Goal: Download file/media: Obtain a digital file from the website

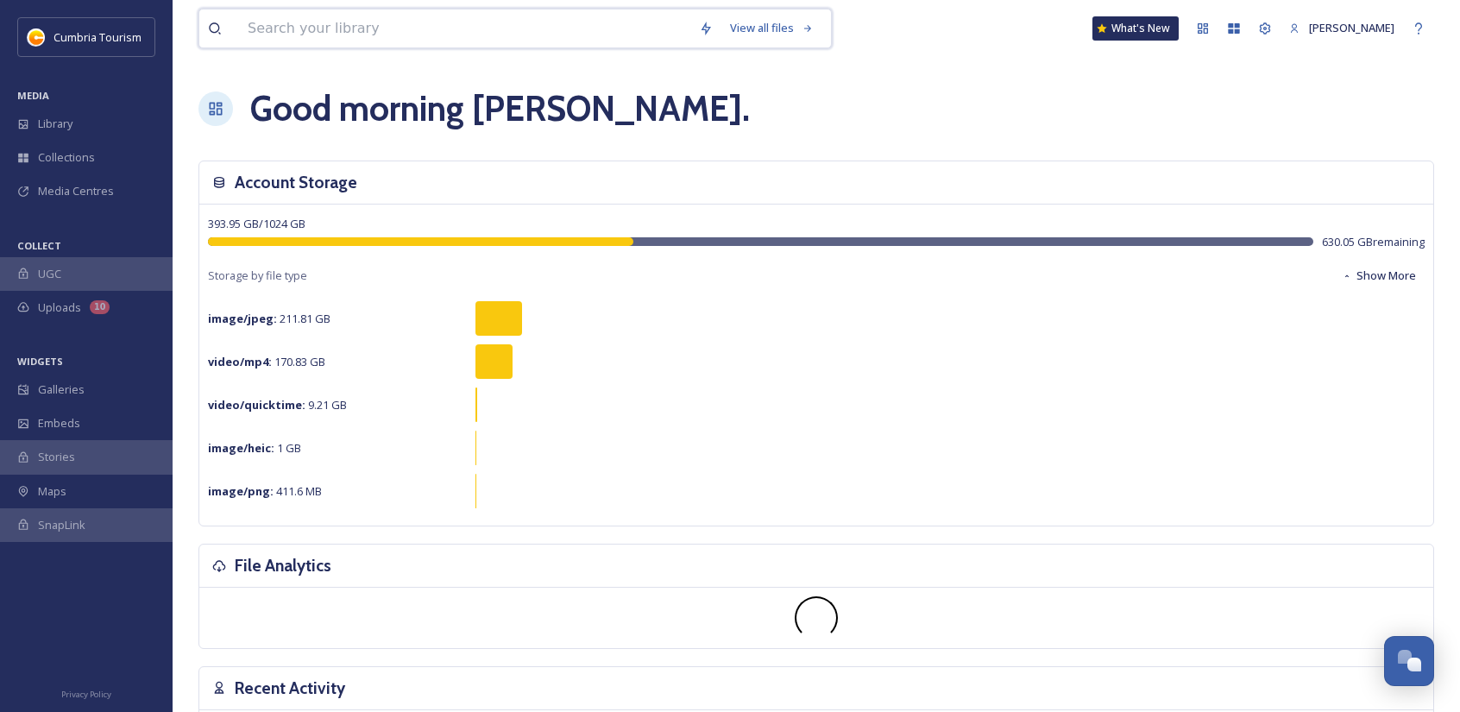
click at [287, 16] on input at bounding box center [464, 28] width 451 height 38
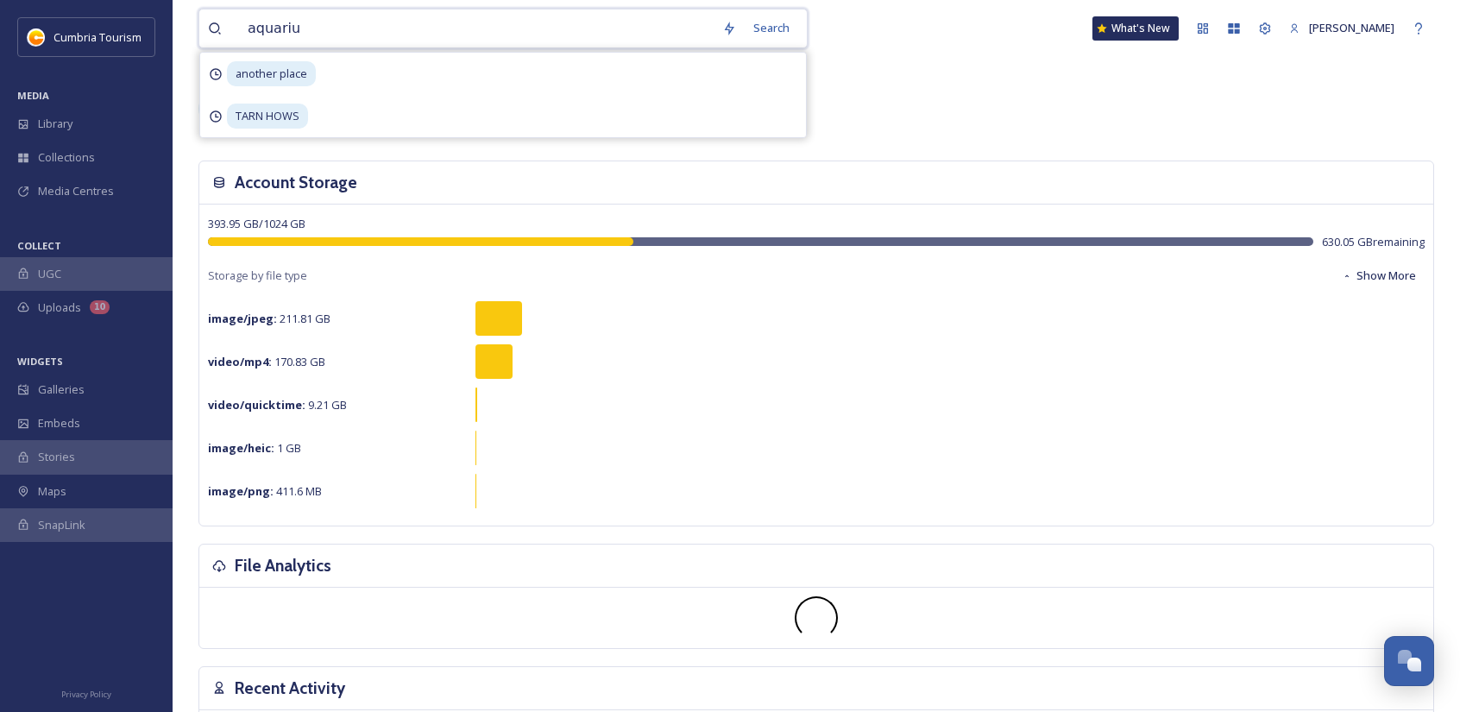
type input "aquarium"
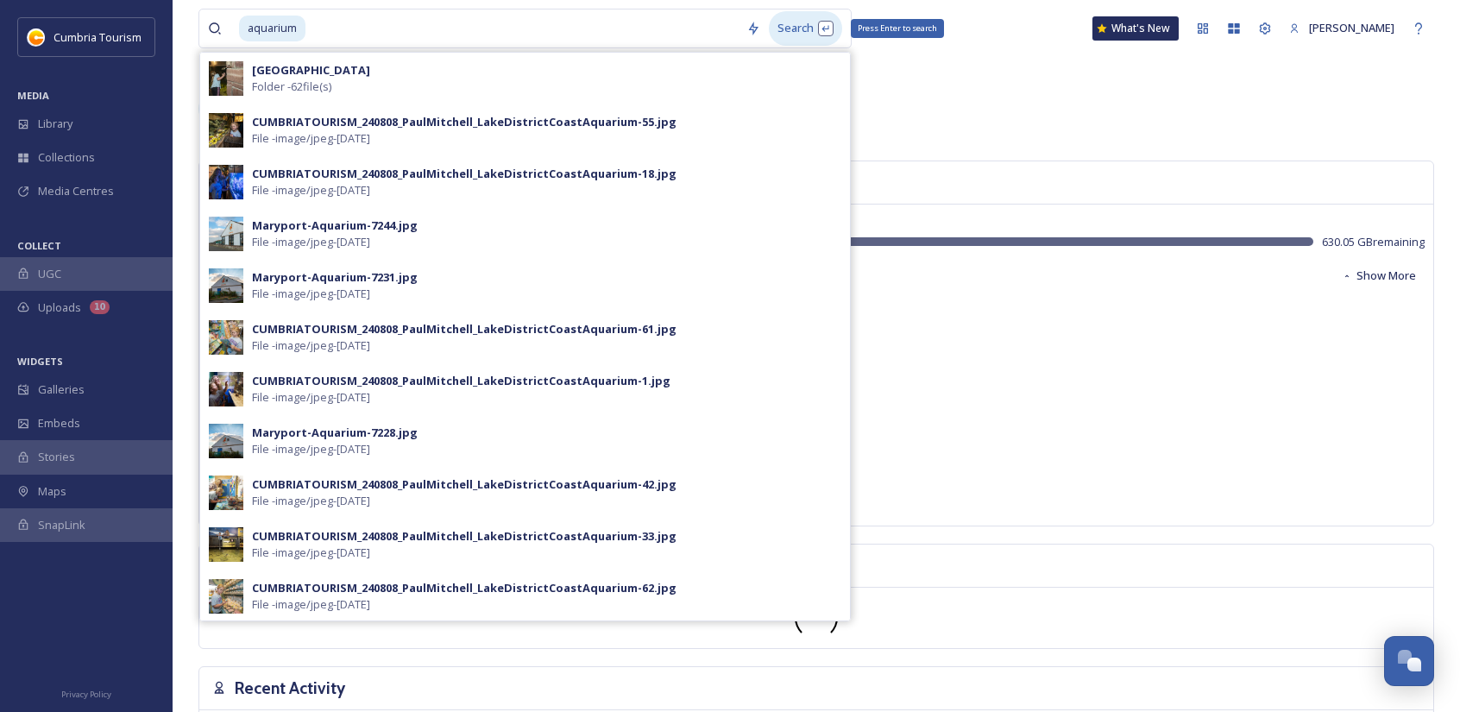
click at [796, 32] on div "Search Press Enter to search" at bounding box center [805, 28] width 73 height 34
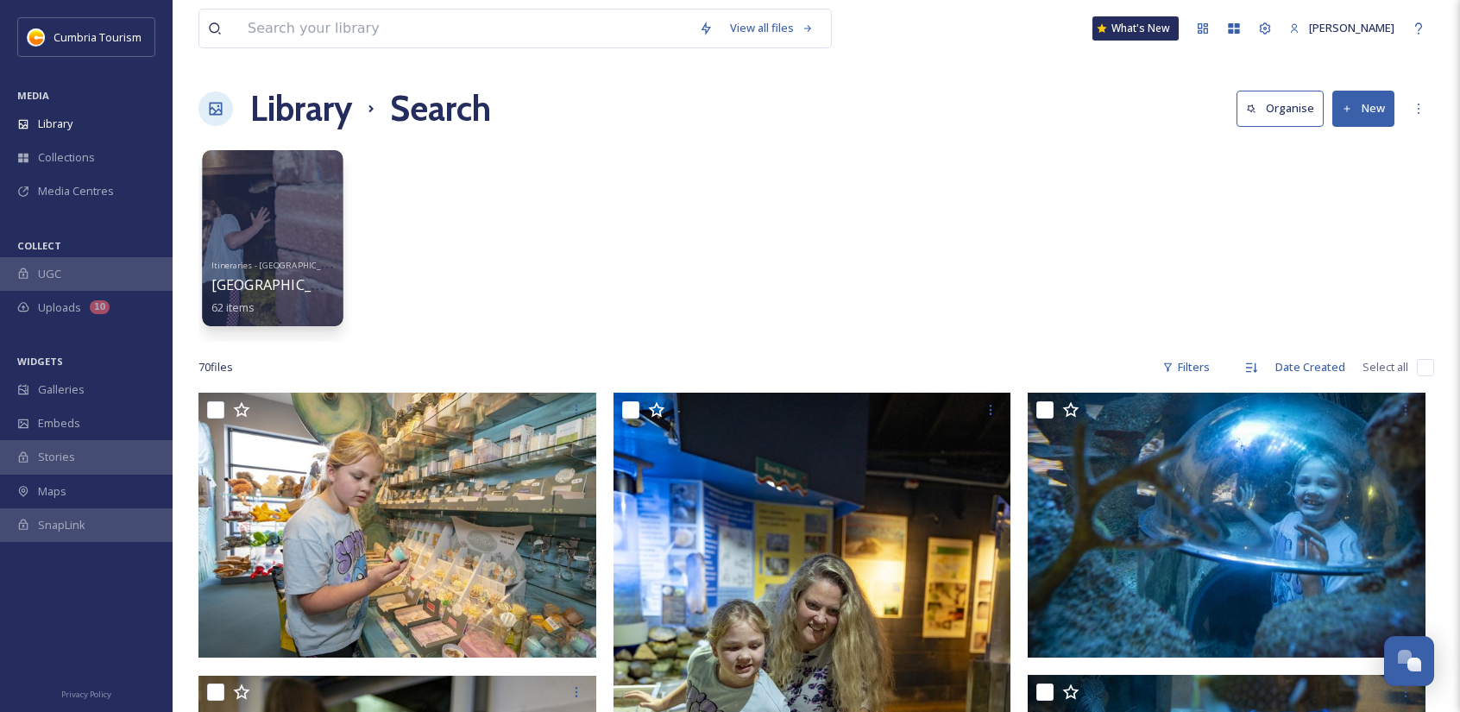
click at [336, 192] on div at bounding box center [272, 238] width 141 height 176
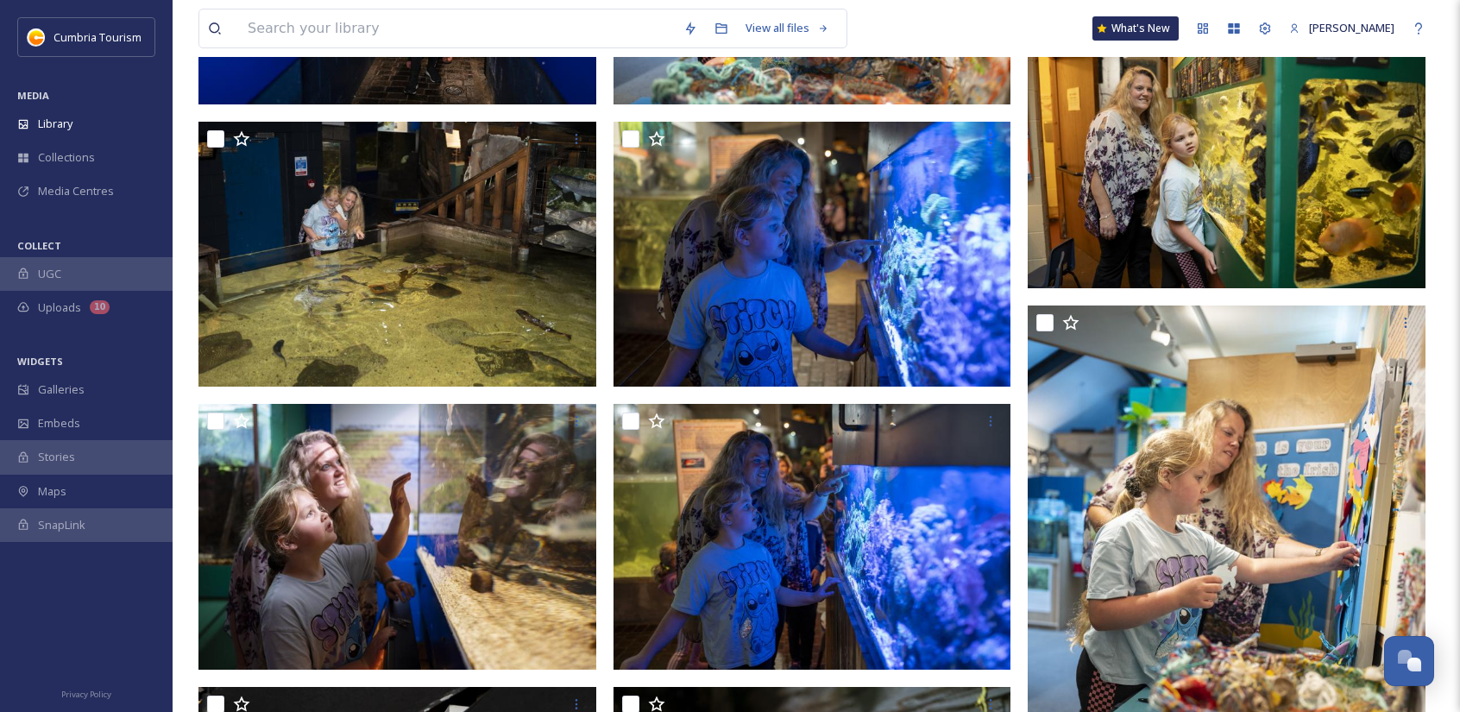
scroll to position [3884, 0]
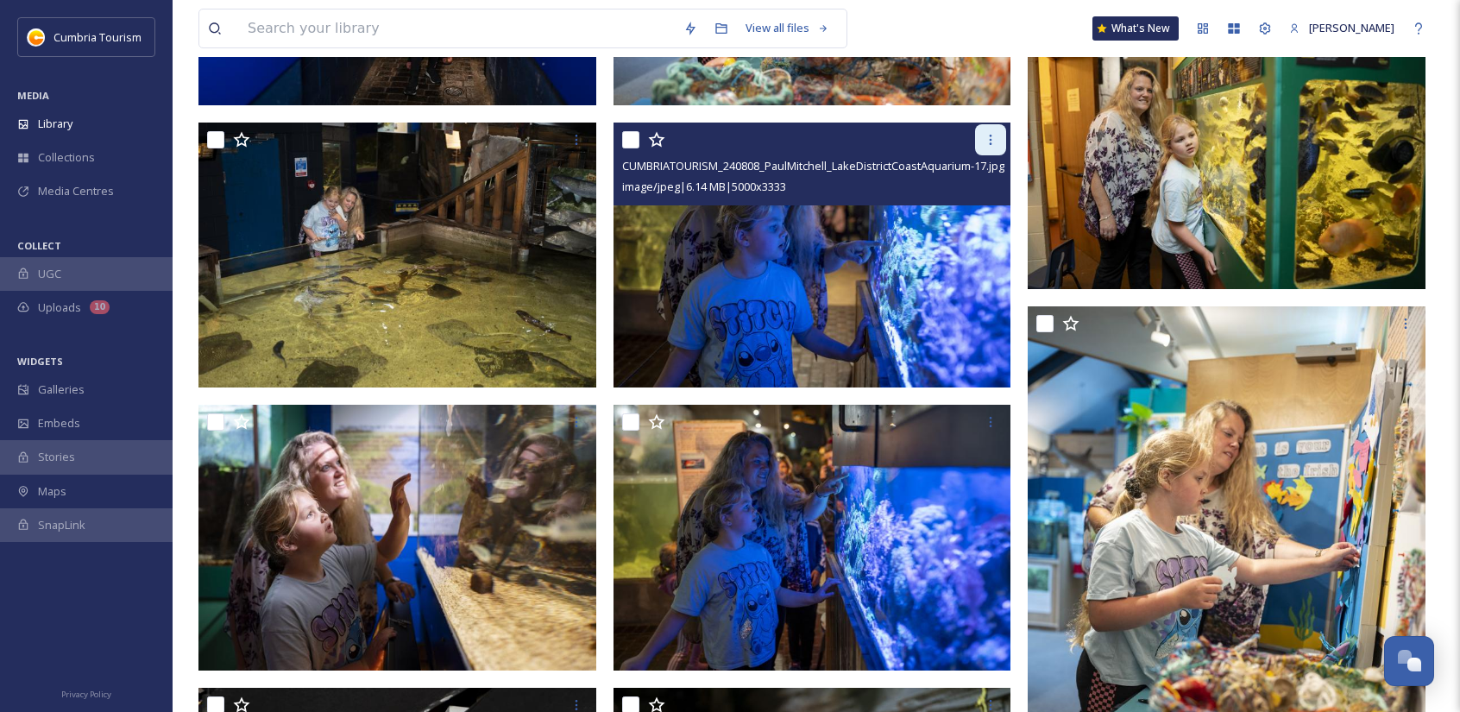
click at [991, 136] on icon at bounding box center [991, 140] width 3 height 10
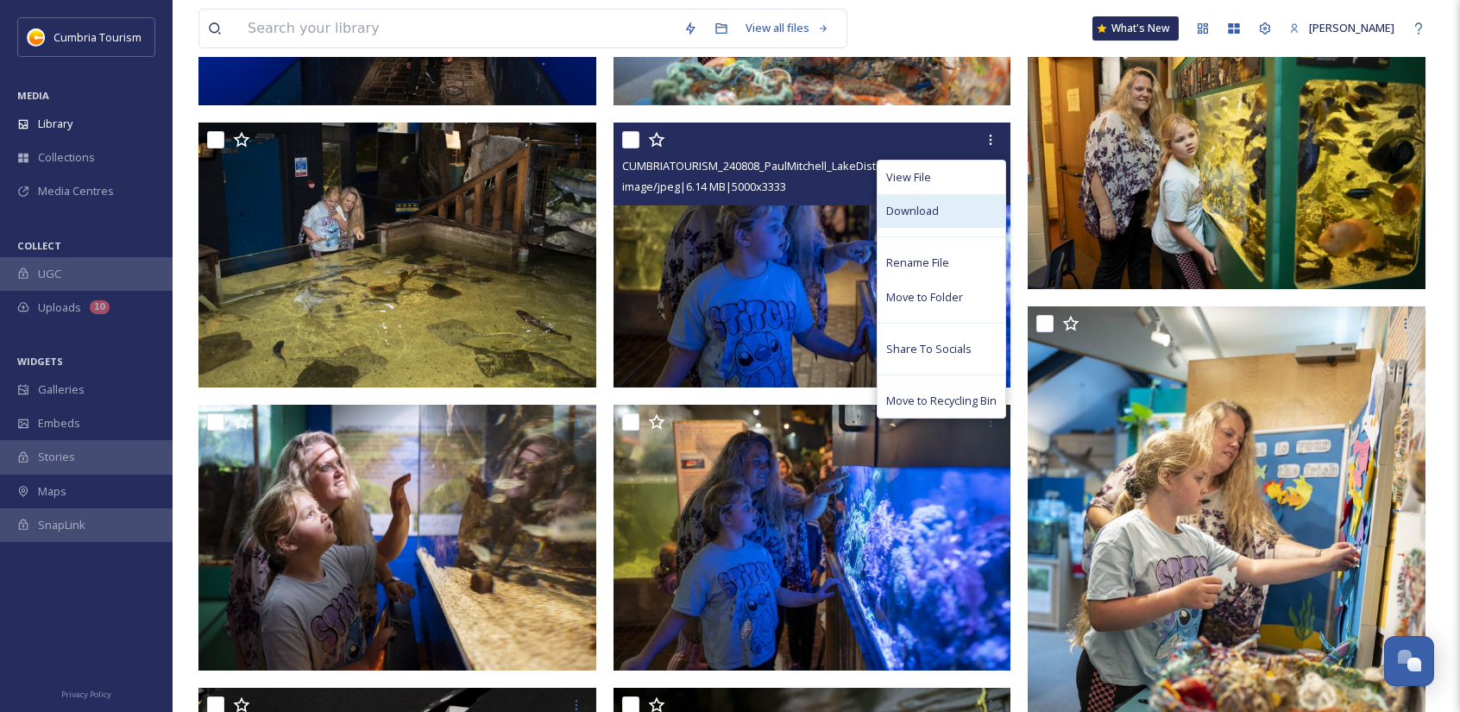
click at [956, 213] on div "Download" at bounding box center [942, 211] width 128 height 34
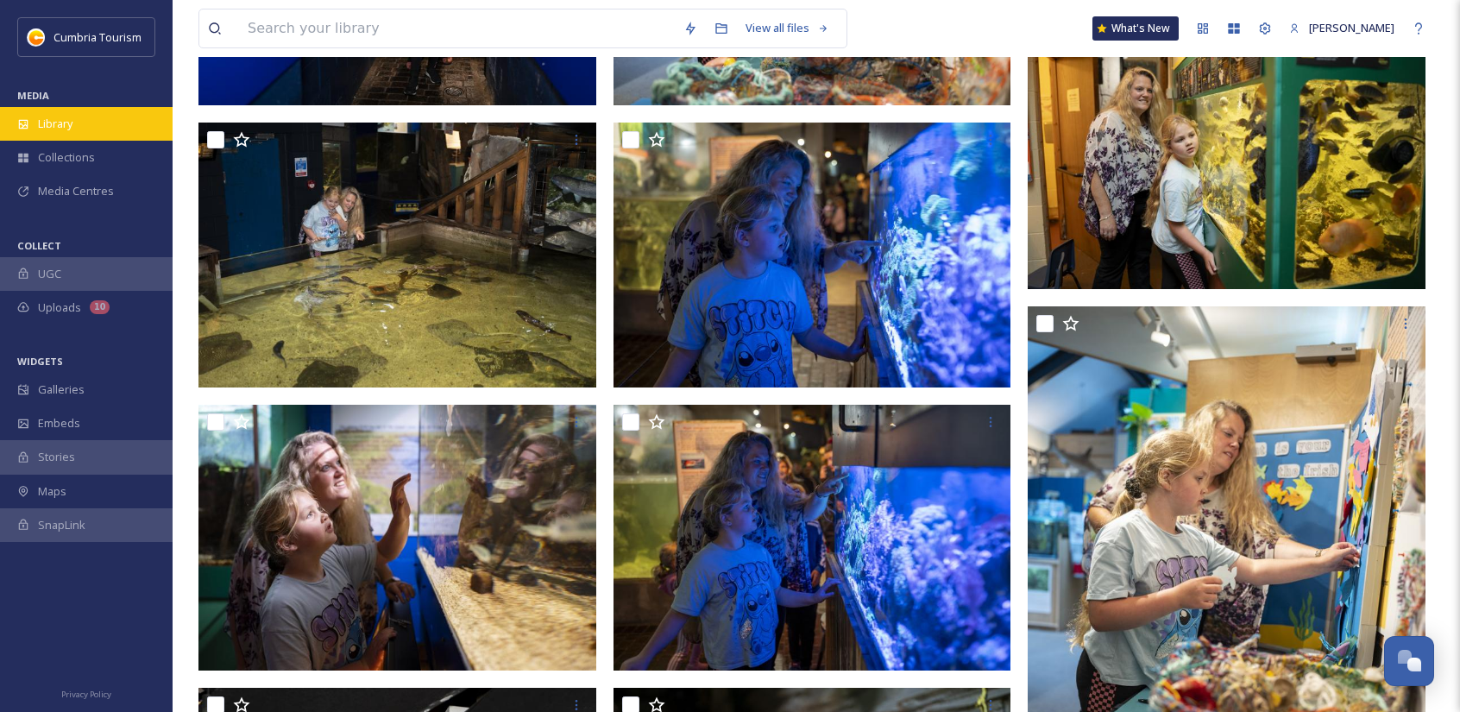
click at [60, 117] on span "Library" at bounding box center [55, 124] width 35 height 16
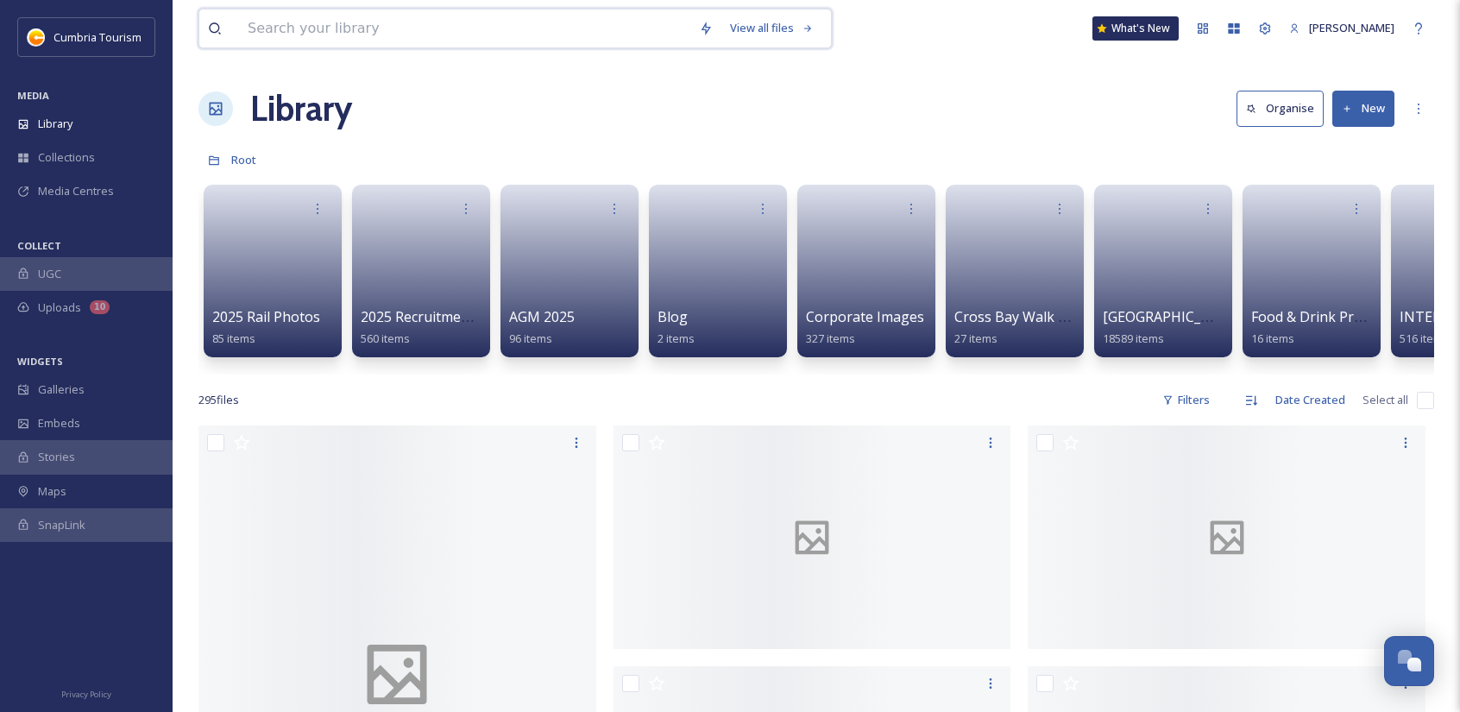
click at [345, 19] on input at bounding box center [464, 28] width 451 height 38
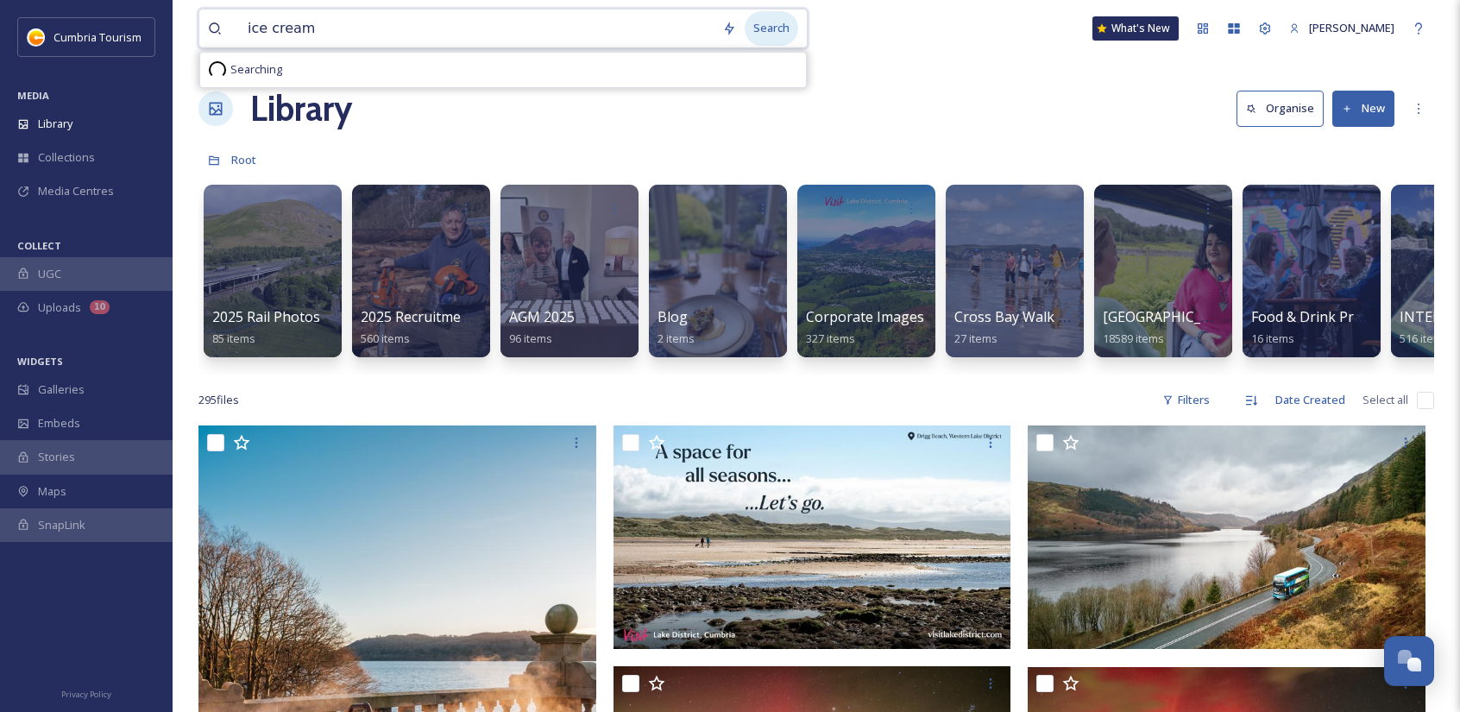
type input "ice cream"
click at [775, 15] on div "Search" at bounding box center [772, 28] width 54 height 34
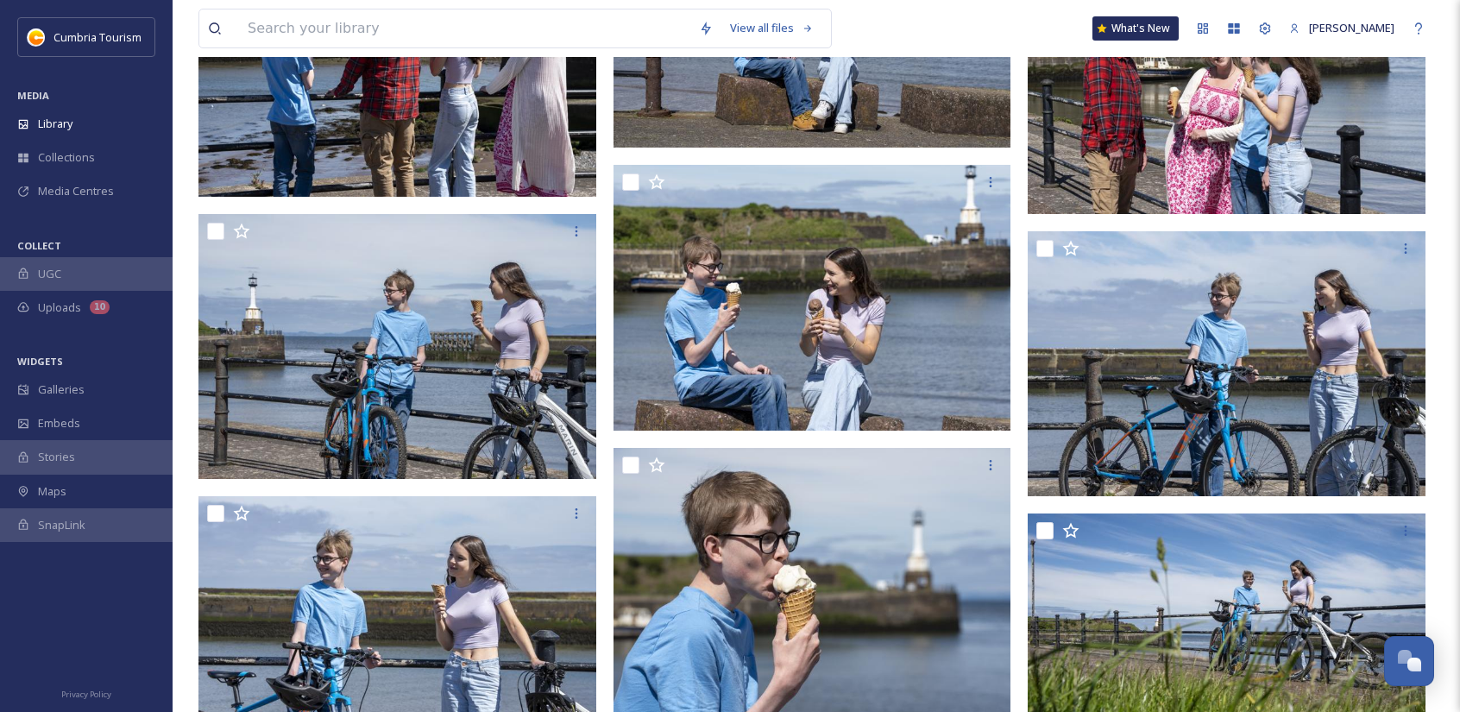
scroll to position [4143, 0]
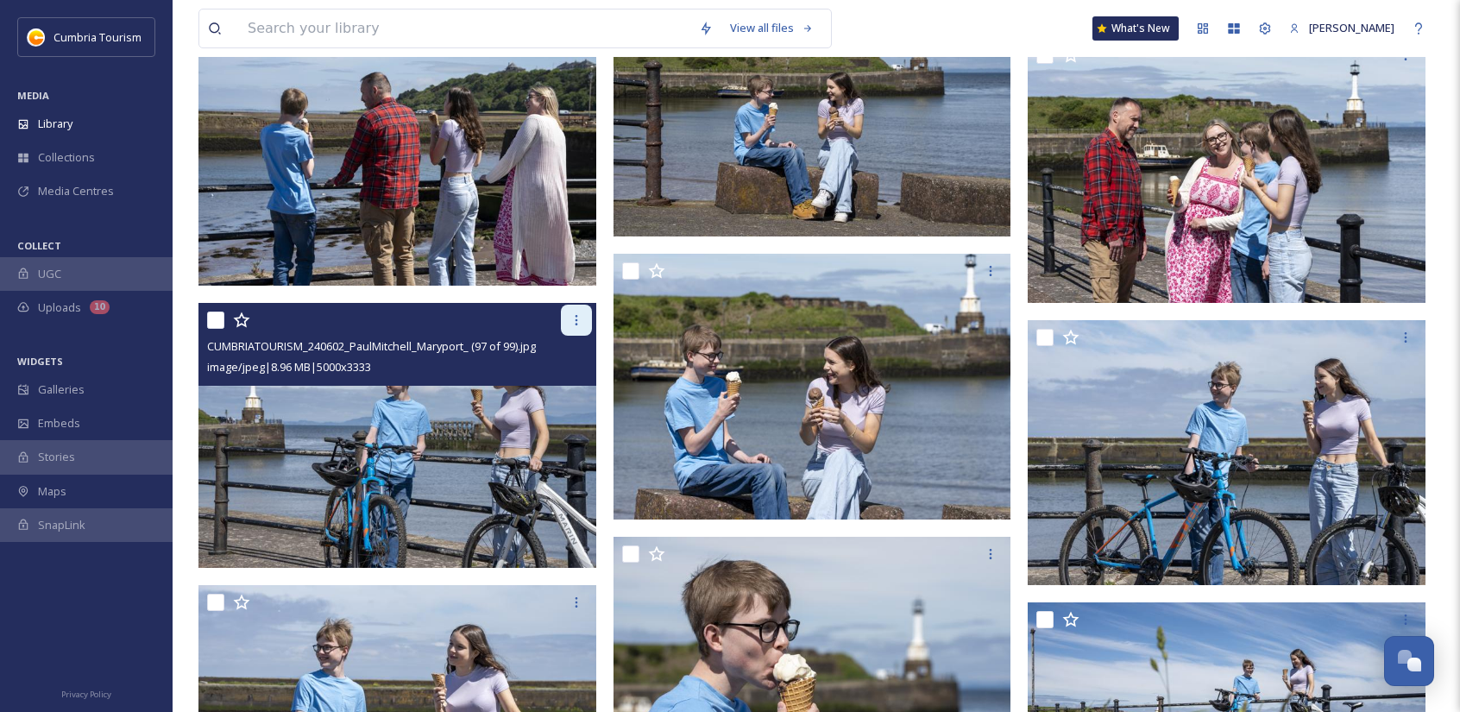
click at [571, 325] on icon at bounding box center [577, 320] width 14 height 14
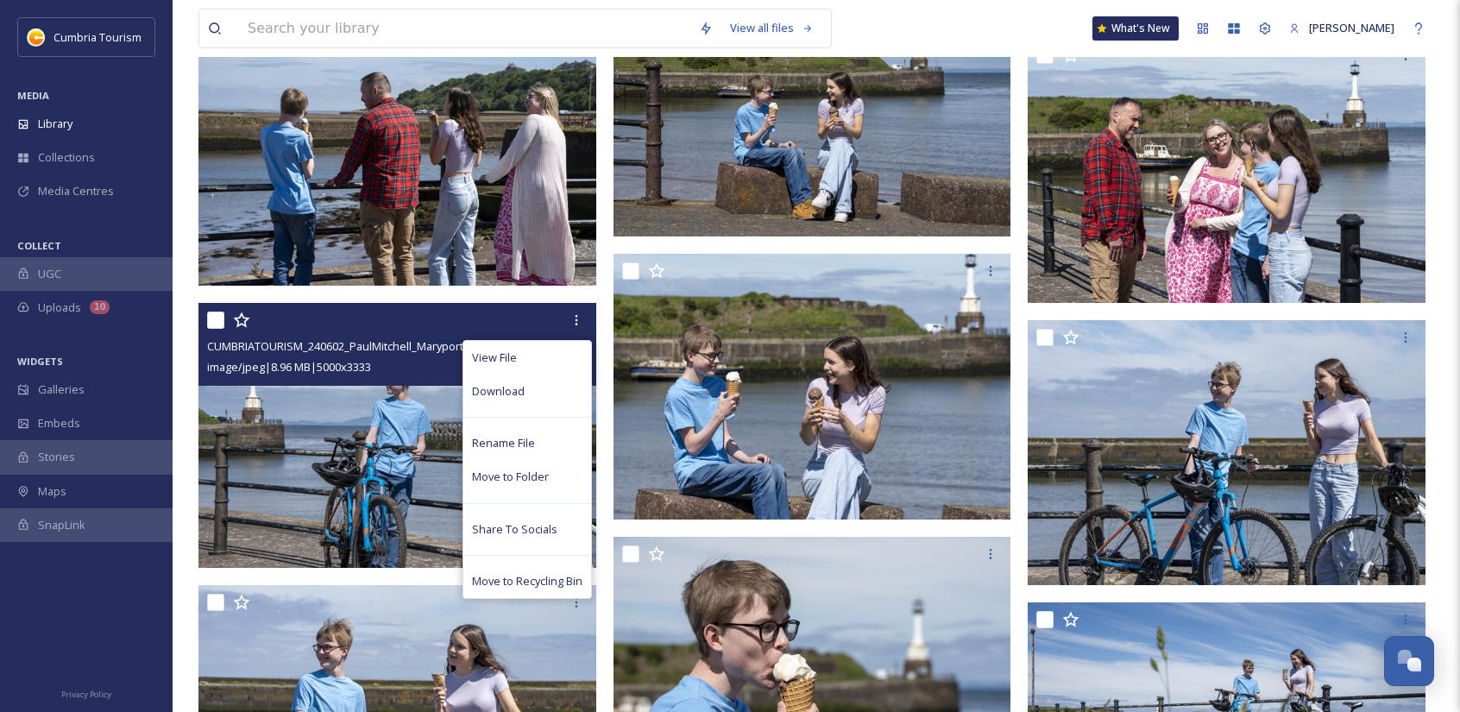
click at [480, 387] on span "Download" at bounding box center [498, 391] width 53 height 16
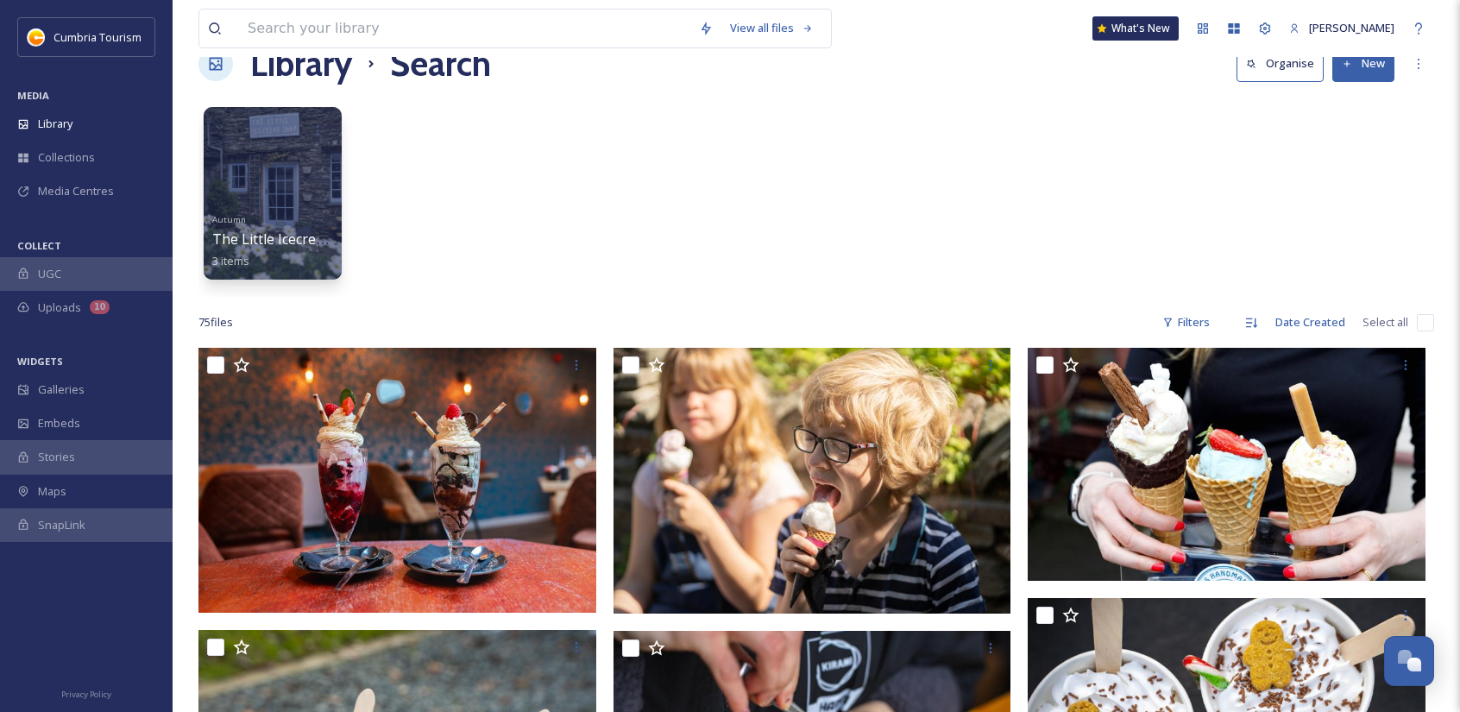
scroll to position [0, 0]
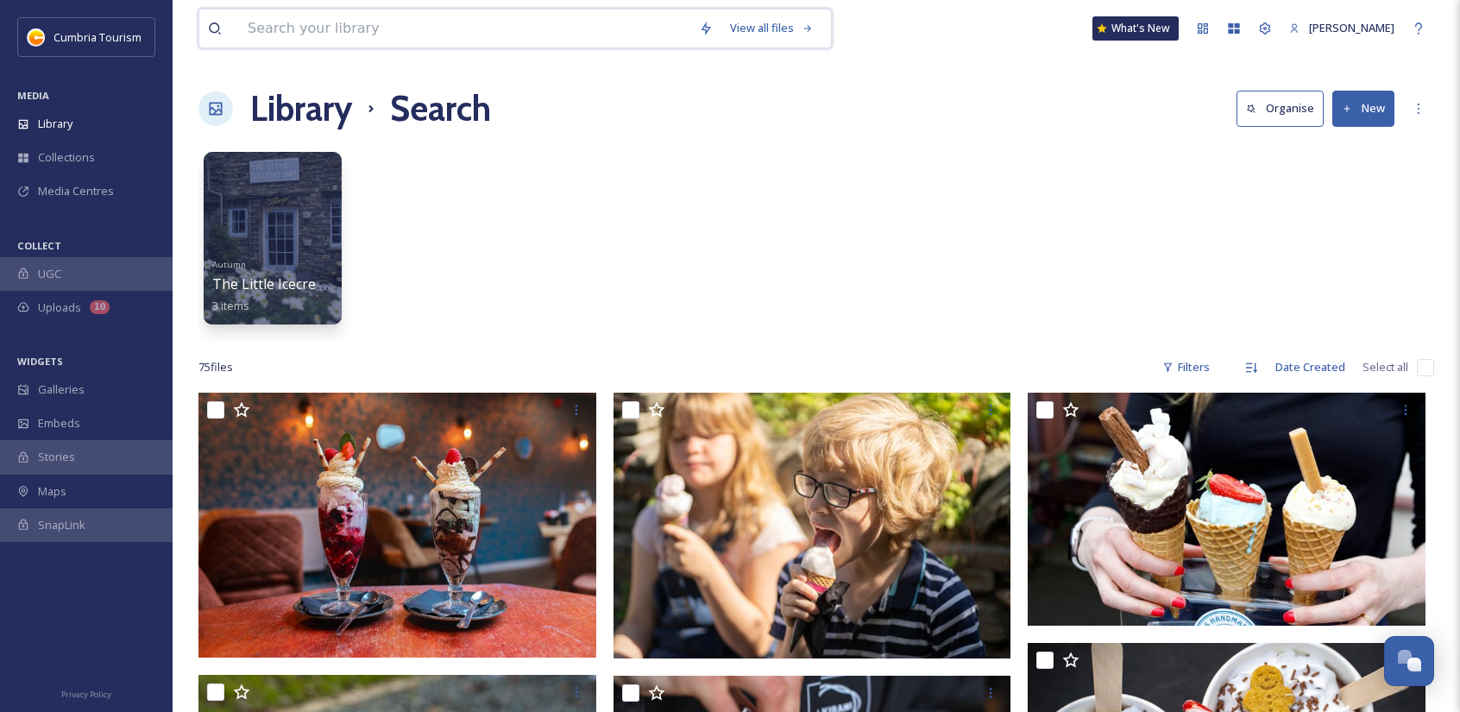
click at [356, 32] on input at bounding box center [464, 28] width 451 height 38
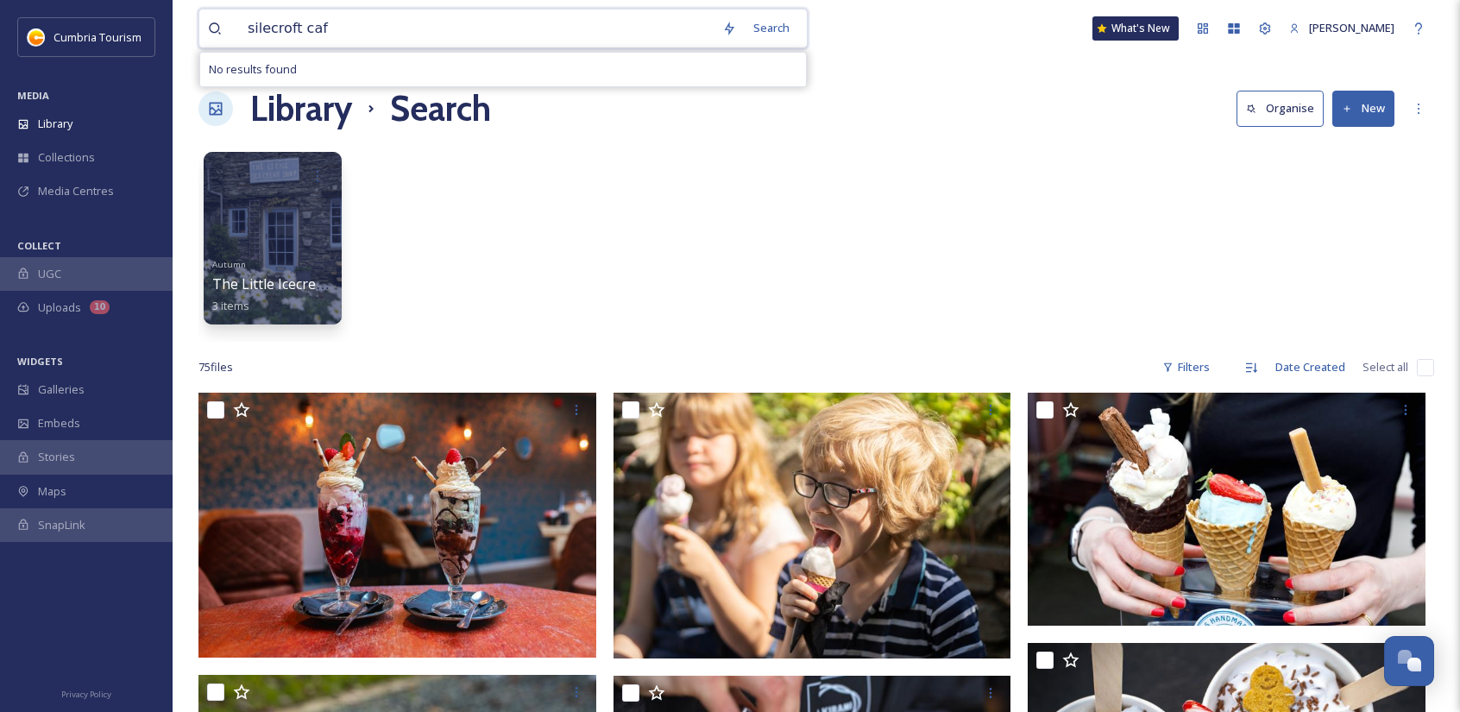
type input "silecroft cafe"
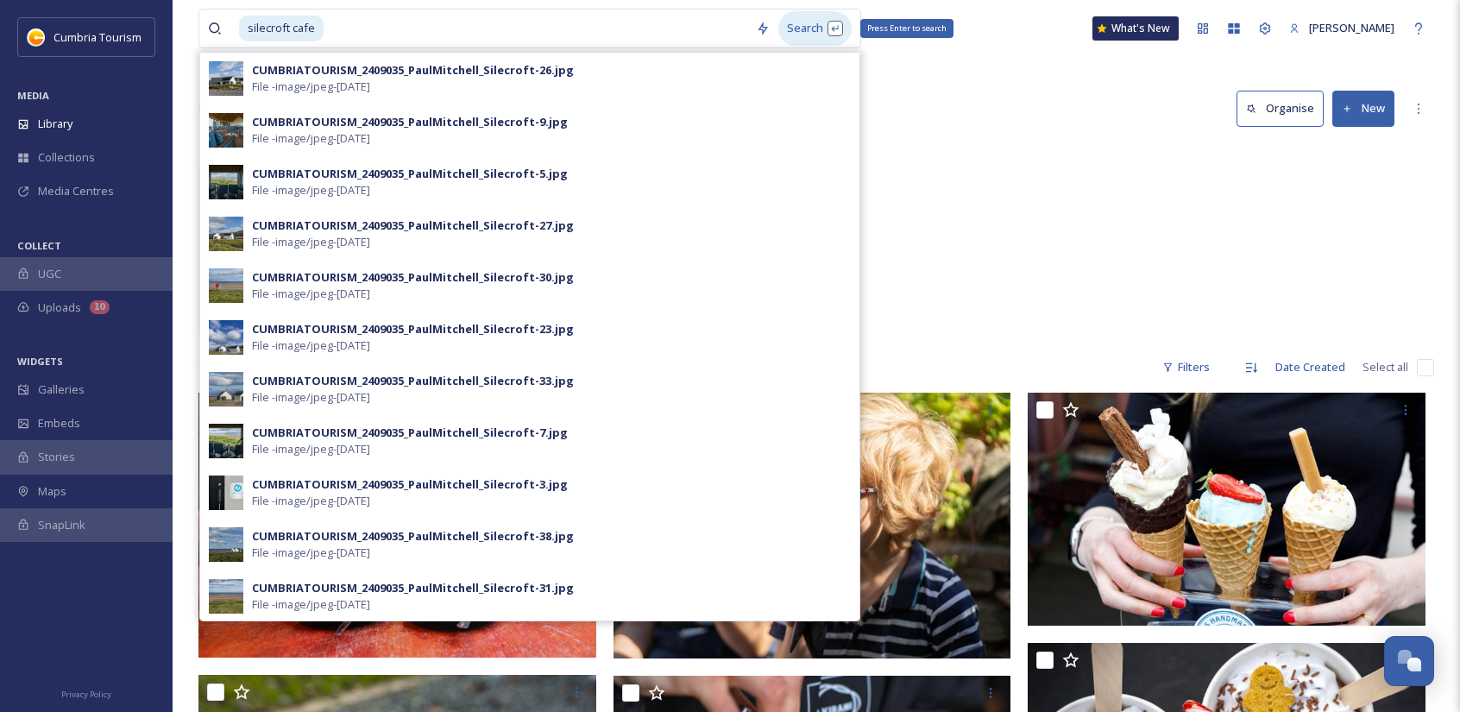
click at [814, 39] on div "Search Press Enter to search" at bounding box center [814, 28] width 73 height 34
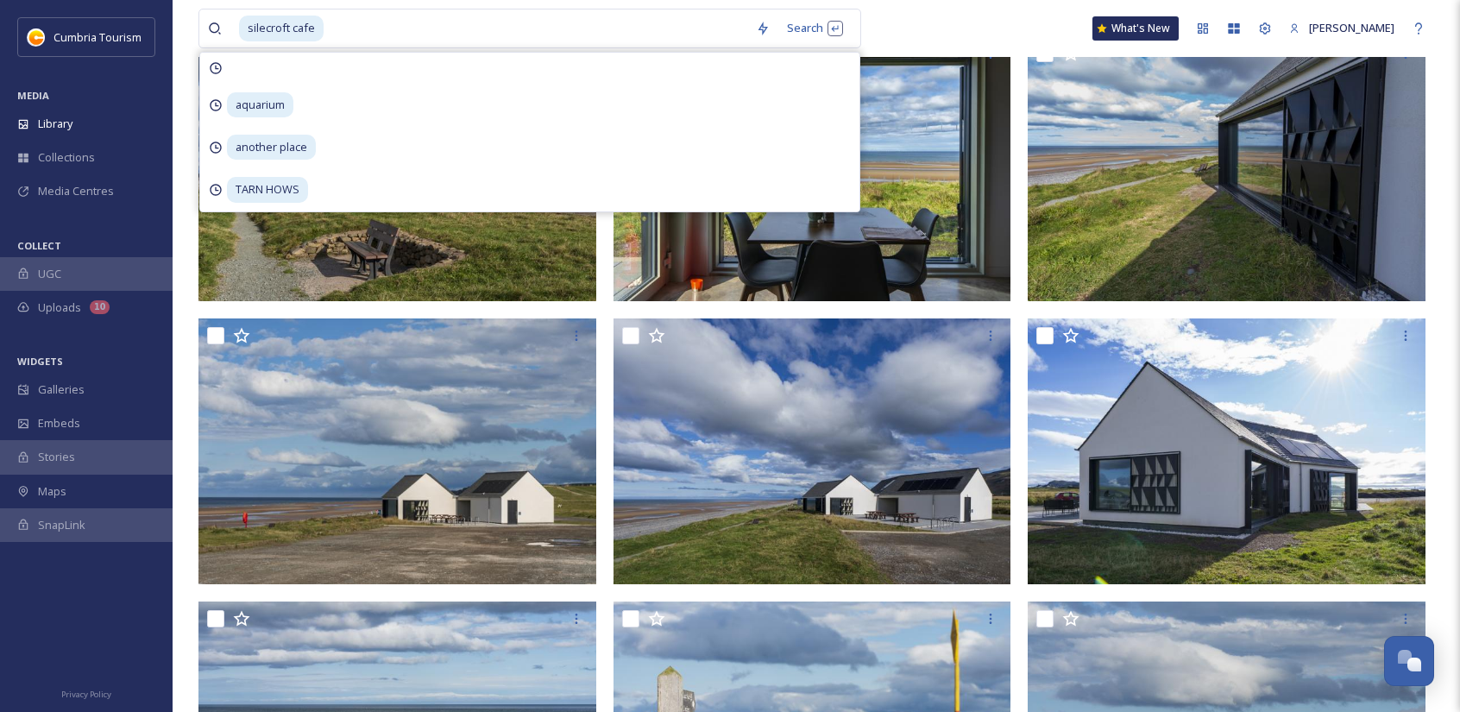
scroll to position [173, 0]
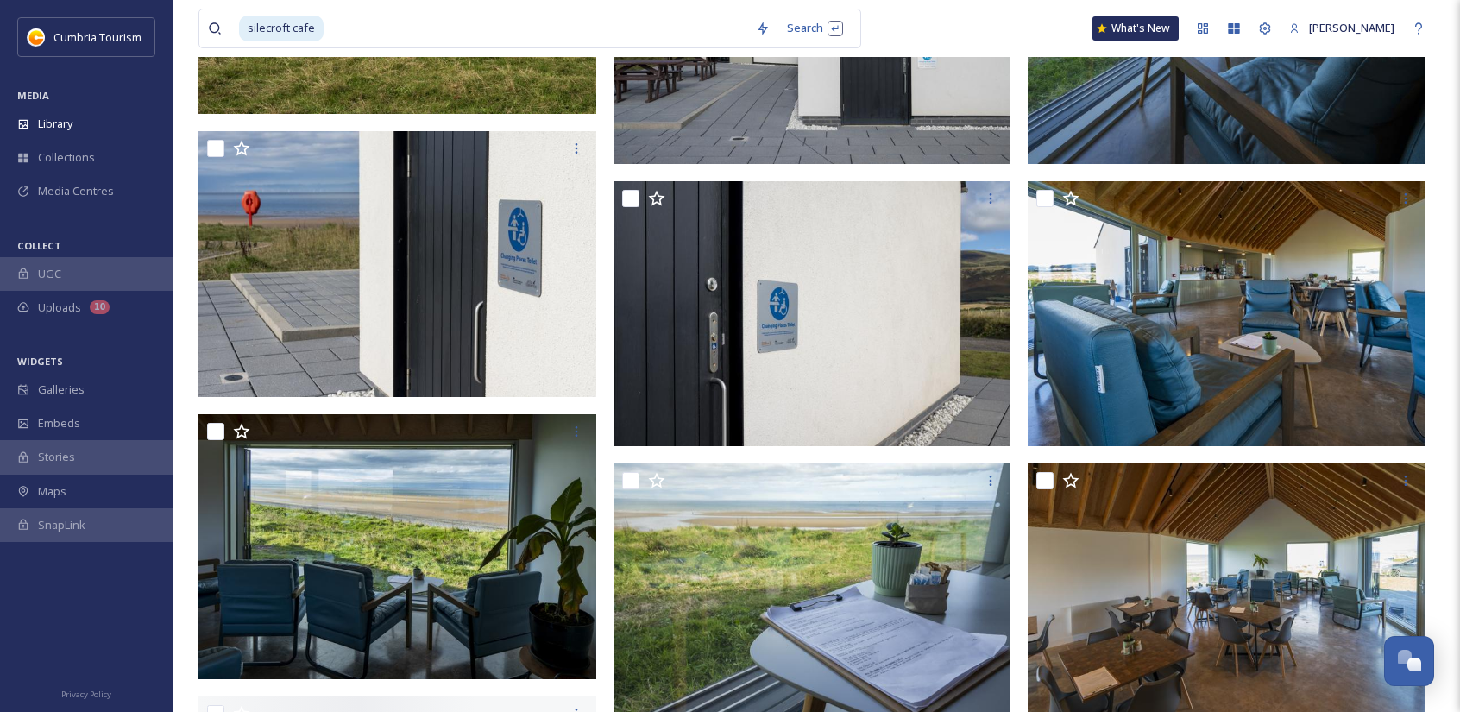
scroll to position [2934, 0]
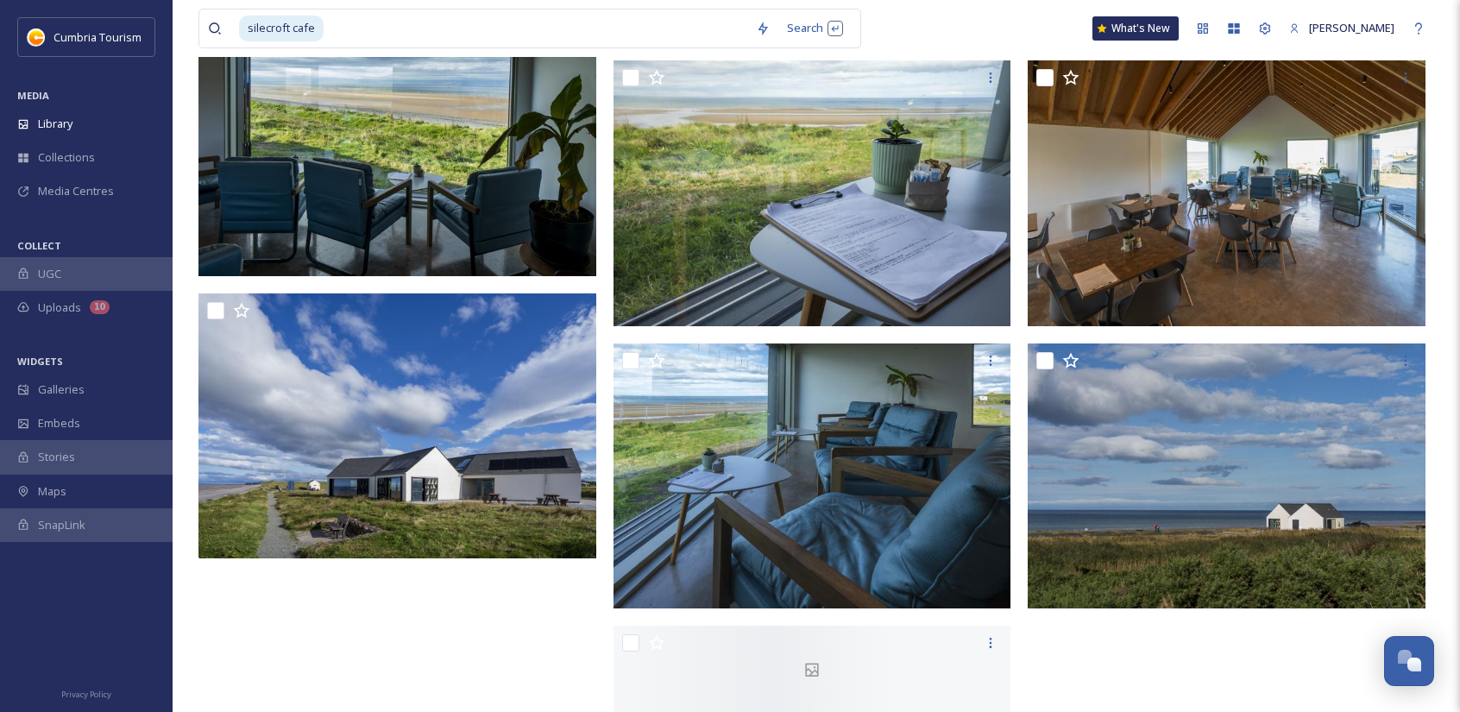
scroll to position [3353, 0]
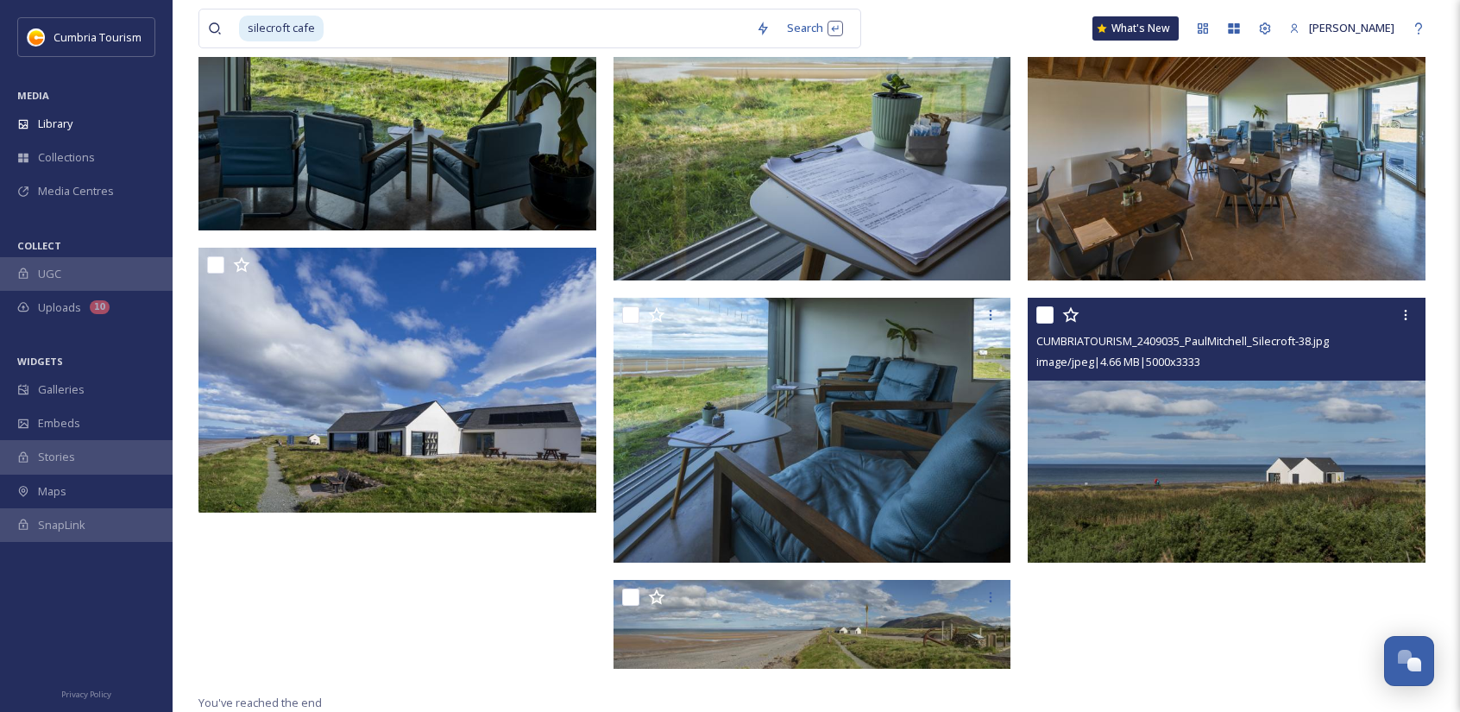
click at [1232, 394] on img at bounding box center [1227, 431] width 398 height 266
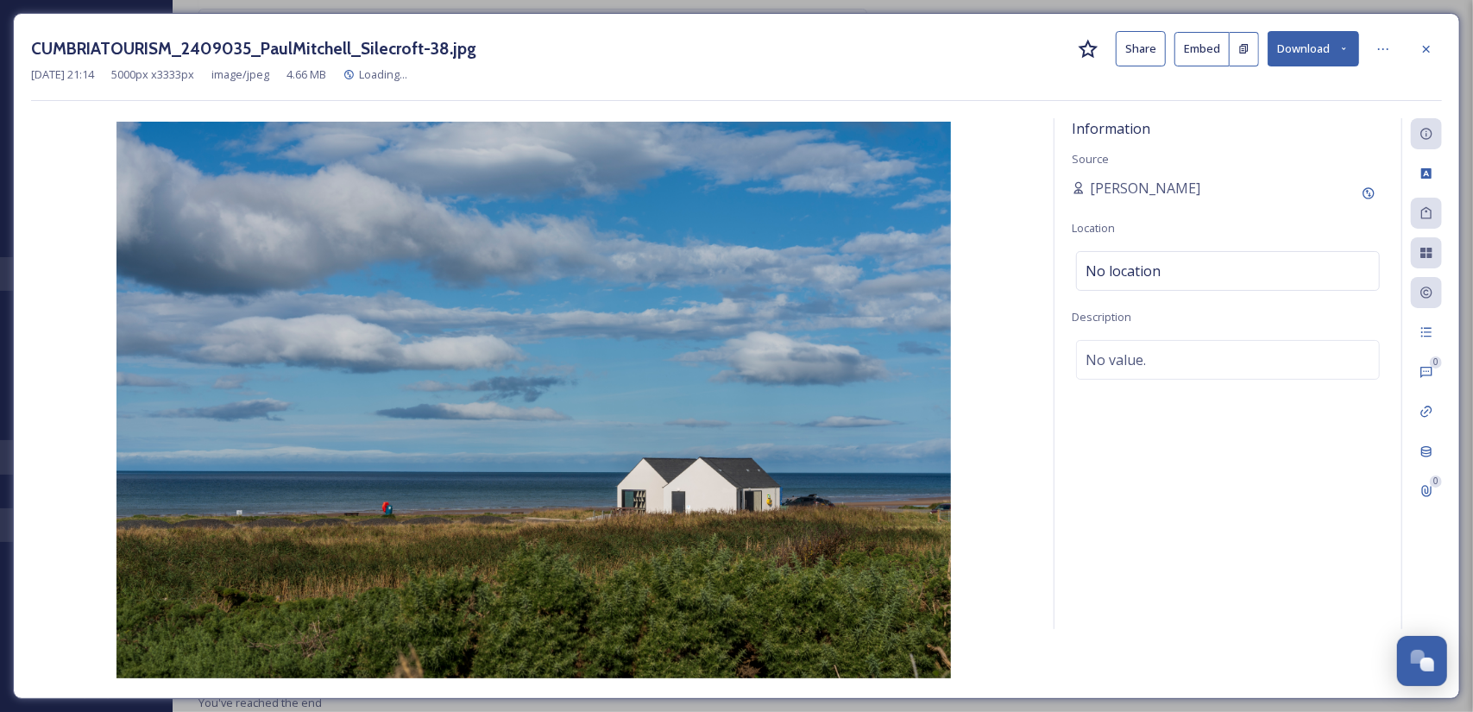
click at [1343, 43] on icon at bounding box center [1344, 48] width 11 height 11
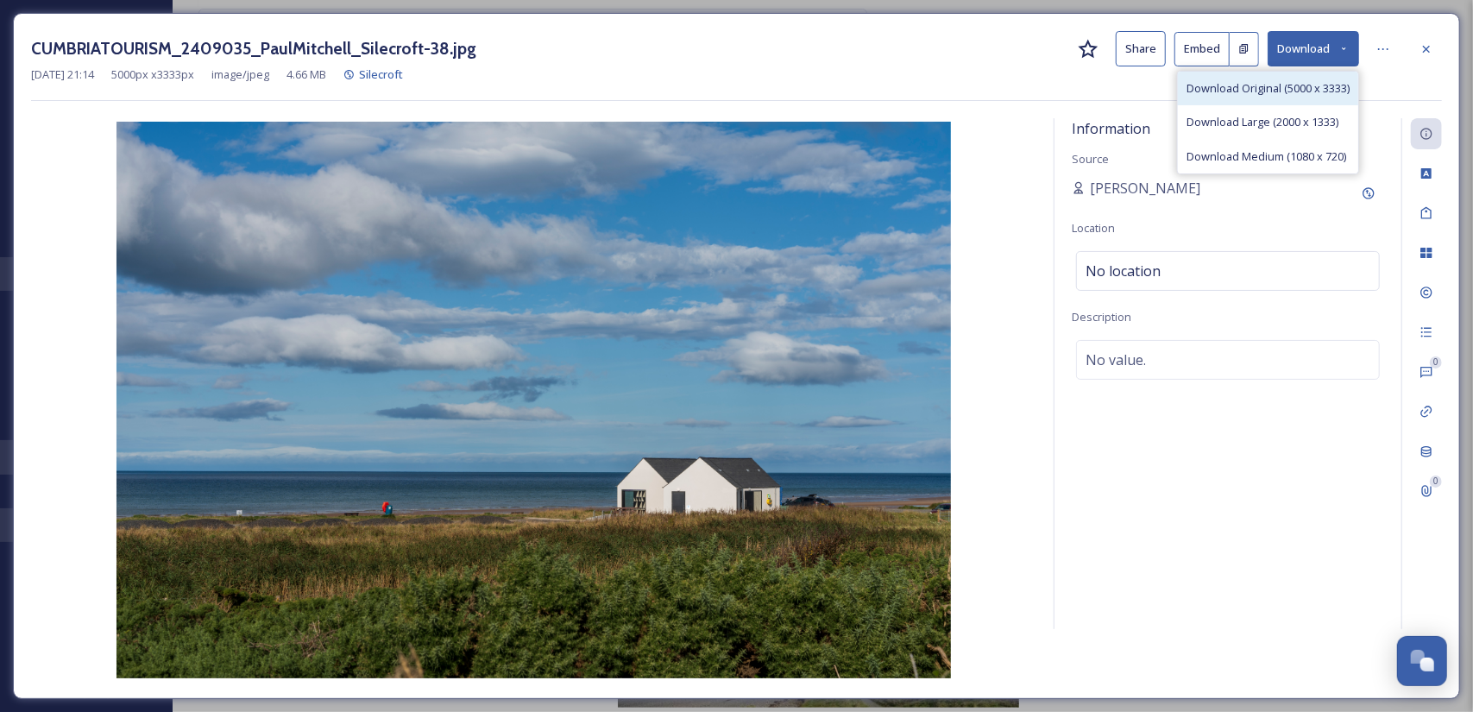
click at [1248, 88] on span "Download Original (5000 x 3333)" at bounding box center [1268, 88] width 163 height 16
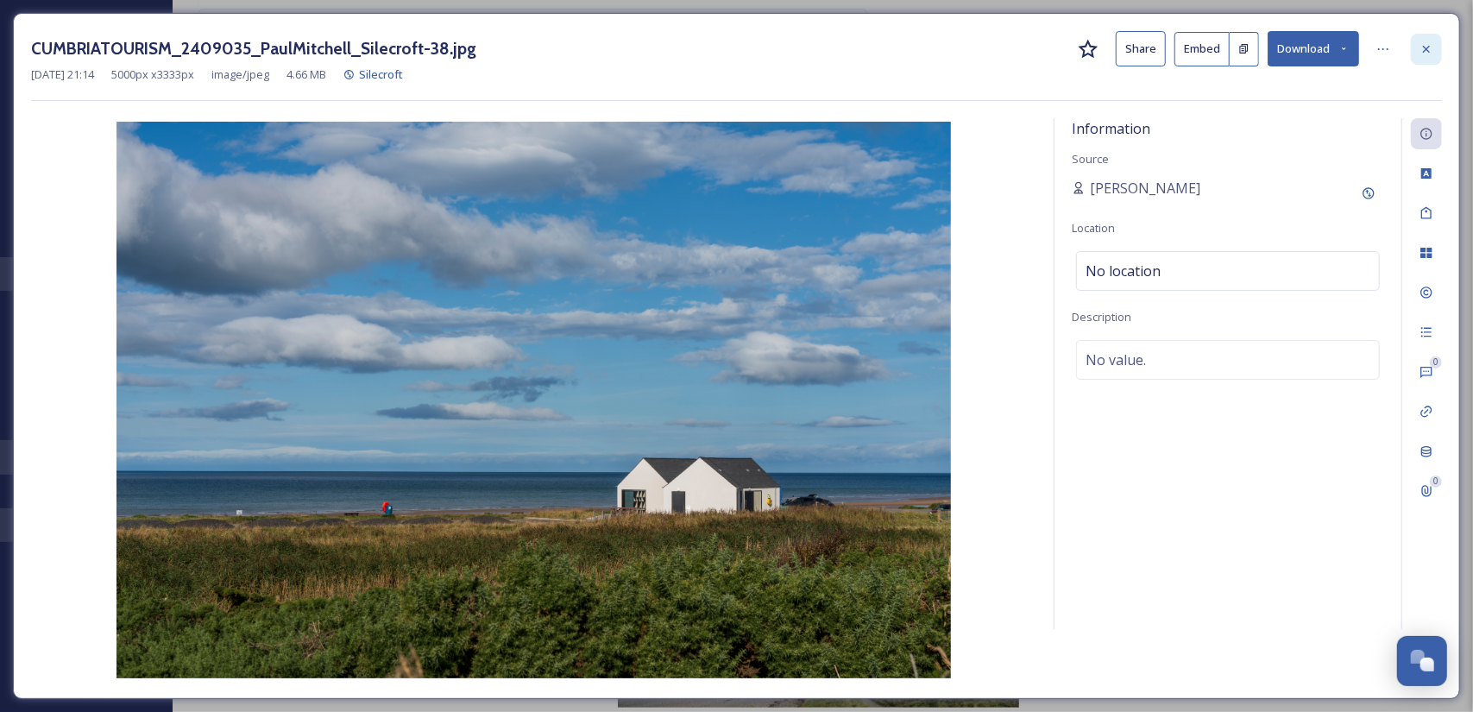
click at [1428, 48] on icon at bounding box center [1426, 48] width 7 height 7
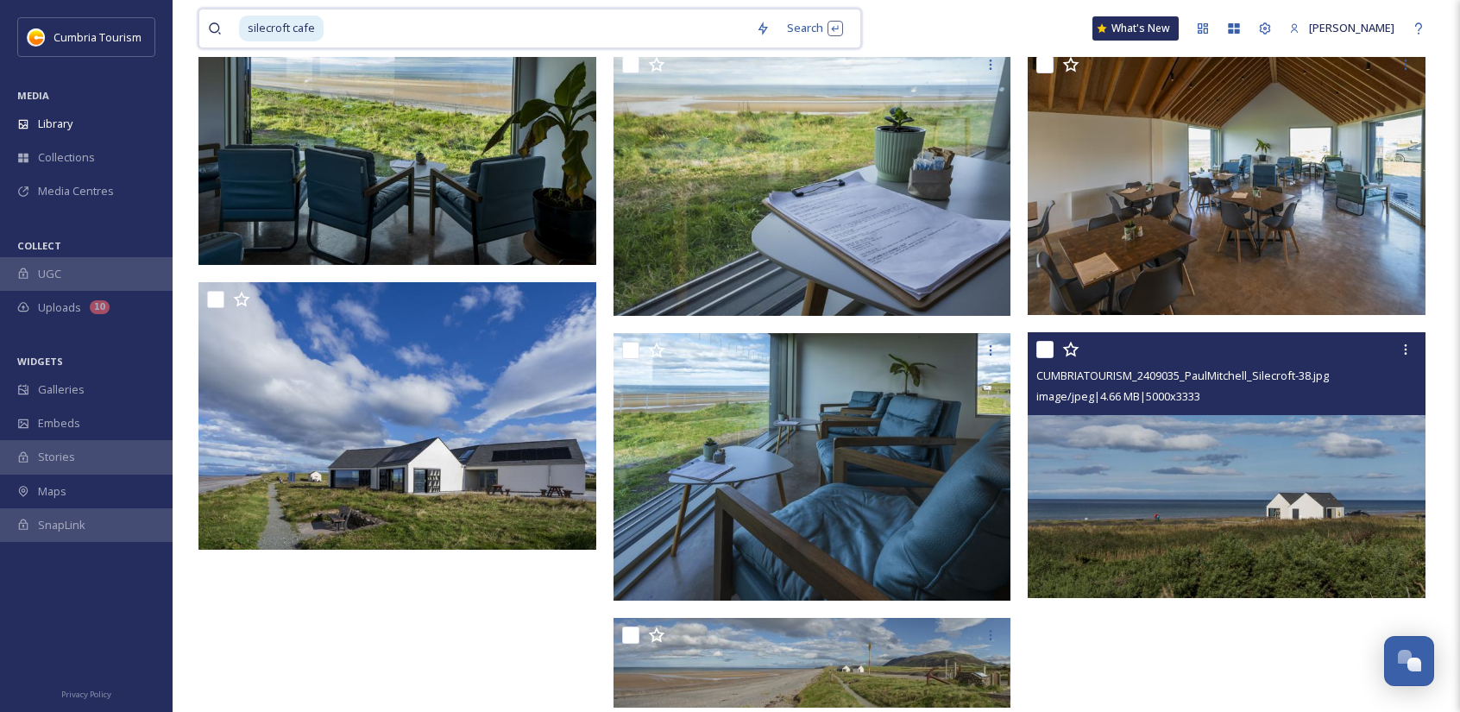
click at [640, 34] on input at bounding box center [536, 28] width 422 height 38
type input "s"
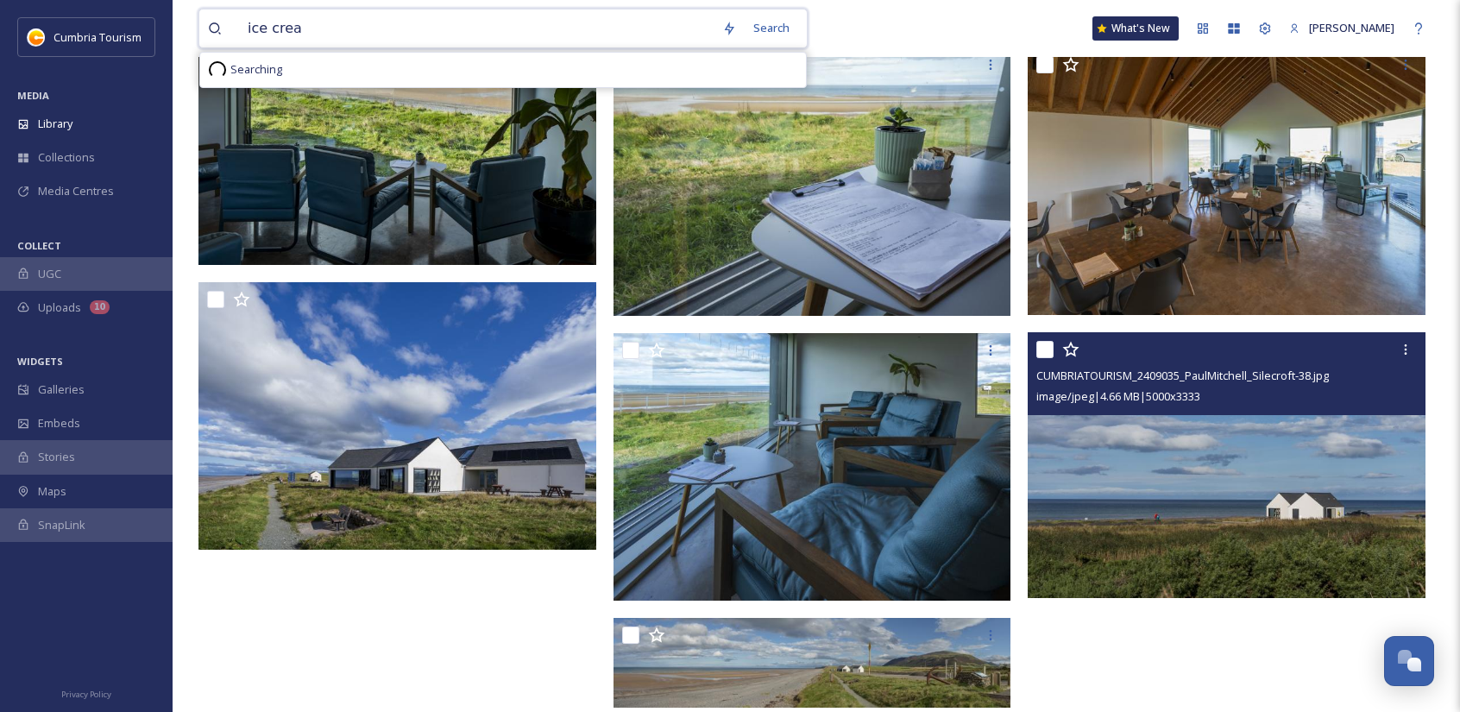
type input "ice cream"
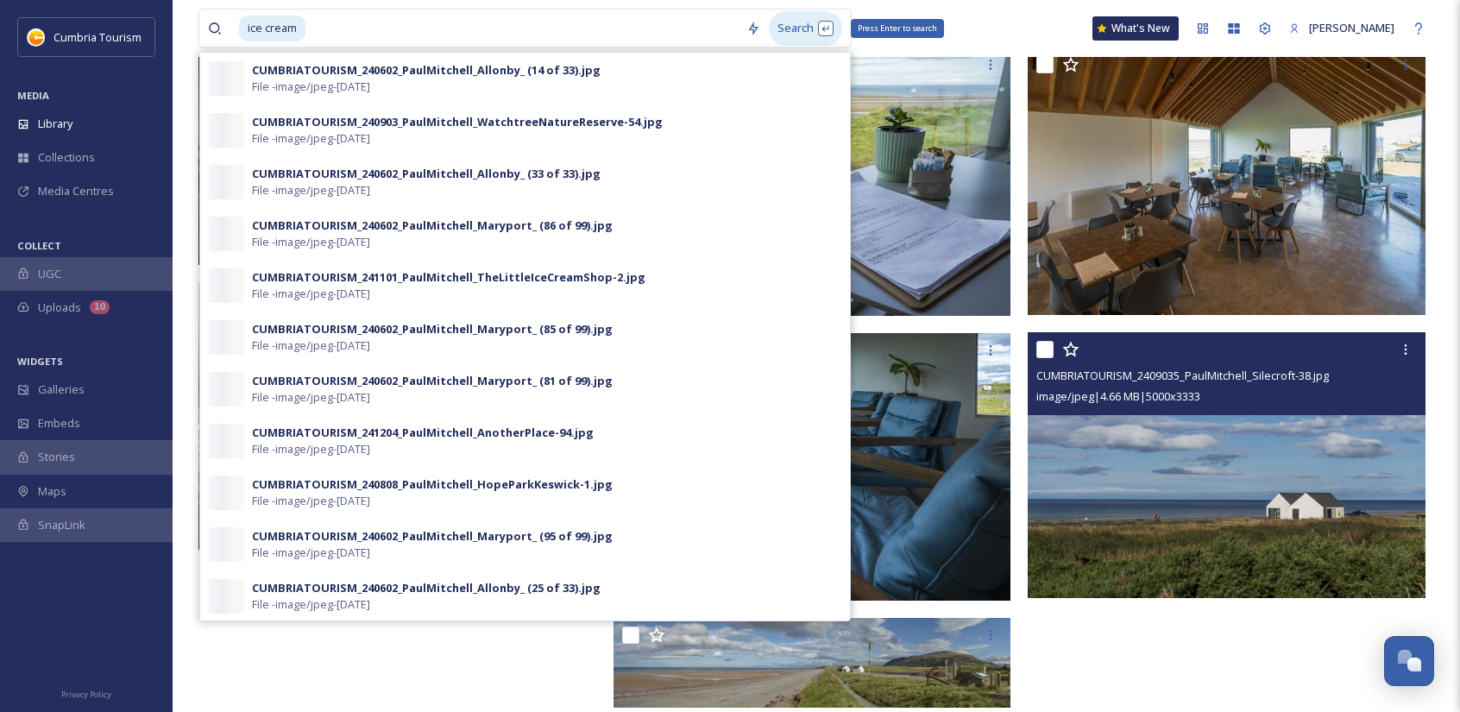
click at [784, 23] on div "Search Press Enter to search" at bounding box center [805, 28] width 73 height 34
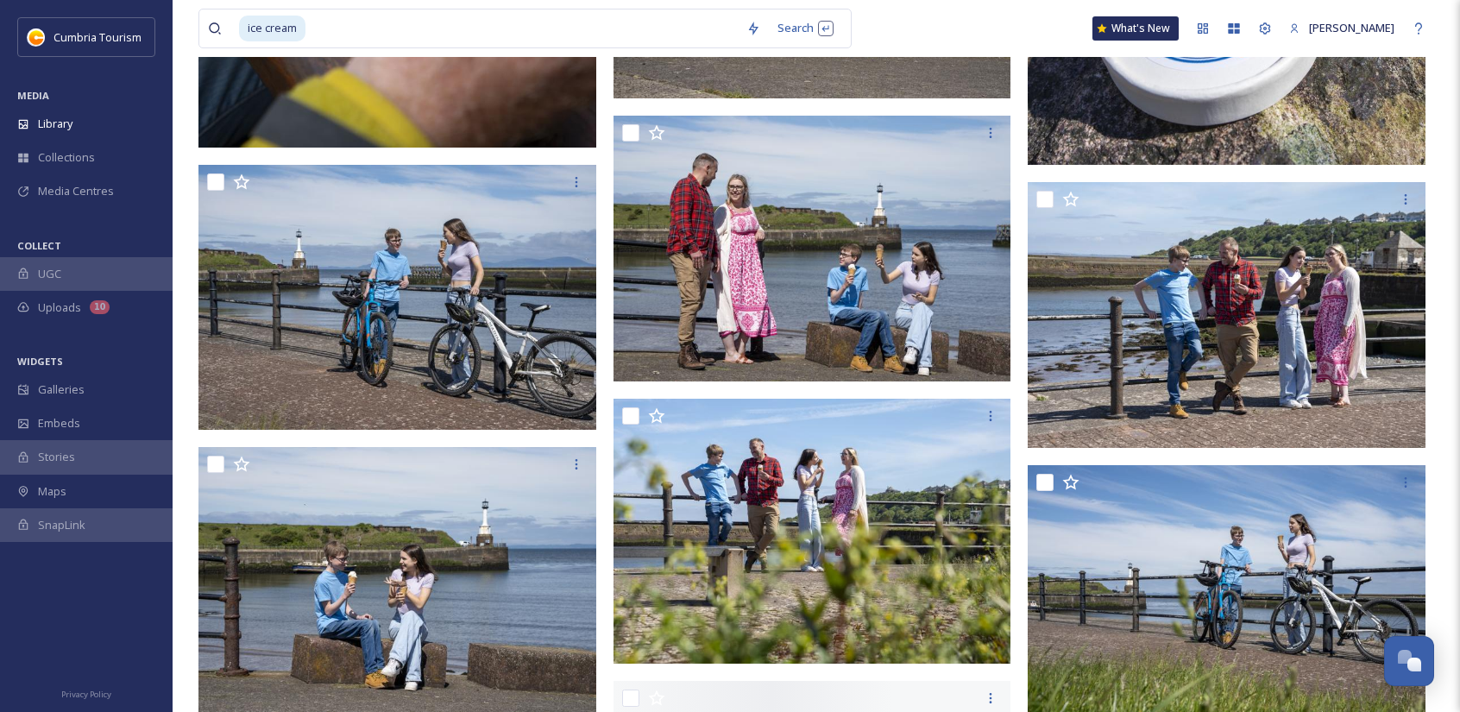
scroll to position [3521, 0]
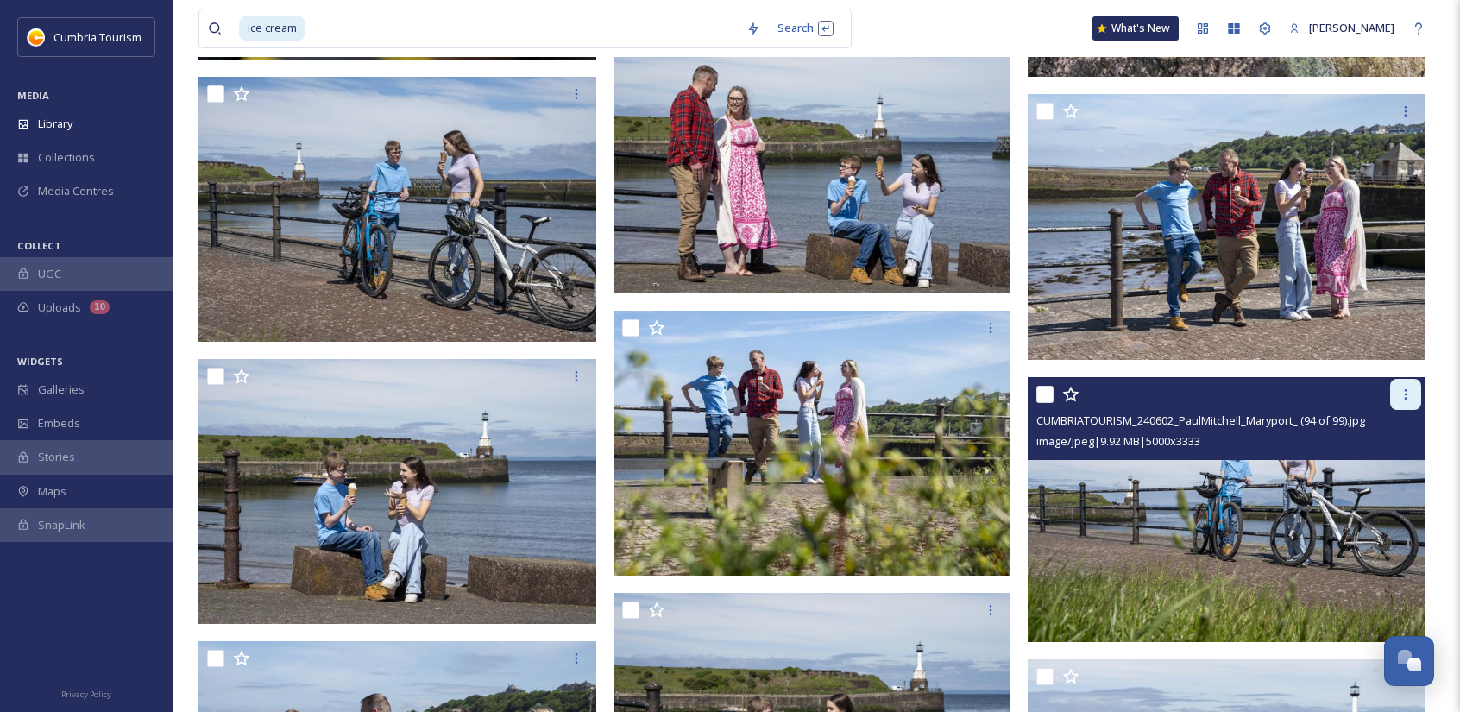
click at [1409, 388] on icon at bounding box center [1406, 395] width 14 height 14
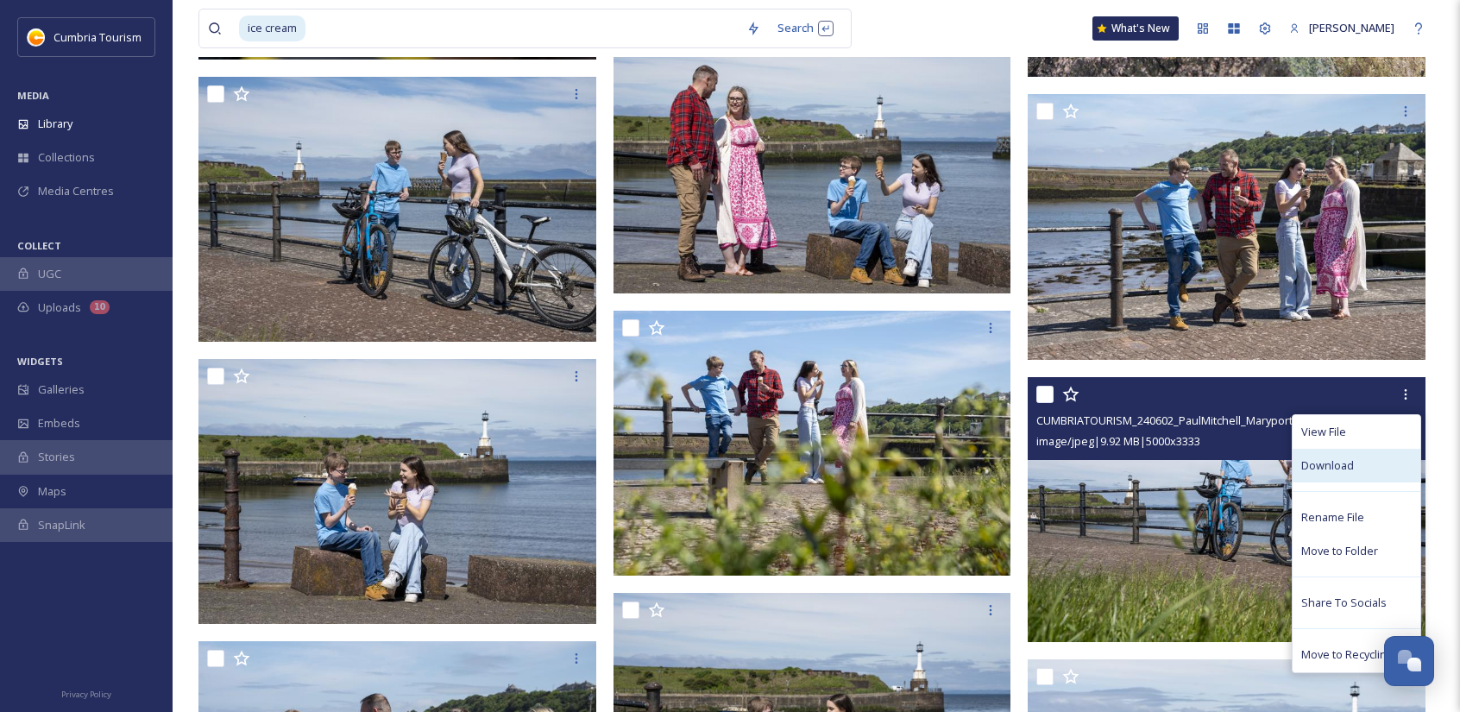
click at [1334, 465] on span "Download" at bounding box center [1328, 465] width 53 height 16
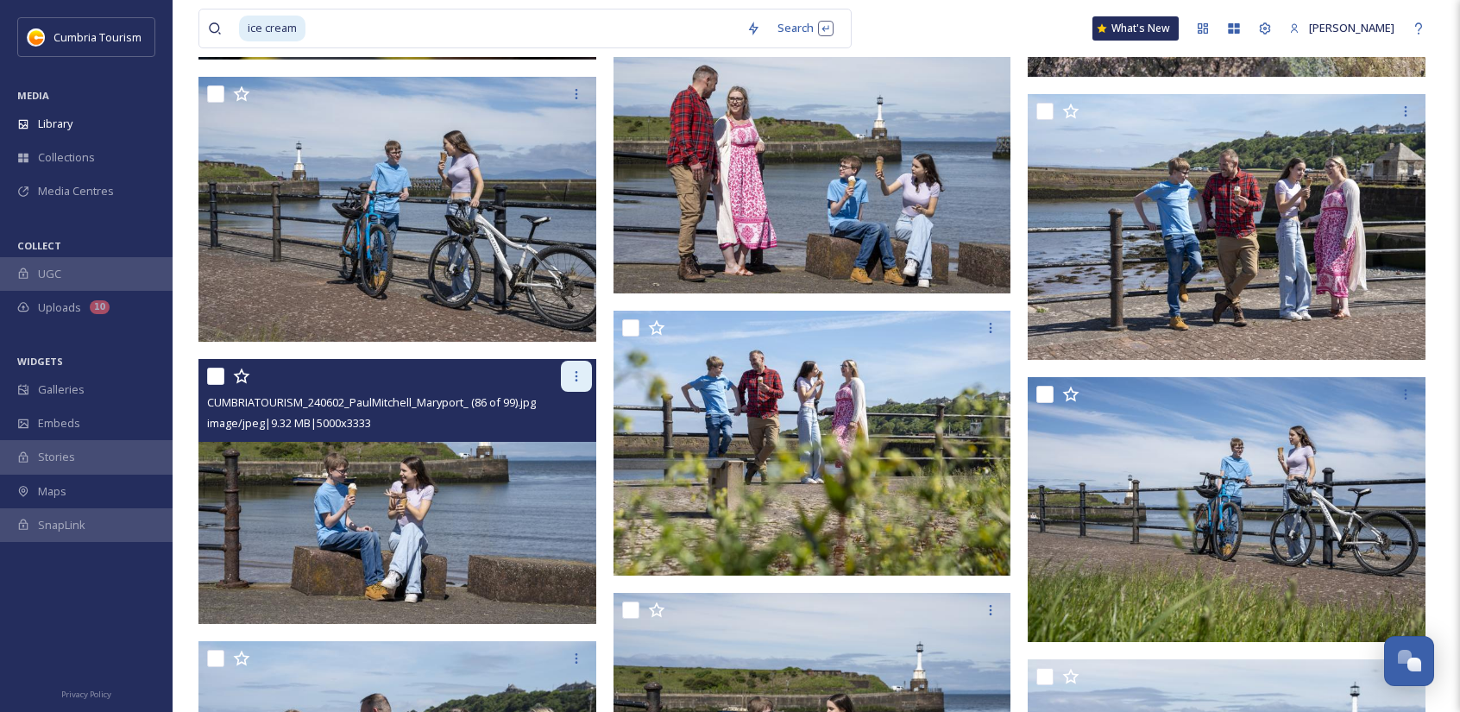
click at [578, 369] on icon at bounding box center [577, 376] width 14 height 14
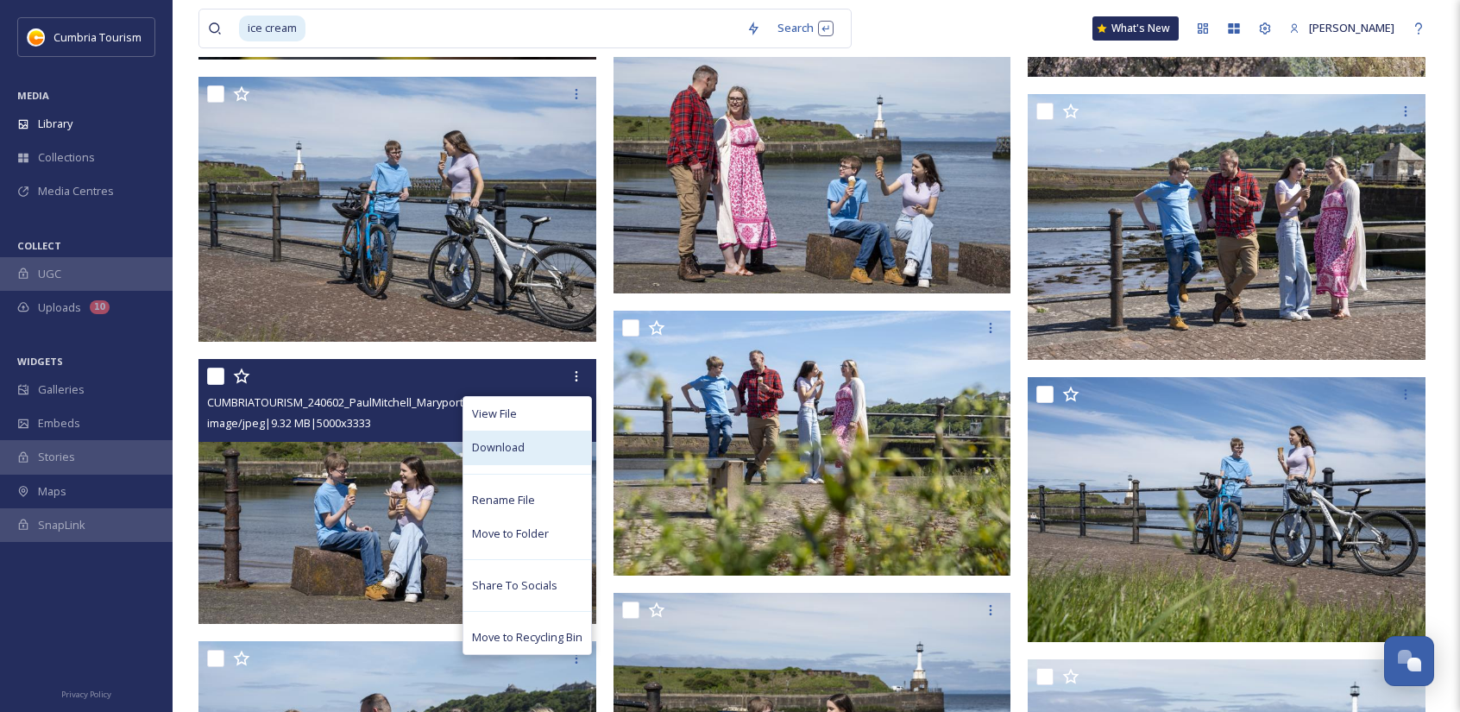
click at [553, 451] on div "Download" at bounding box center [527, 448] width 128 height 34
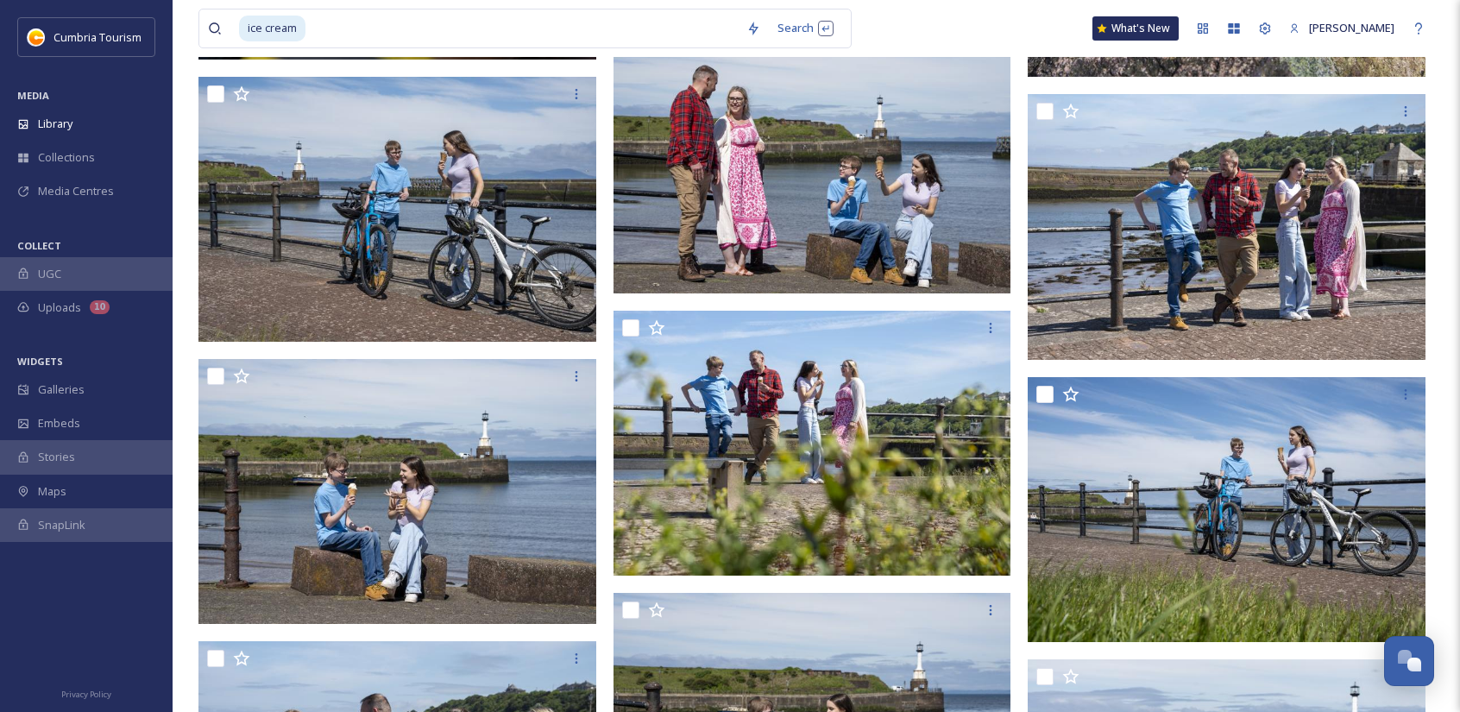
click at [328, 19] on input at bounding box center [522, 28] width 431 height 38
click at [425, 23] on input at bounding box center [522, 28] width 431 height 38
type input "i"
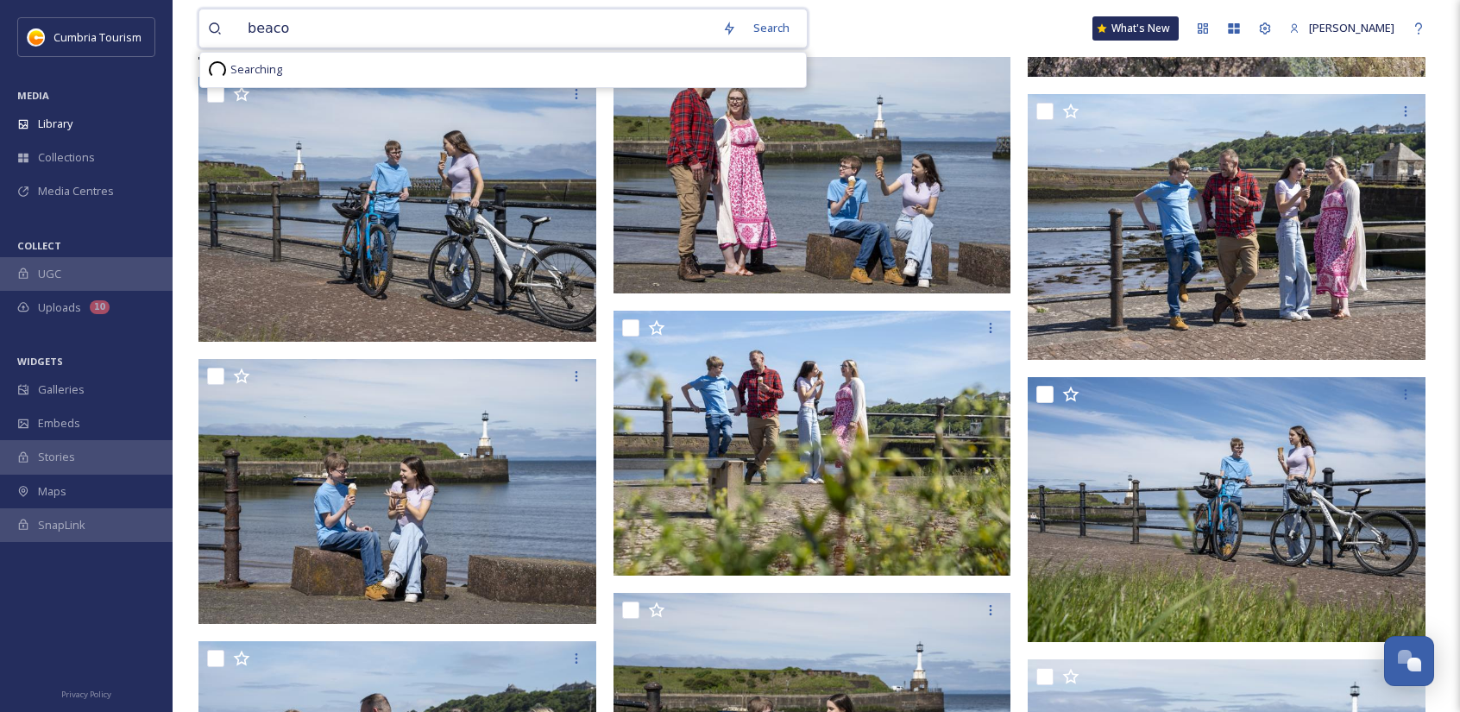
type input "beacon"
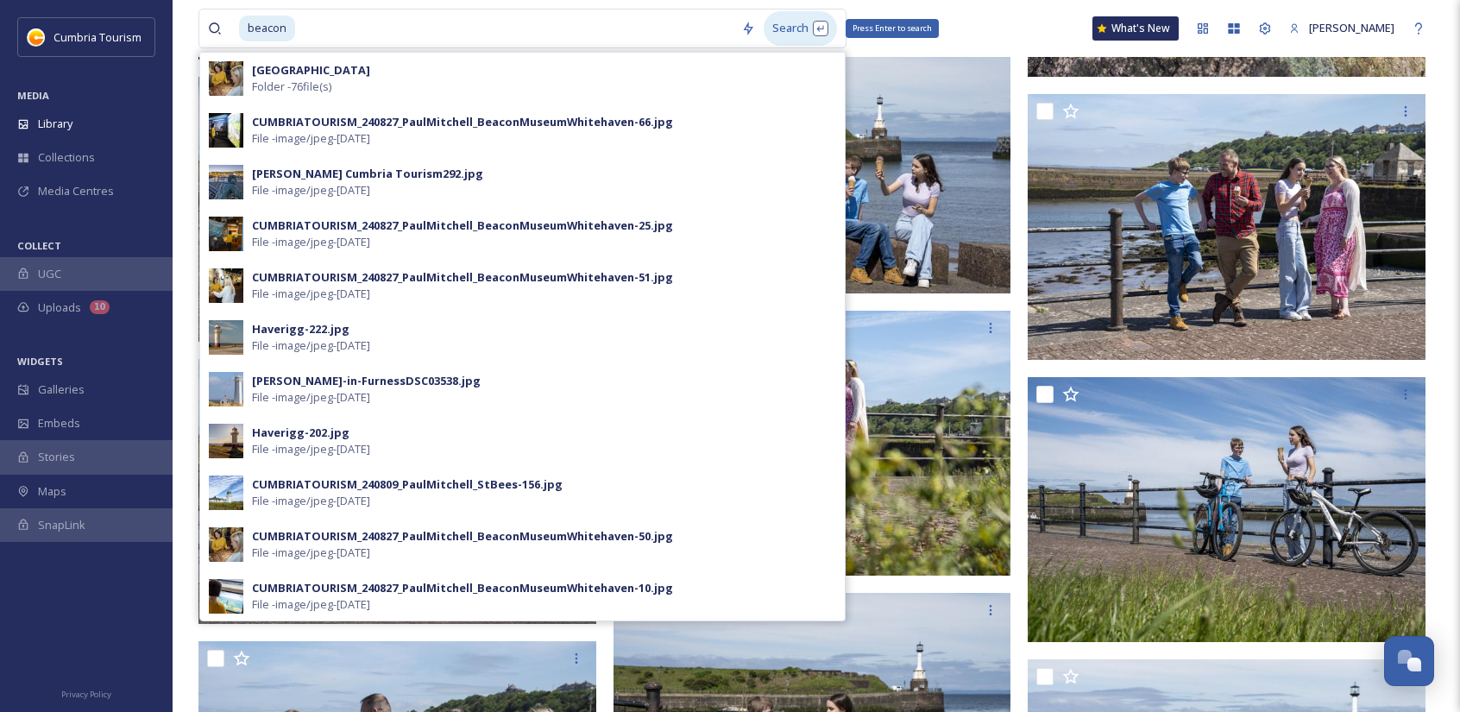
click at [820, 23] on div "Search Press Enter to search" at bounding box center [800, 28] width 73 height 34
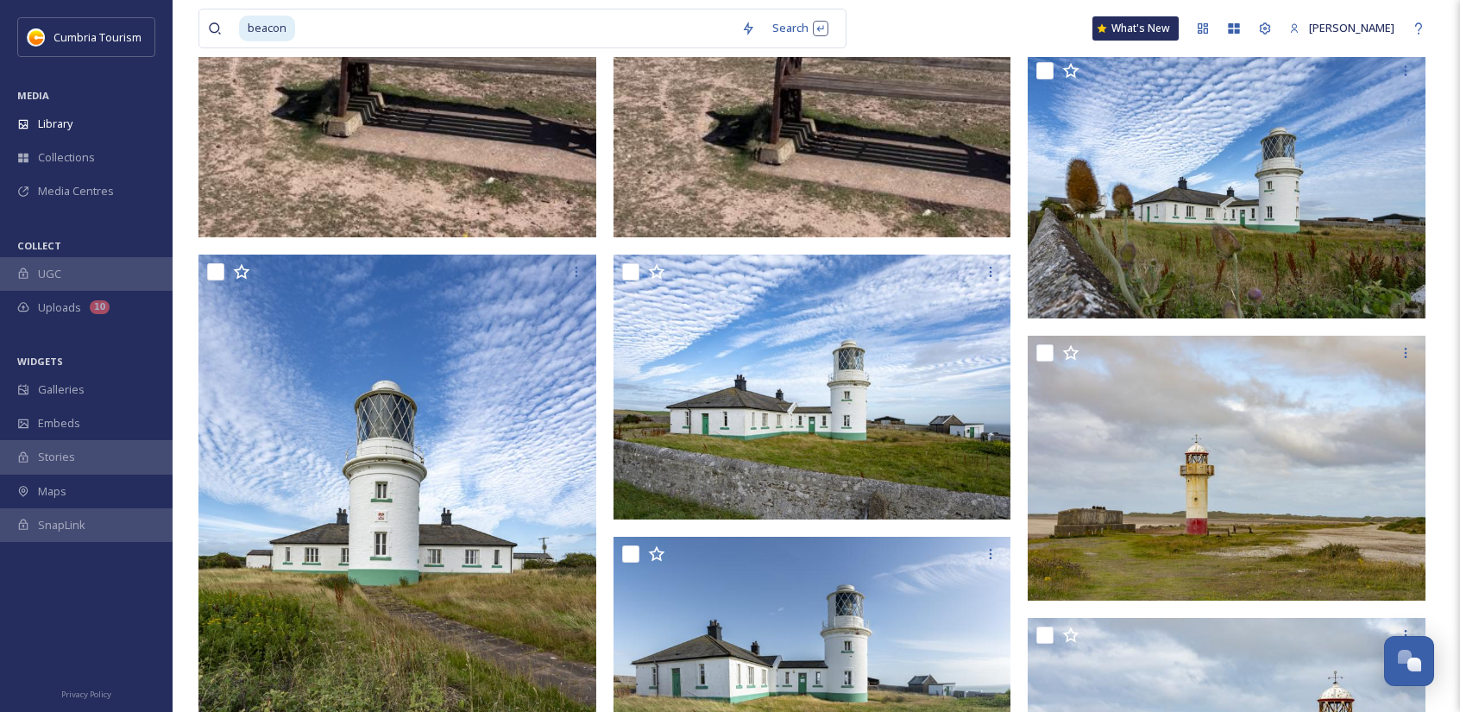
scroll to position [173, 0]
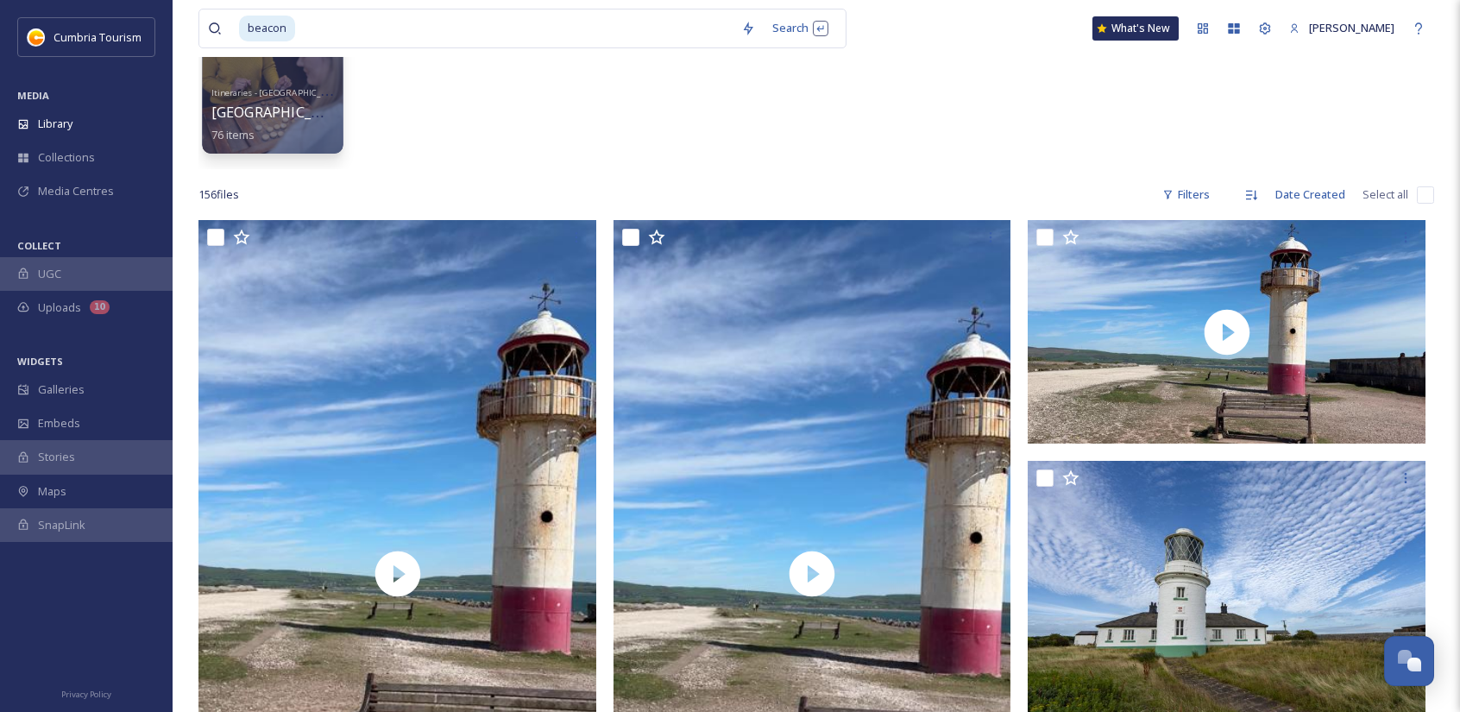
click at [240, 107] on span "[GEOGRAPHIC_DATA]" at bounding box center [282, 112] width 142 height 19
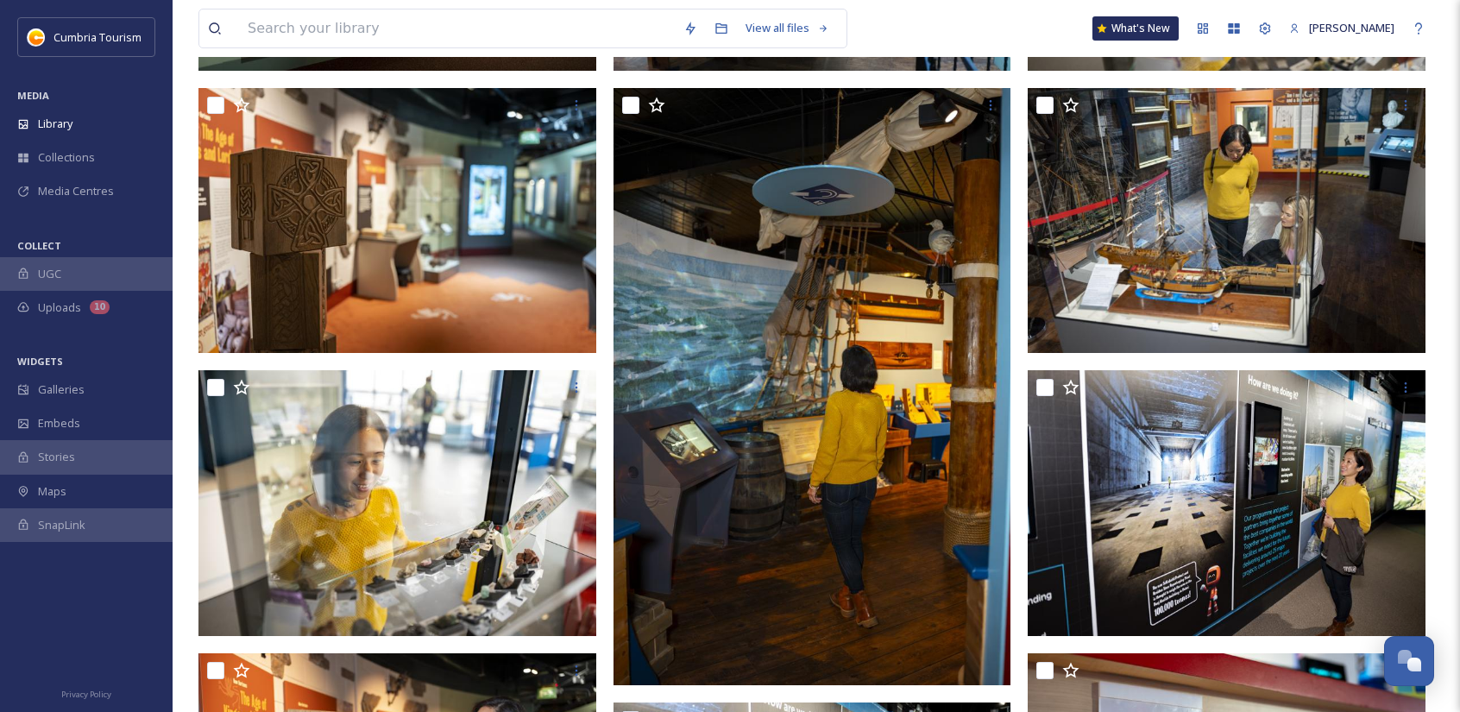
scroll to position [3797, 0]
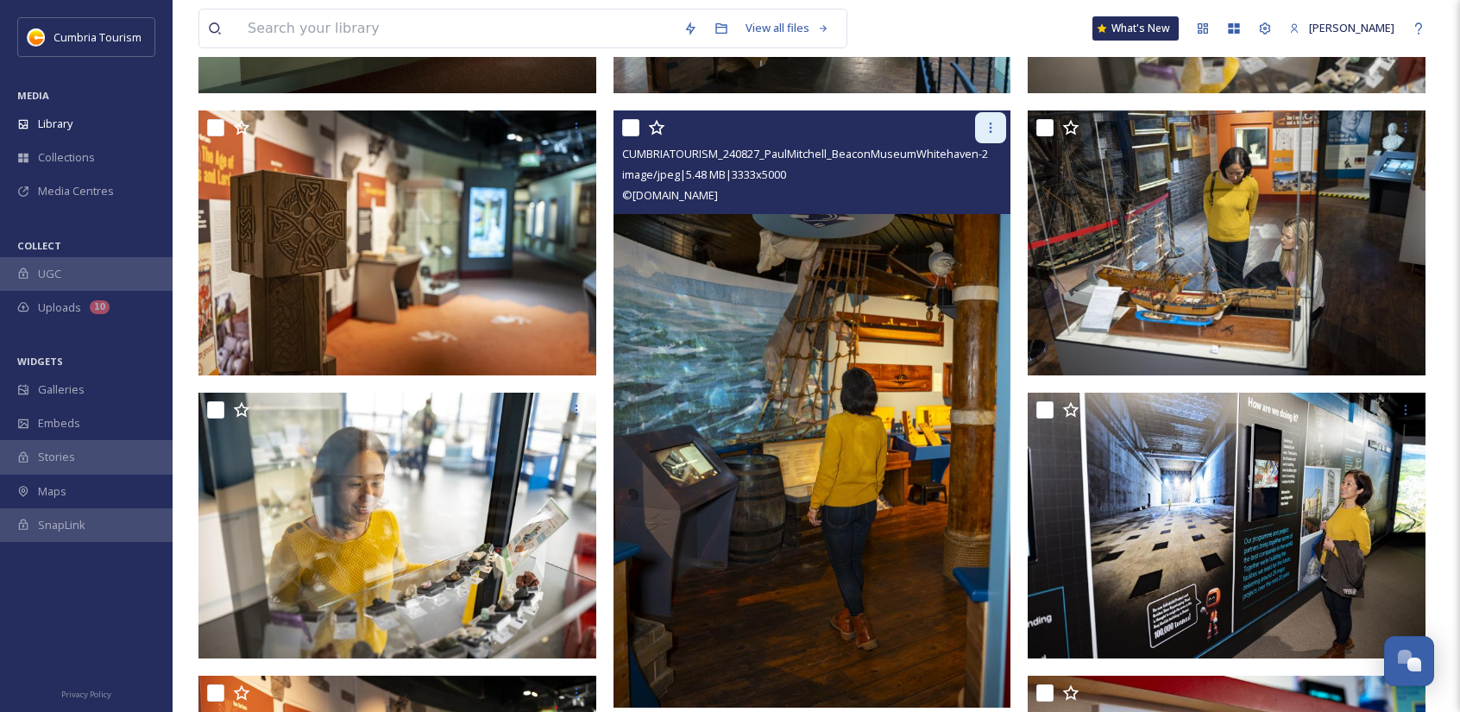
click at [996, 129] on icon at bounding box center [991, 128] width 14 height 14
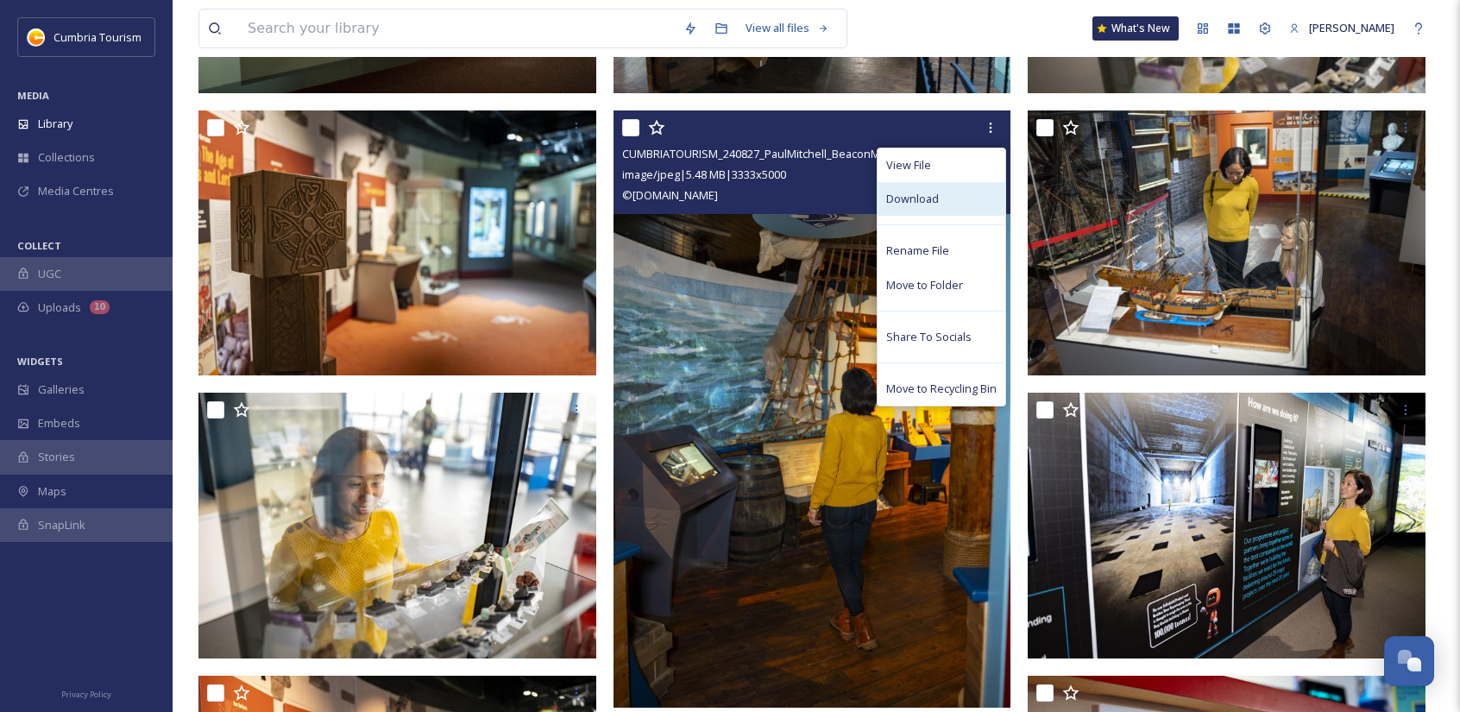
click at [970, 193] on div "Download" at bounding box center [942, 199] width 128 height 34
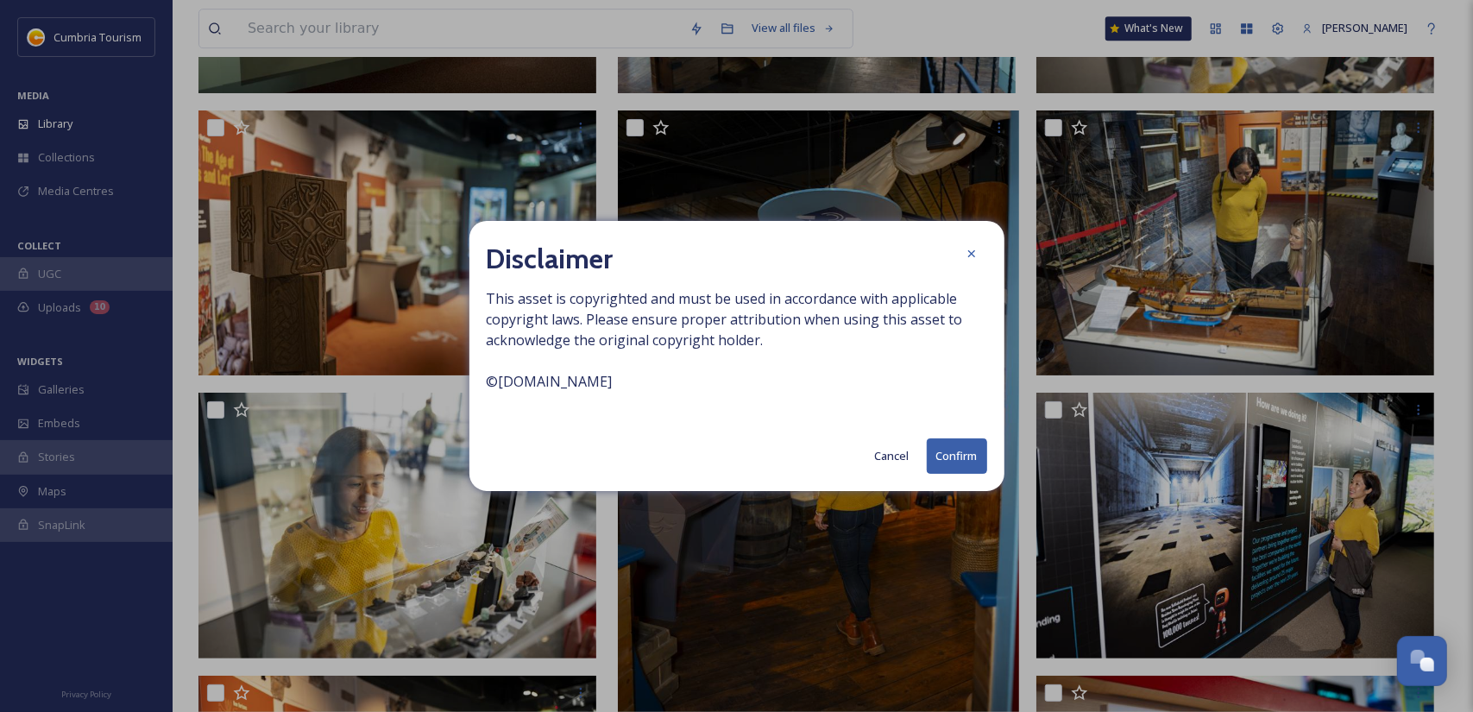
click at [961, 444] on button "Confirm" at bounding box center [957, 455] width 60 height 35
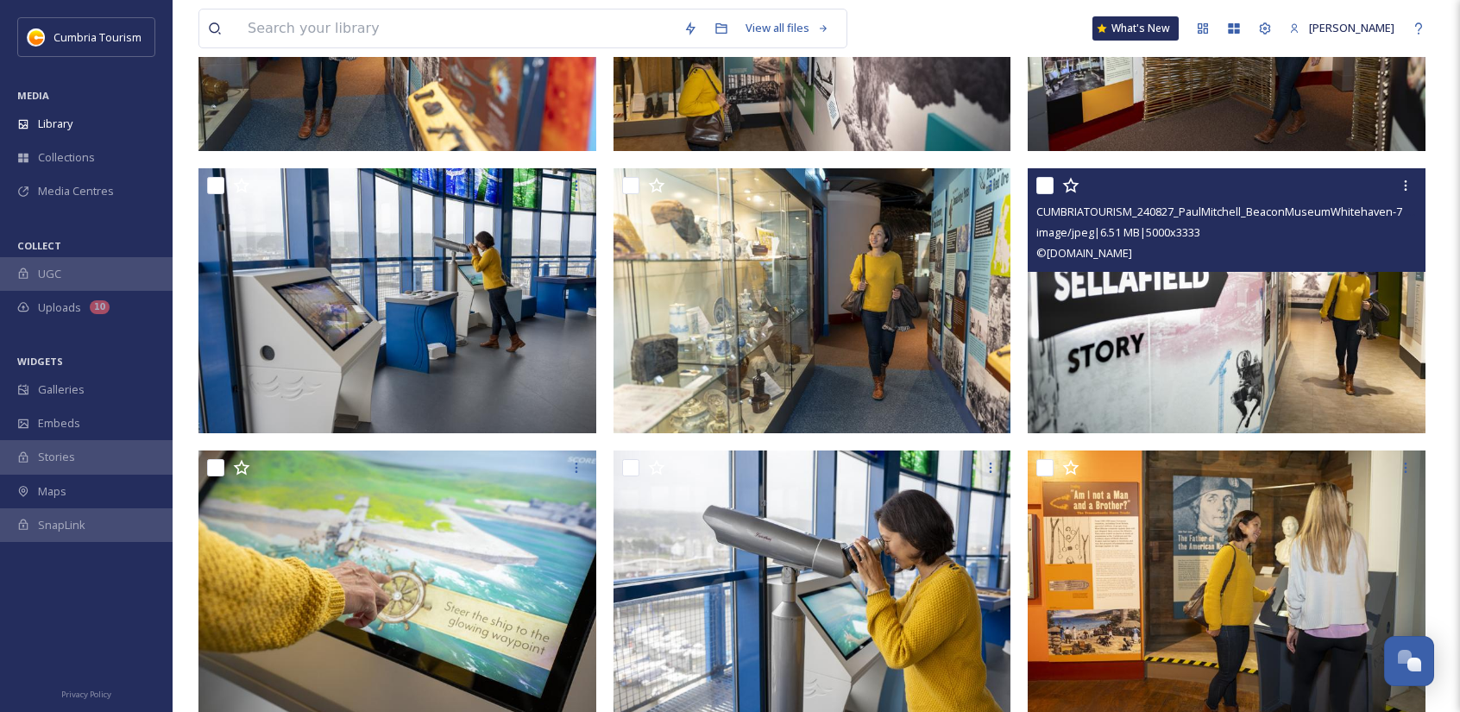
scroll to position [1478, 0]
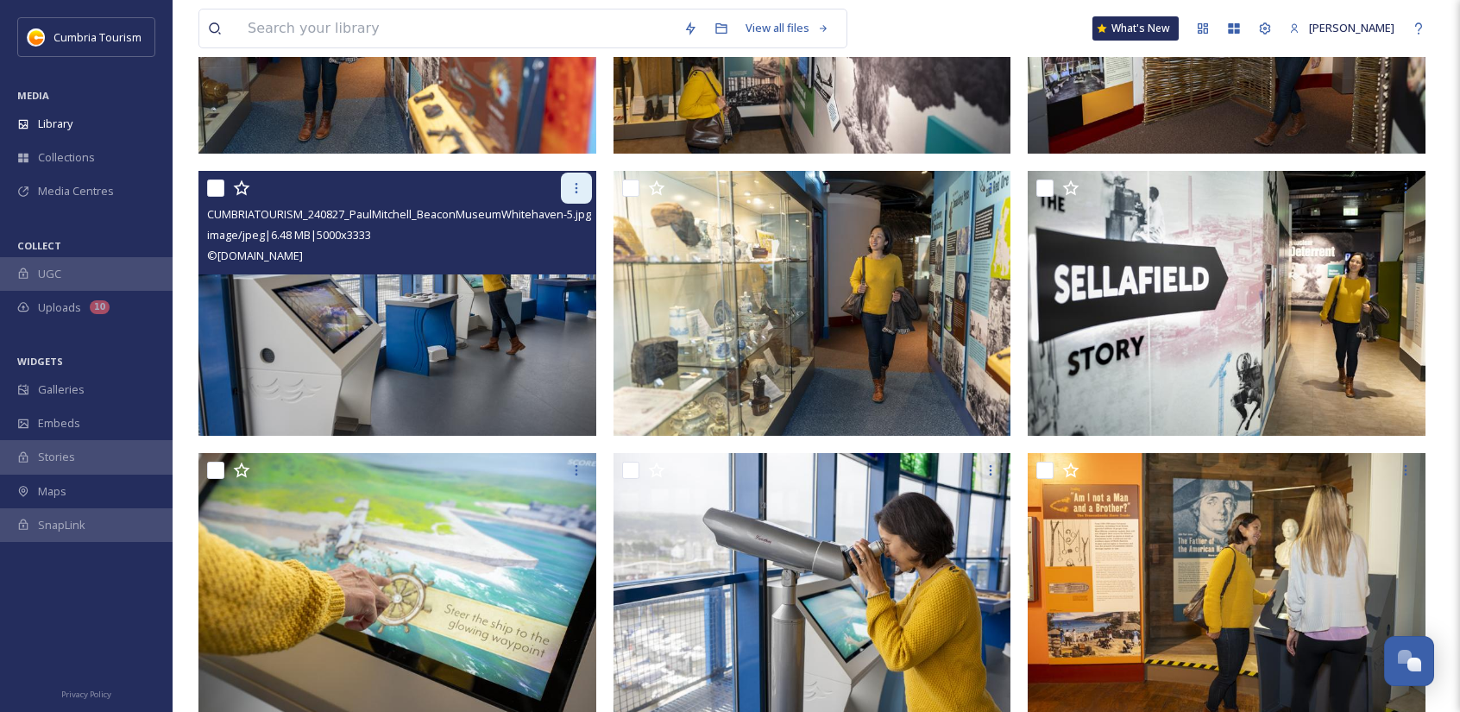
click at [573, 186] on icon at bounding box center [577, 188] width 14 height 14
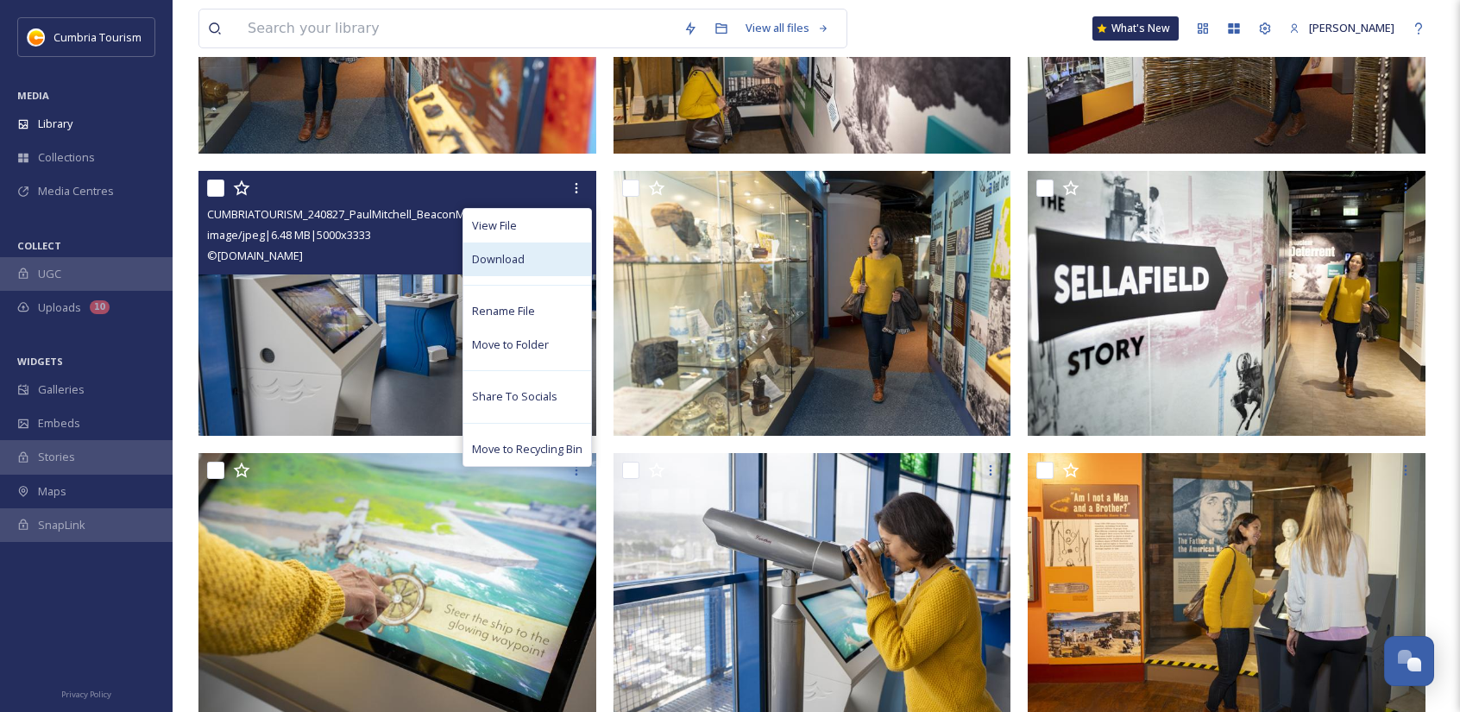
click at [556, 248] on div "Download" at bounding box center [527, 260] width 128 height 34
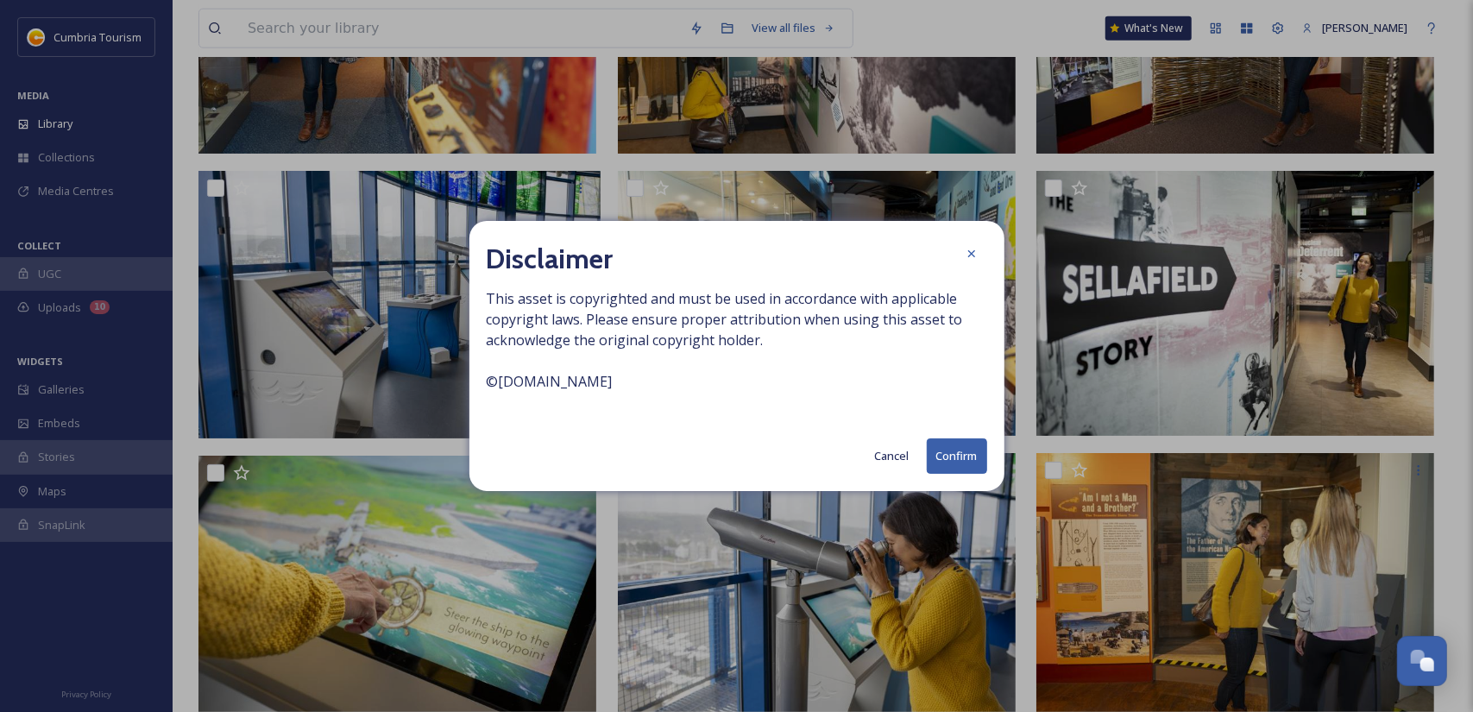
click at [961, 446] on button "Confirm" at bounding box center [957, 455] width 60 height 35
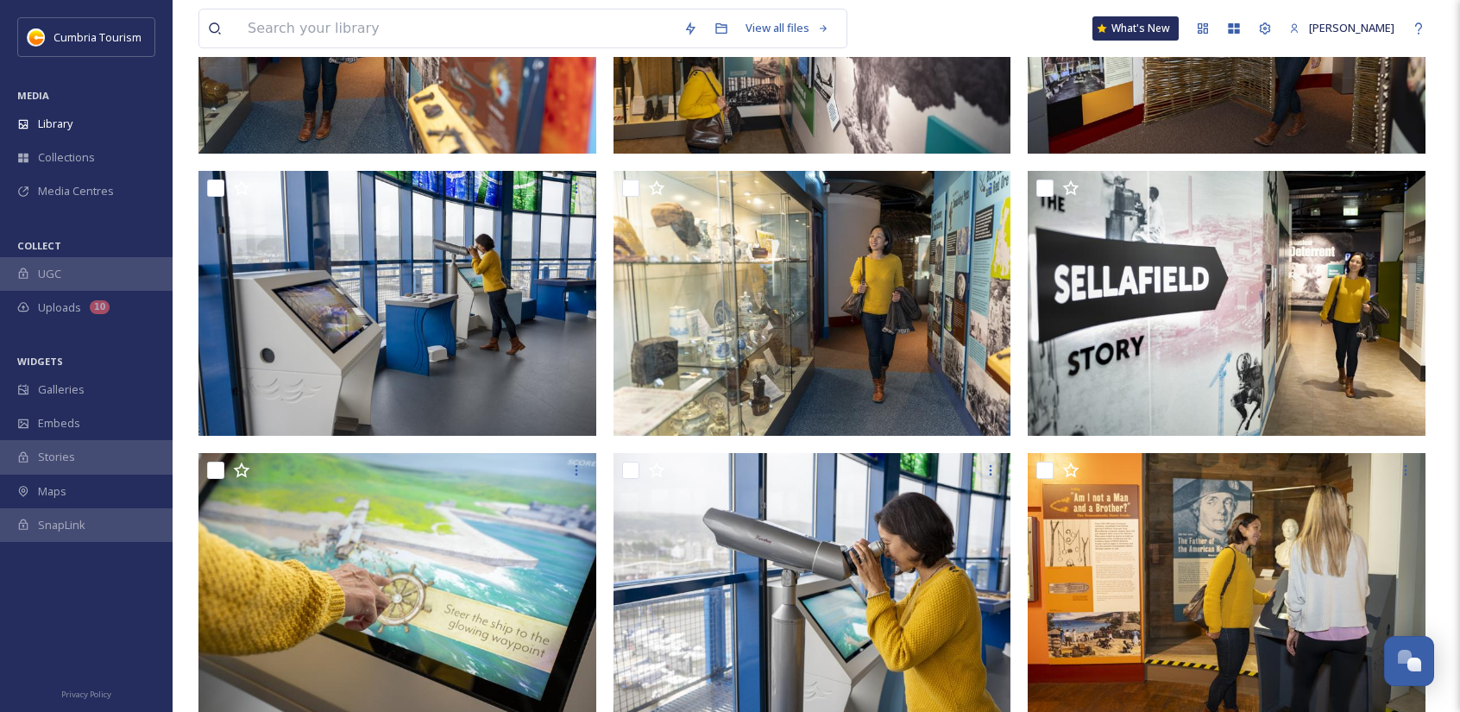
click at [307, 18] on input at bounding box center [457, 28] width 436 height 38
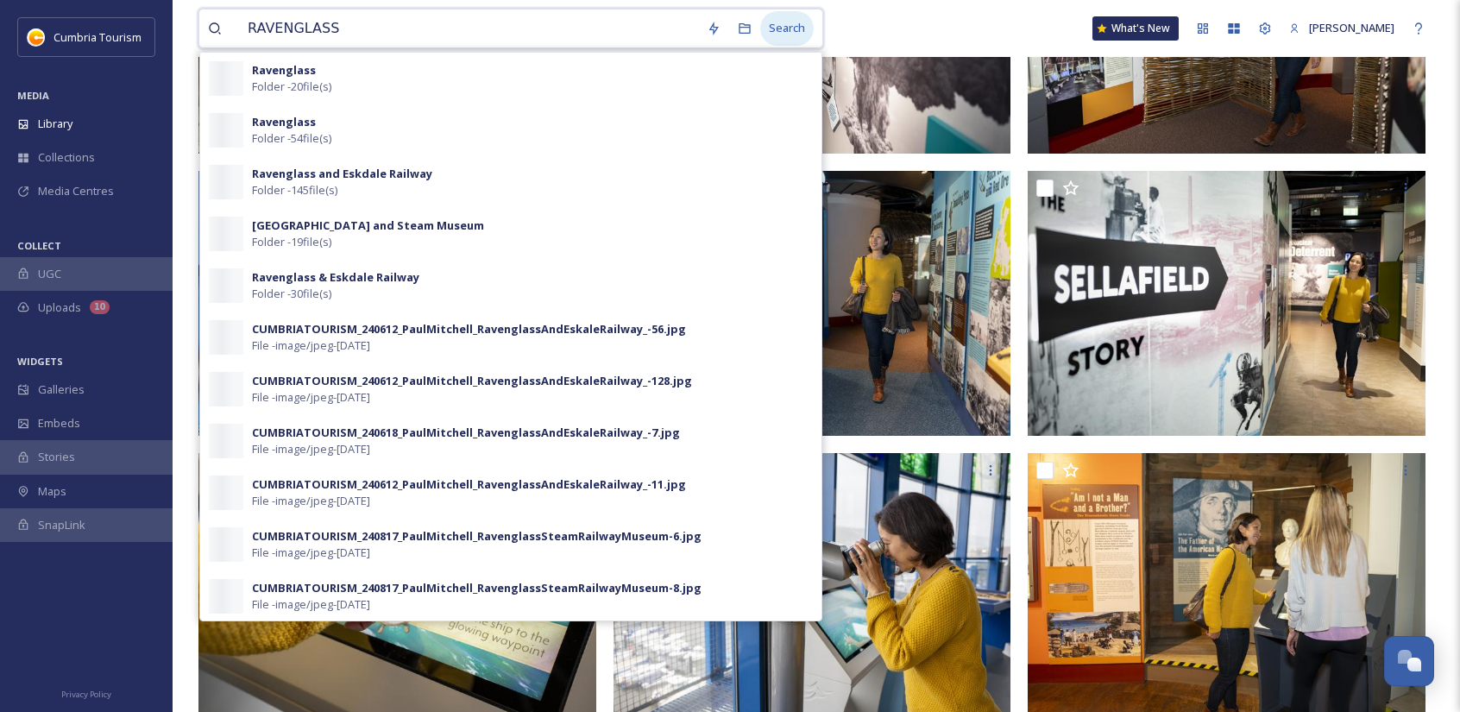
type input "RAVENGLASS"
click at [797, 32] on div "Search" at bounding box center [787, 28] width 54 height 34
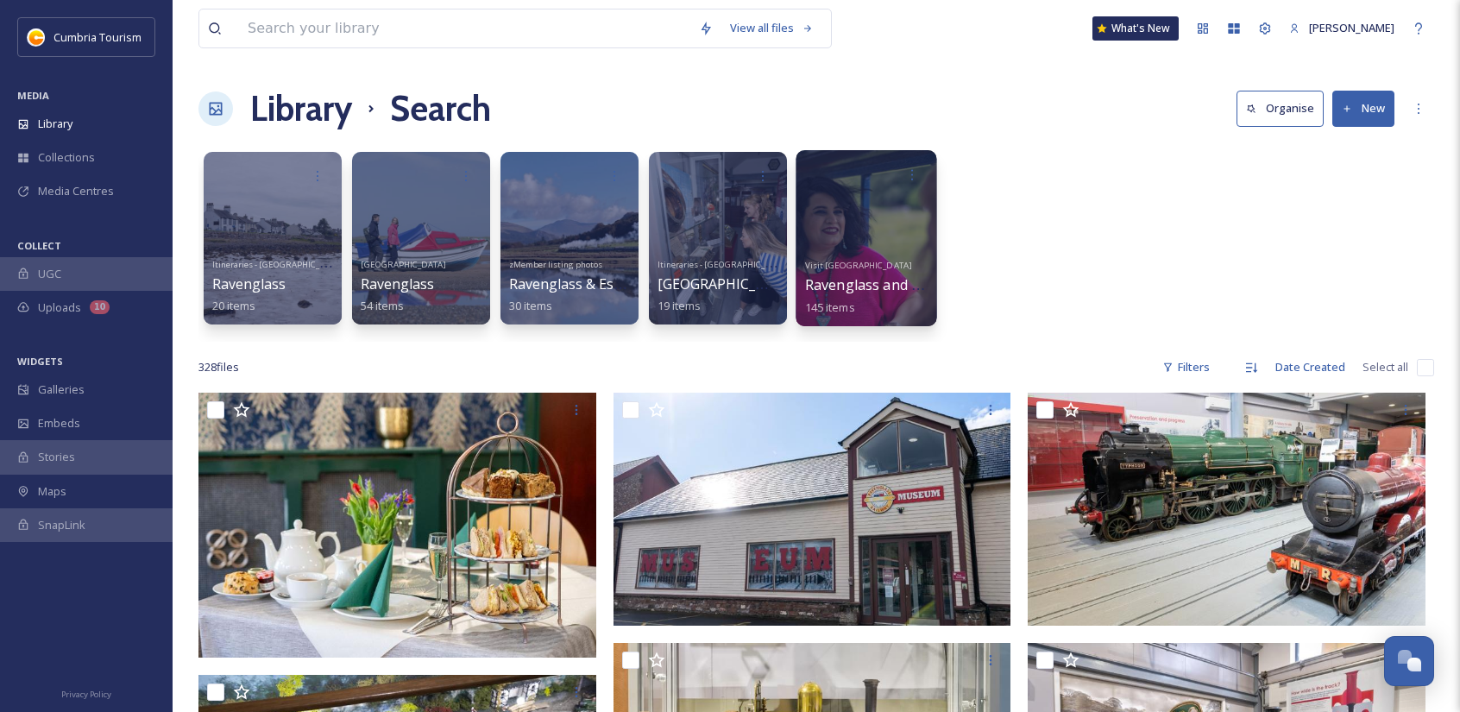
click at [873, 224] on div at bounding box center [866, 238] width 141 height 176
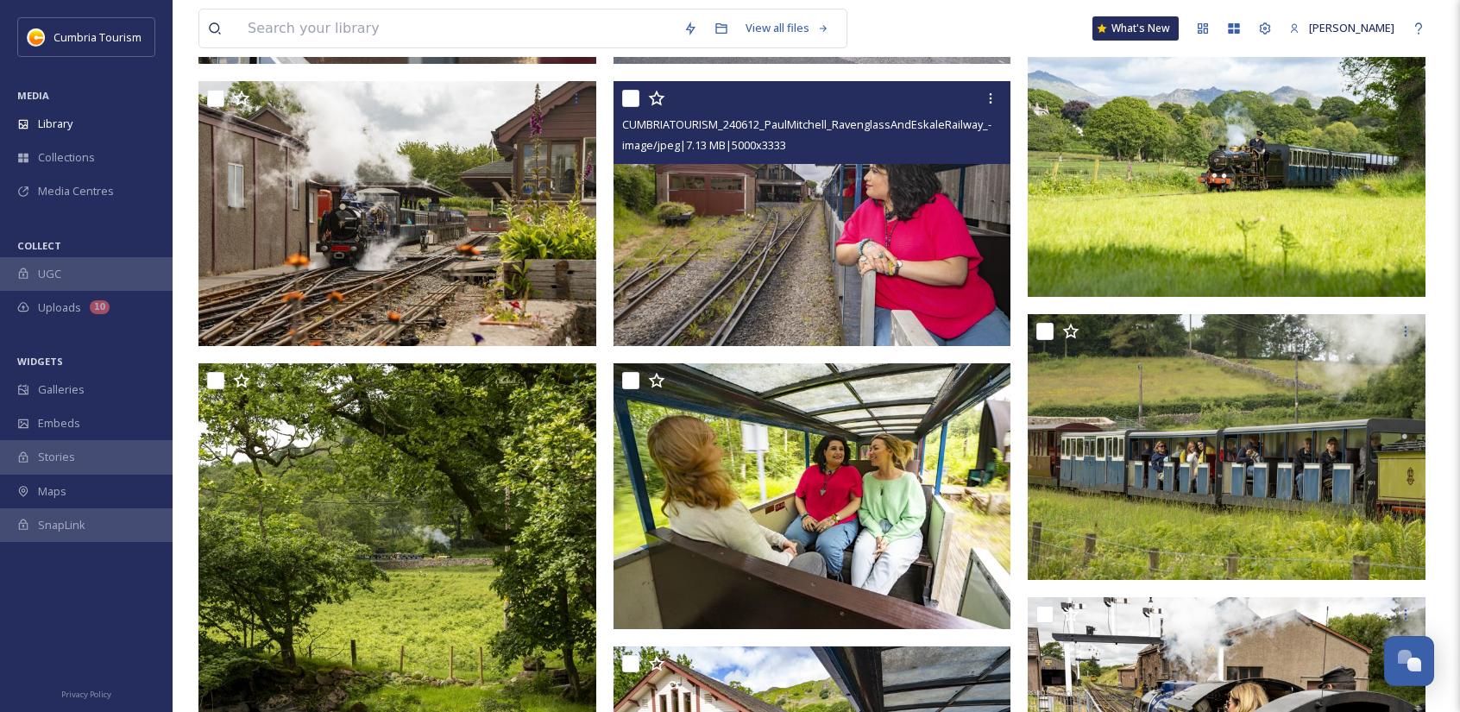
scroll to position [1812, 0]
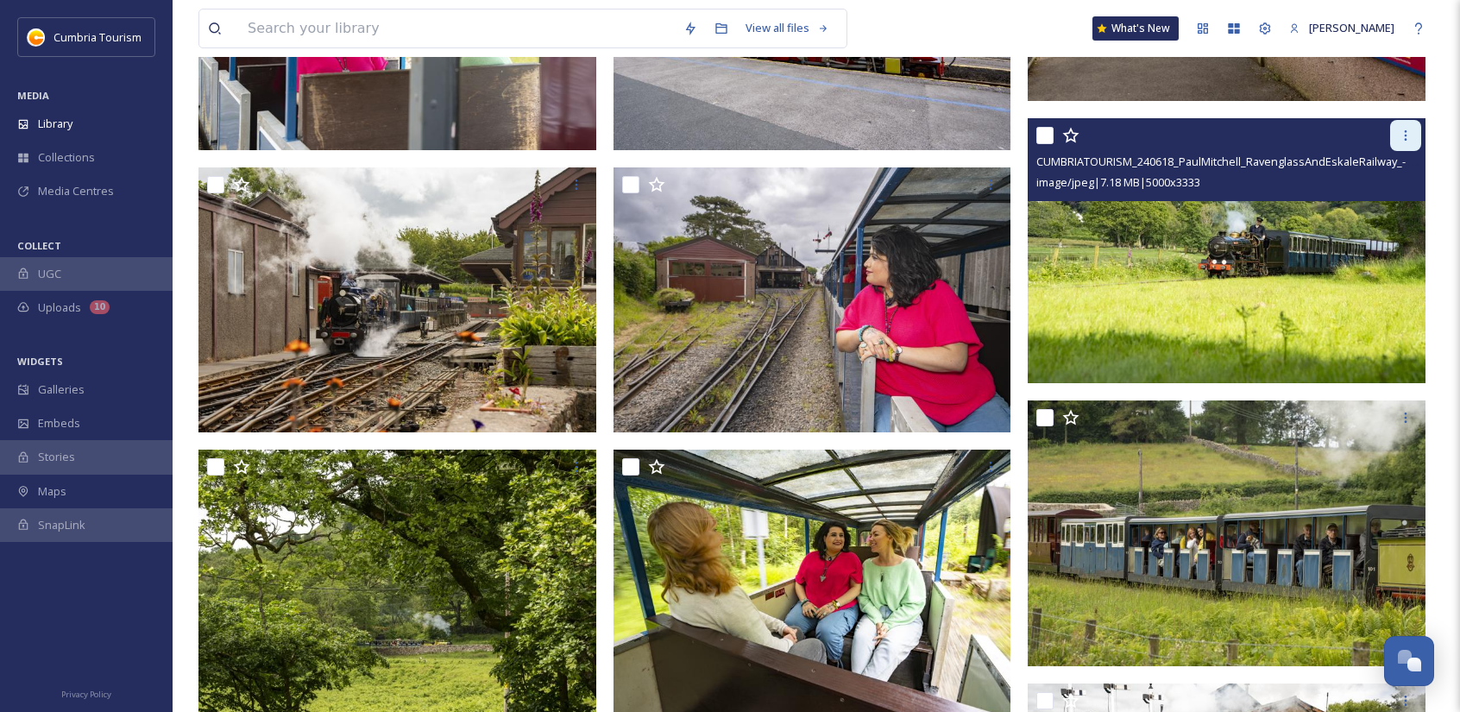
click at [1401, 133] on icon at bounding box center [1406, 136] width 14 height 14
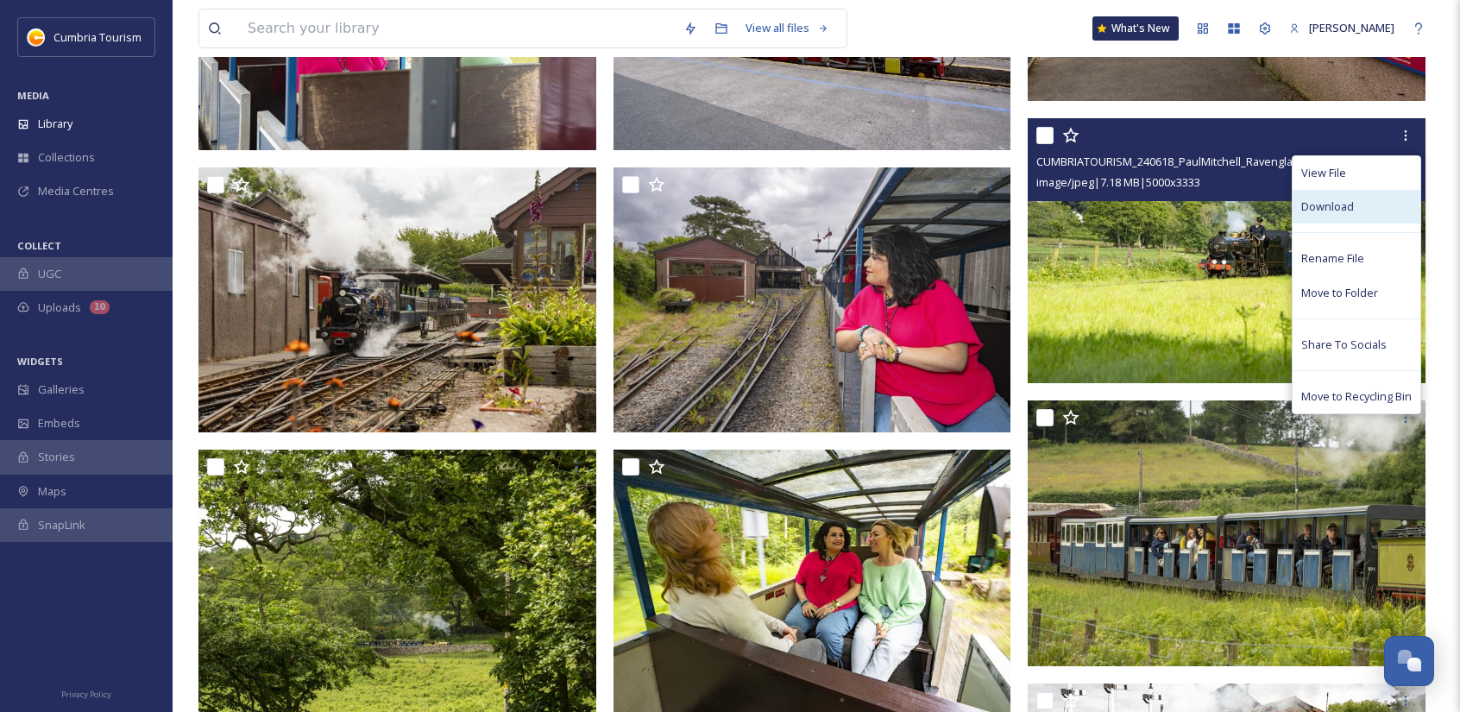
click at [1370, 199] on div "Download" at bounding box center [1357, 207] width 128 height 34
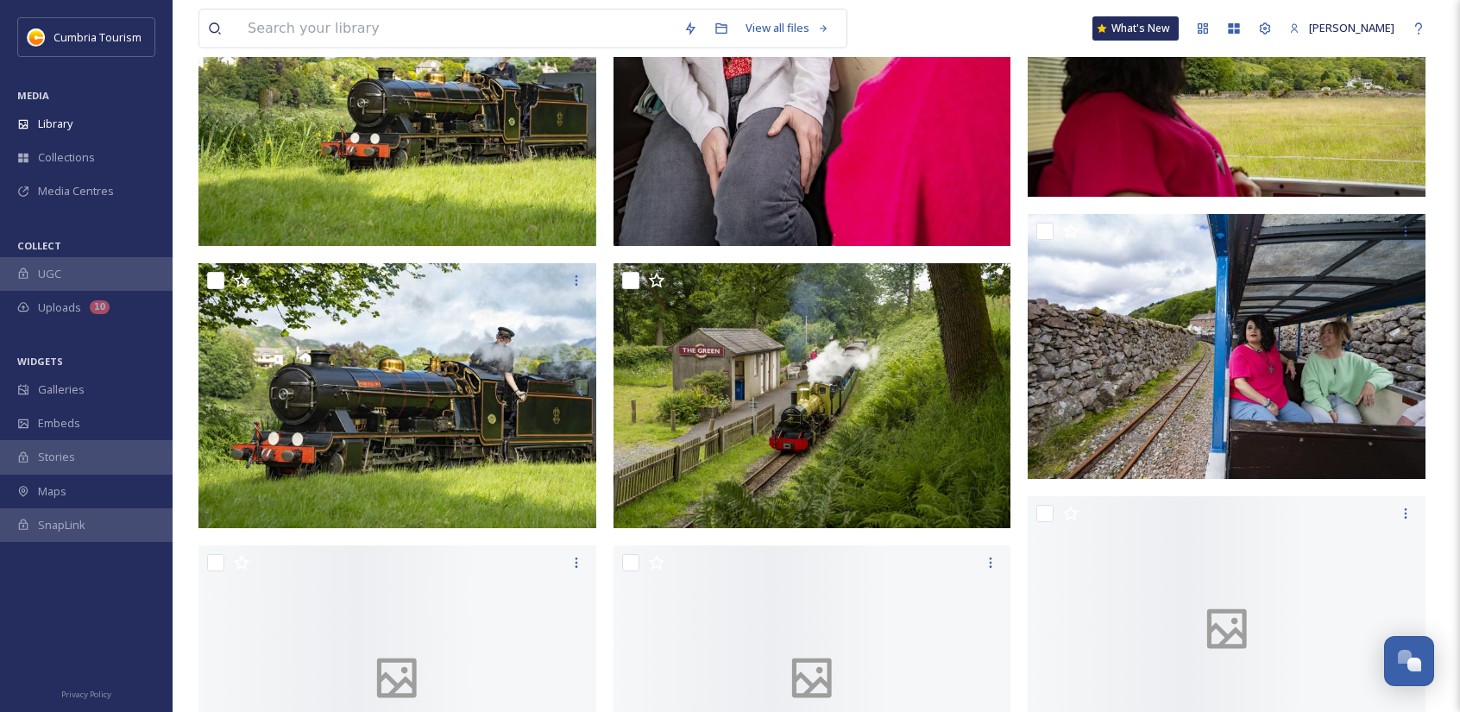
scroll to position [4315, 0]
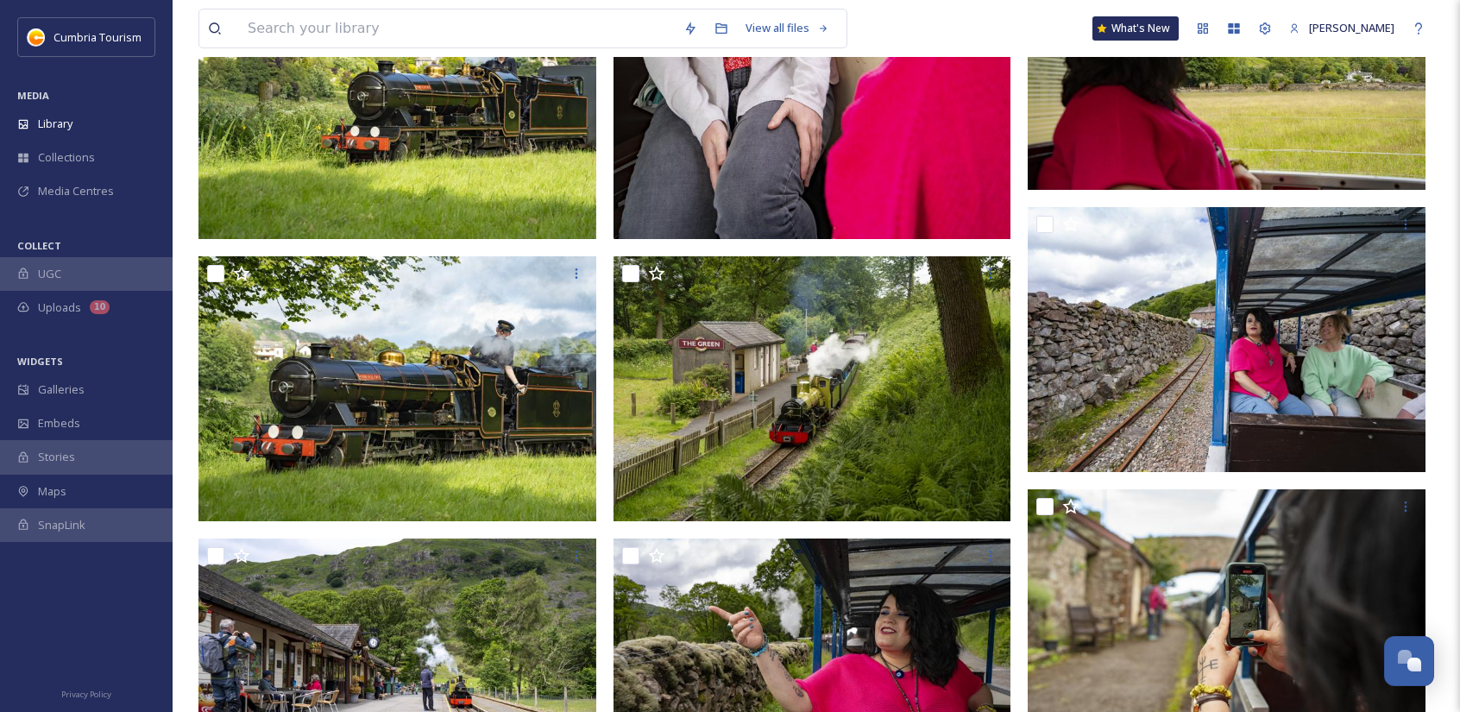
click at [405, 18] on input at bounding box center [457, 28] width 436 height 38
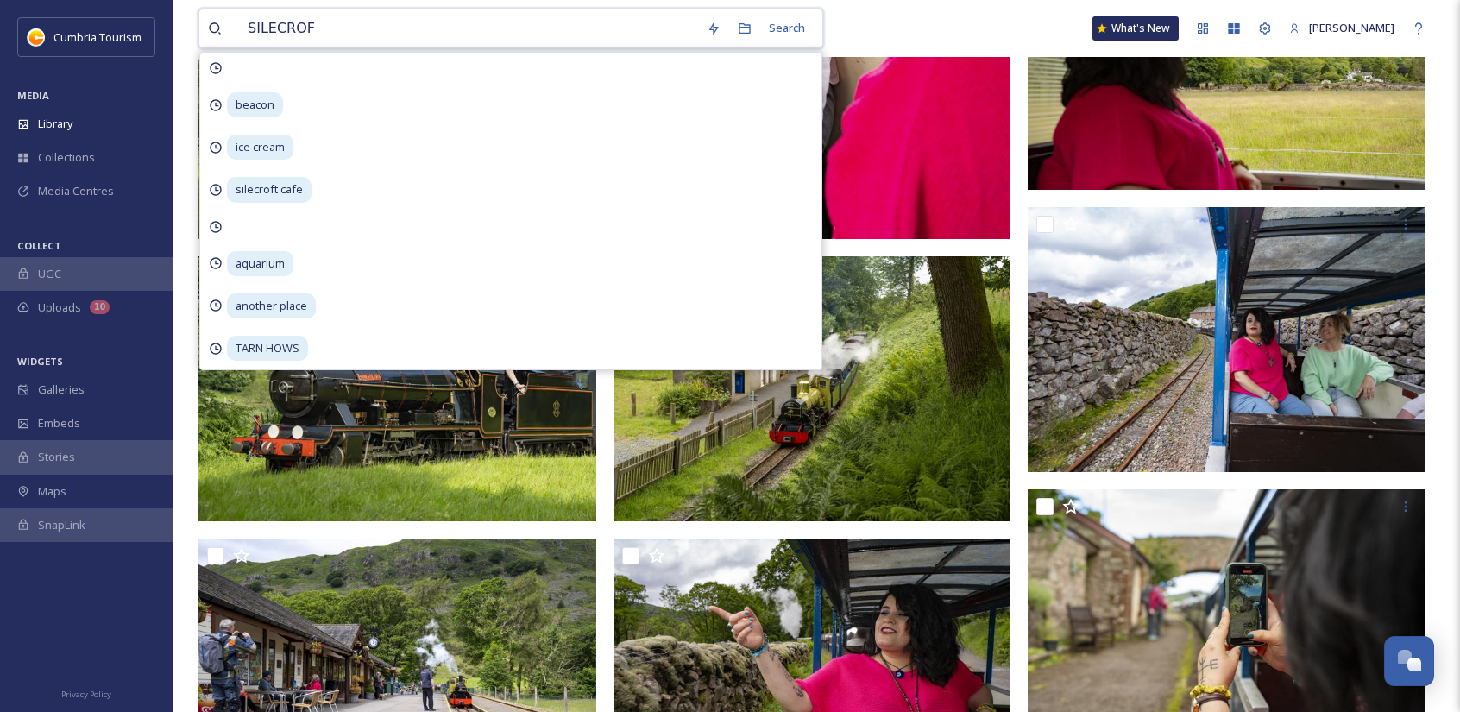
type input "SILECROFT"
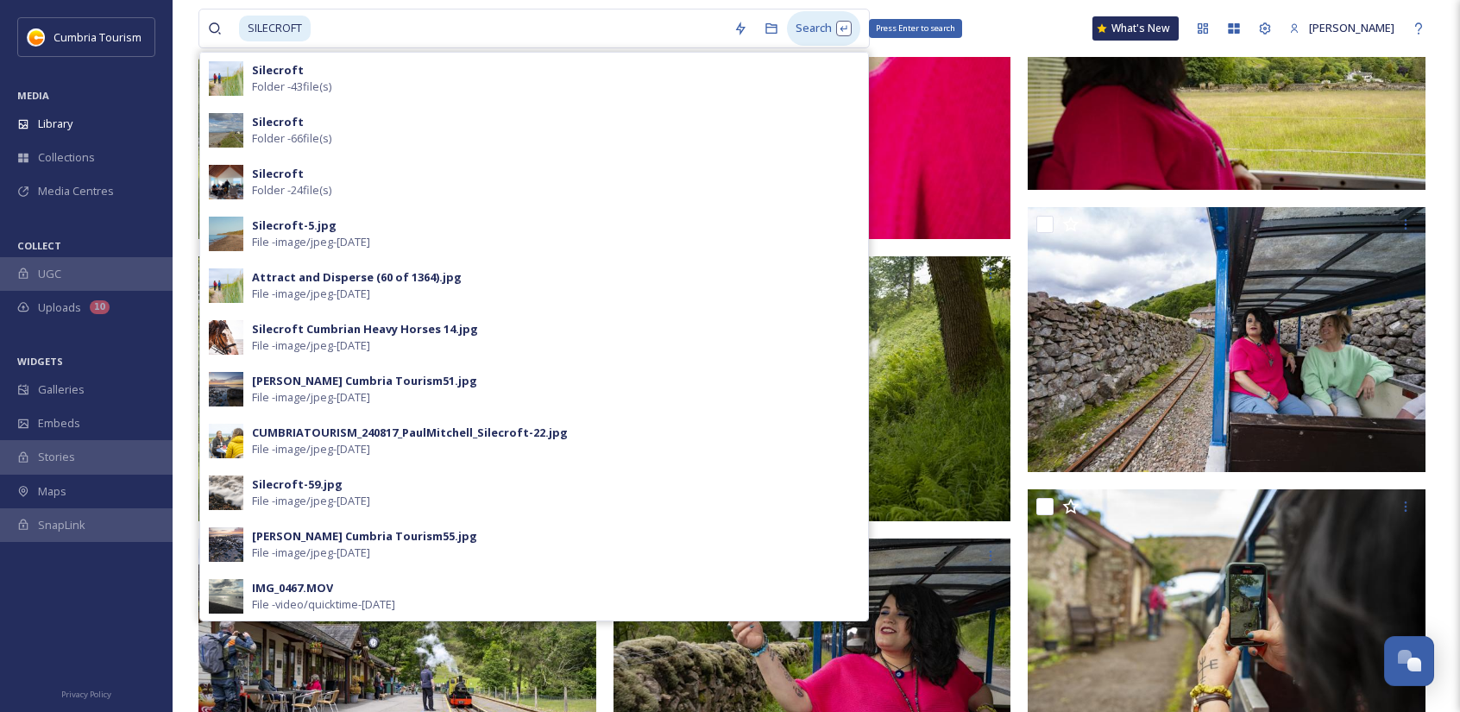
click at [811, 27] on div "Search Press Enter to search" at bounding box center [823, 28] width 73 height 34
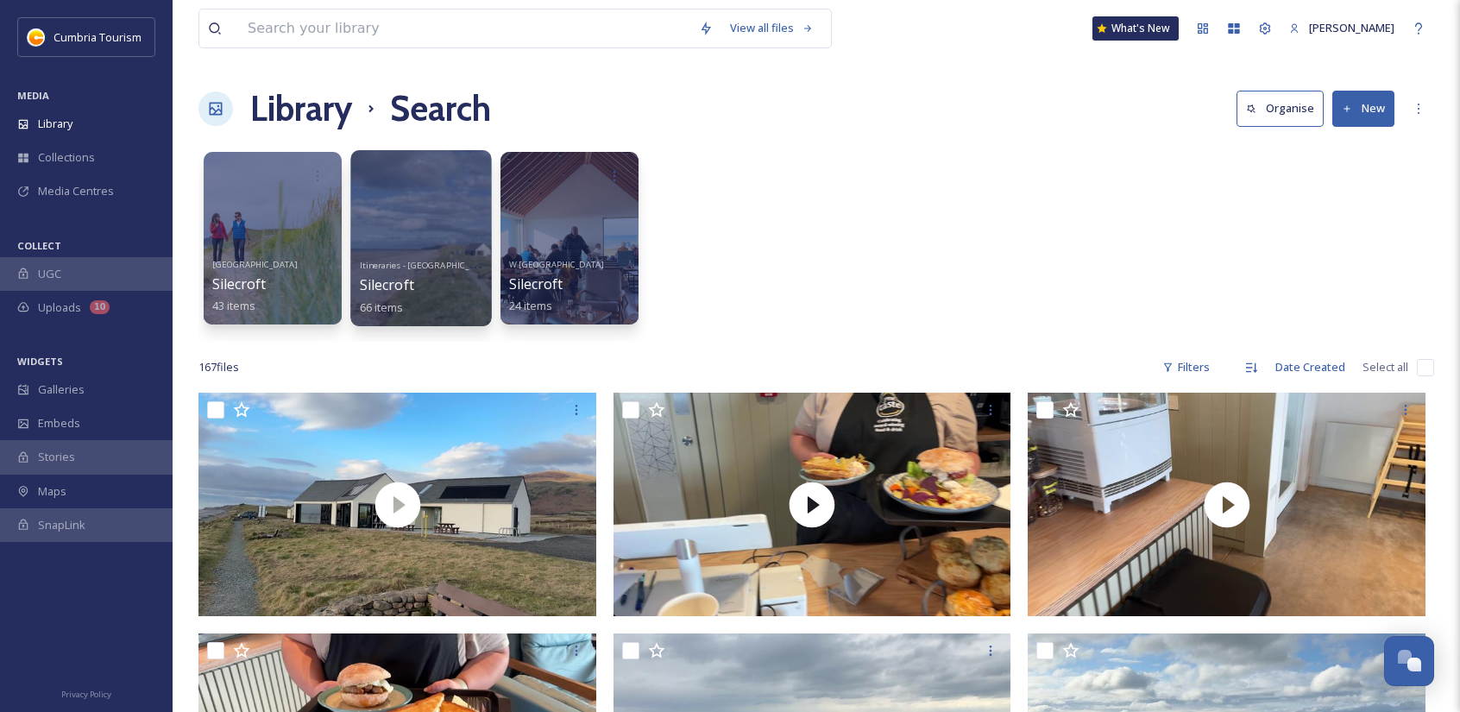
click at [434, 219] on div at bounding box center [420, 238] width 141 height 176
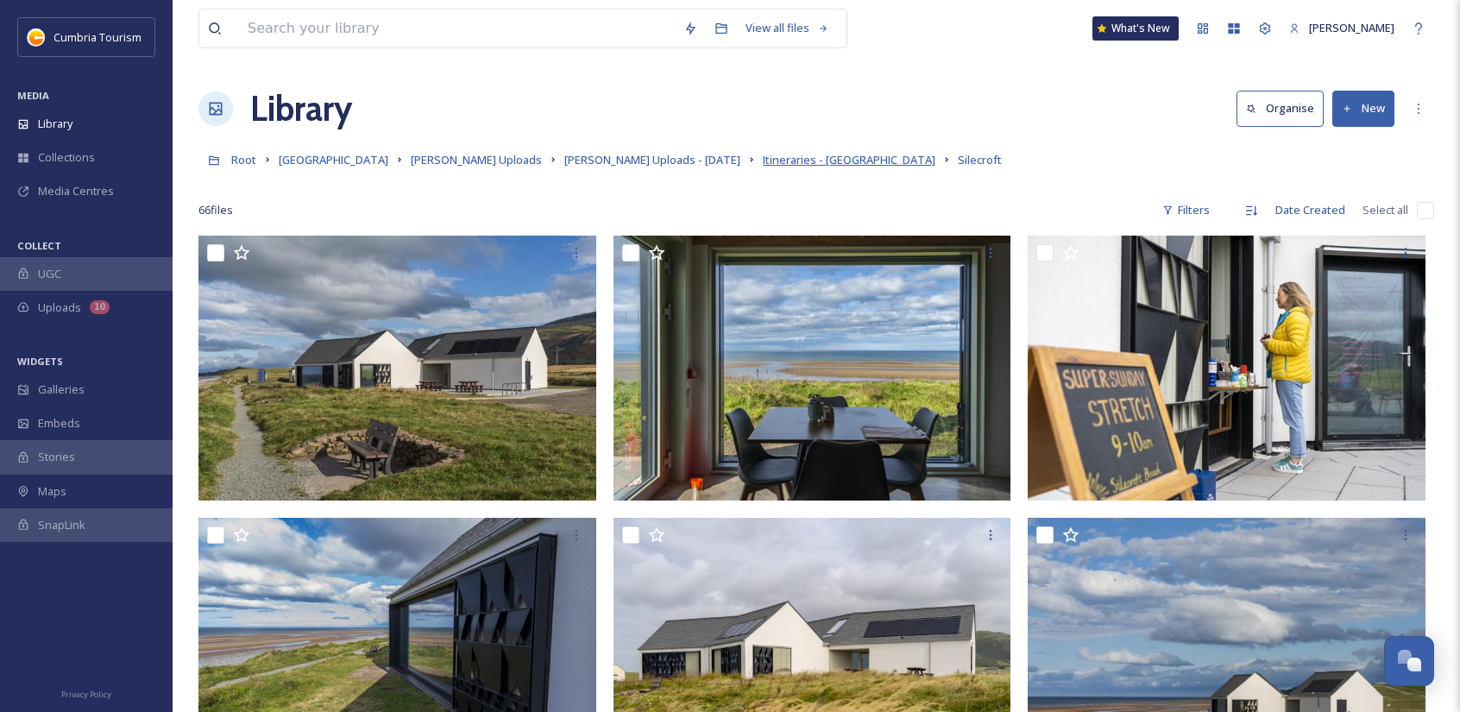
click at [773, 165] on span "Itineraries - [GEOGRAPHIC_DATA]" at bounding box center [849, 160] width 173 height 16
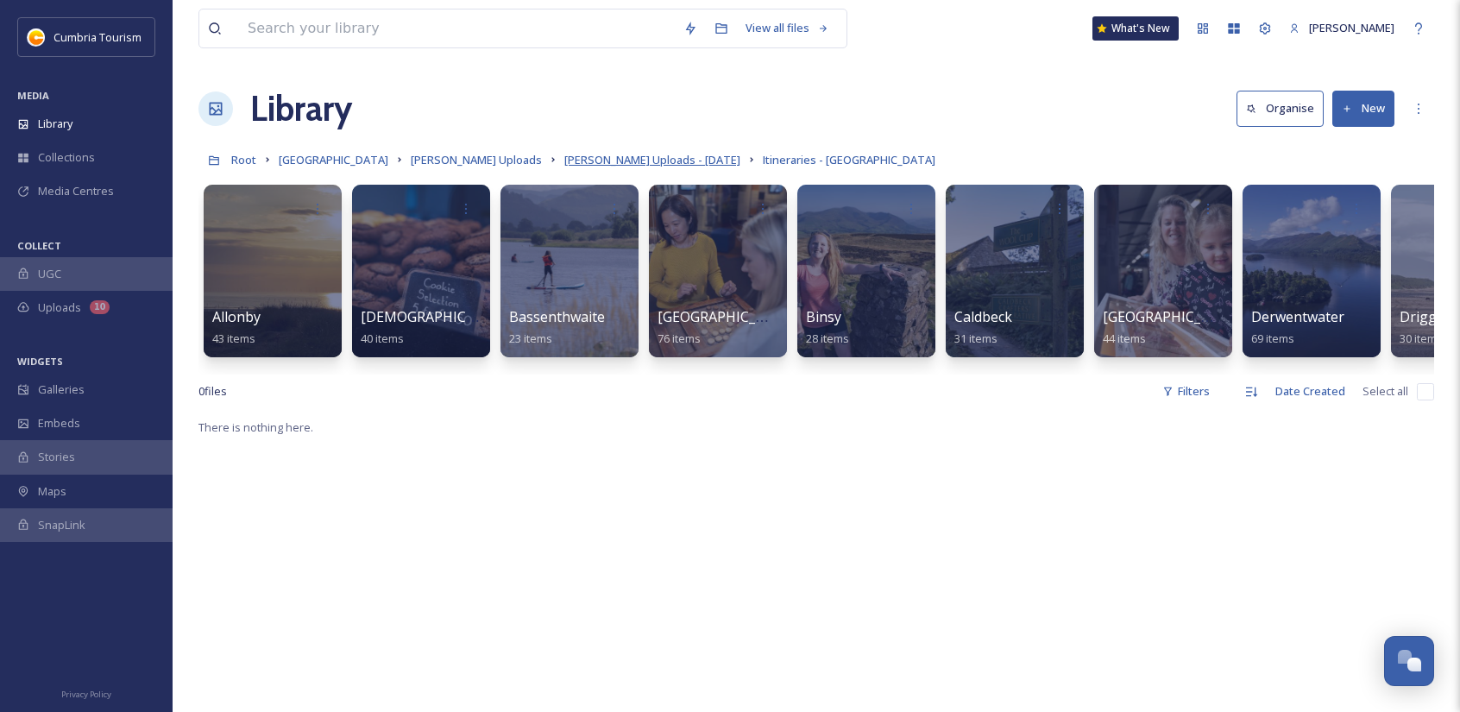
click at [613, 153] on span "[PERSON_NAME] Uploads - [DATE]" at bounding box center [652, 160] width 176 height 16
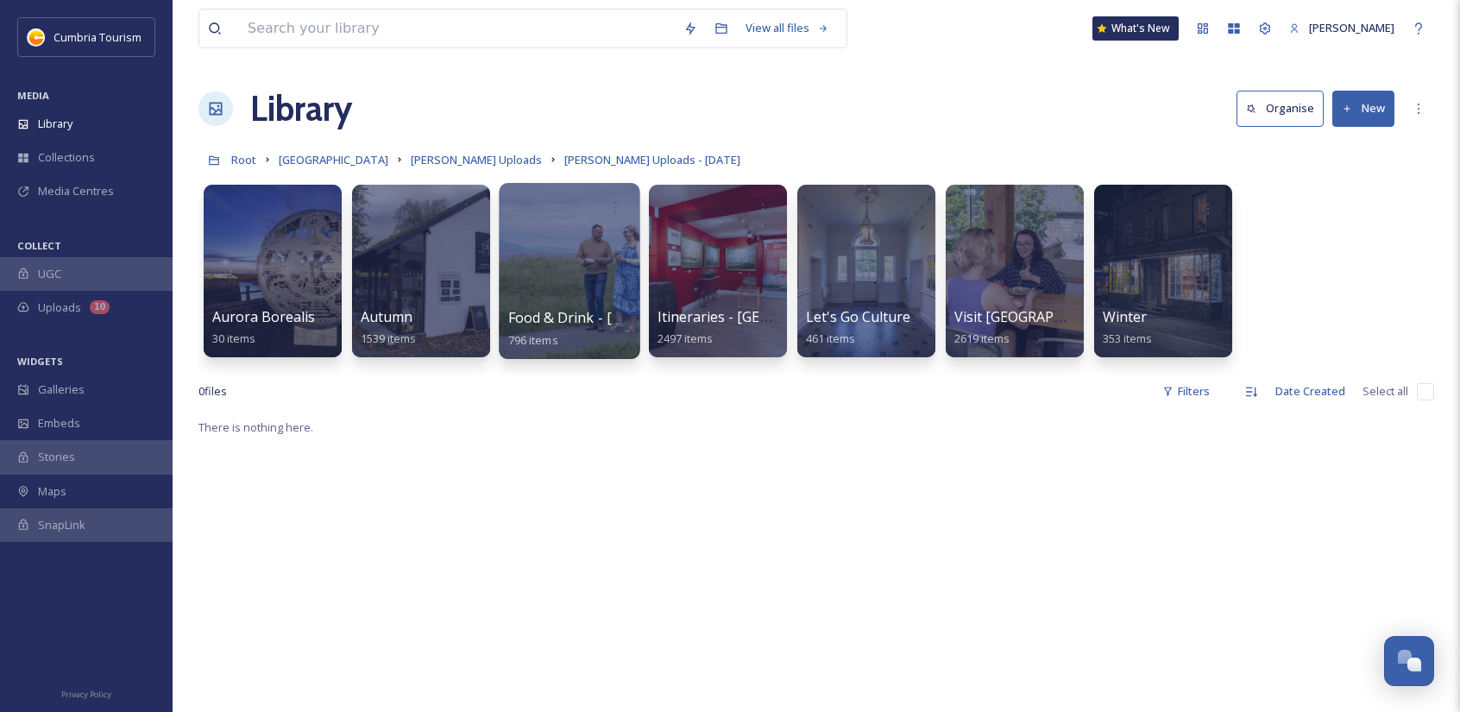
click at [551, 275] on div at bounding box center [569, 271] width 141 height 176
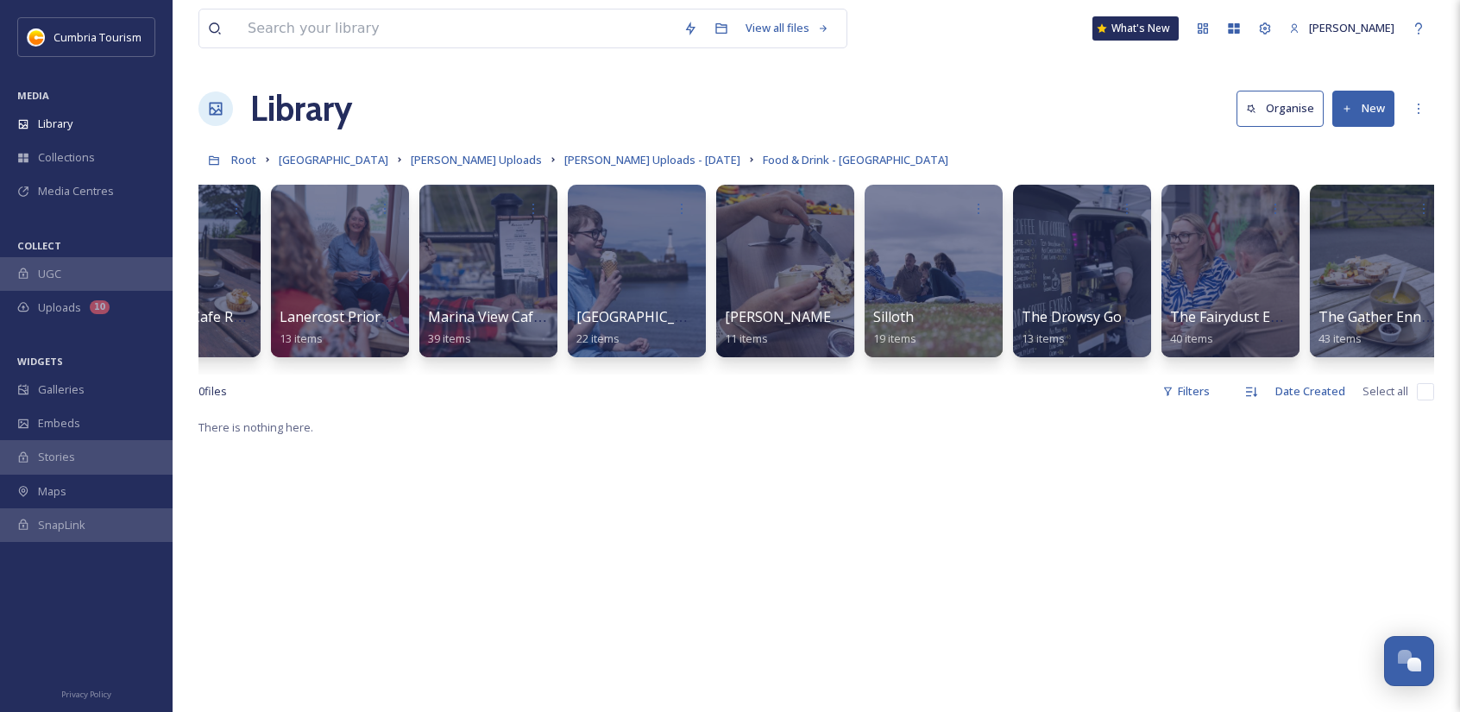
scroll to position [0, 1283]
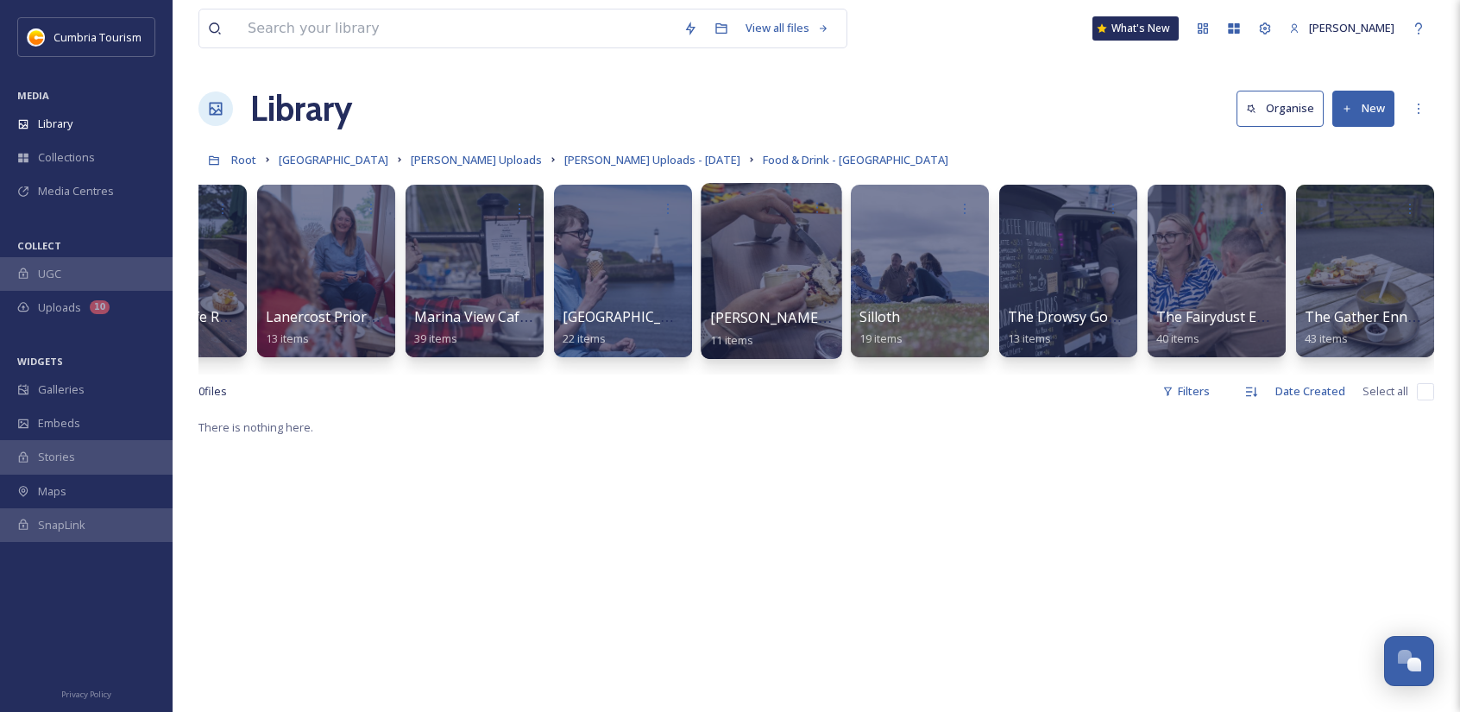
click at [827, 308] on span "[PERSON_NAME] Ends Cafe Portinscale" at bounding box center [839, 317] width 259 height 19
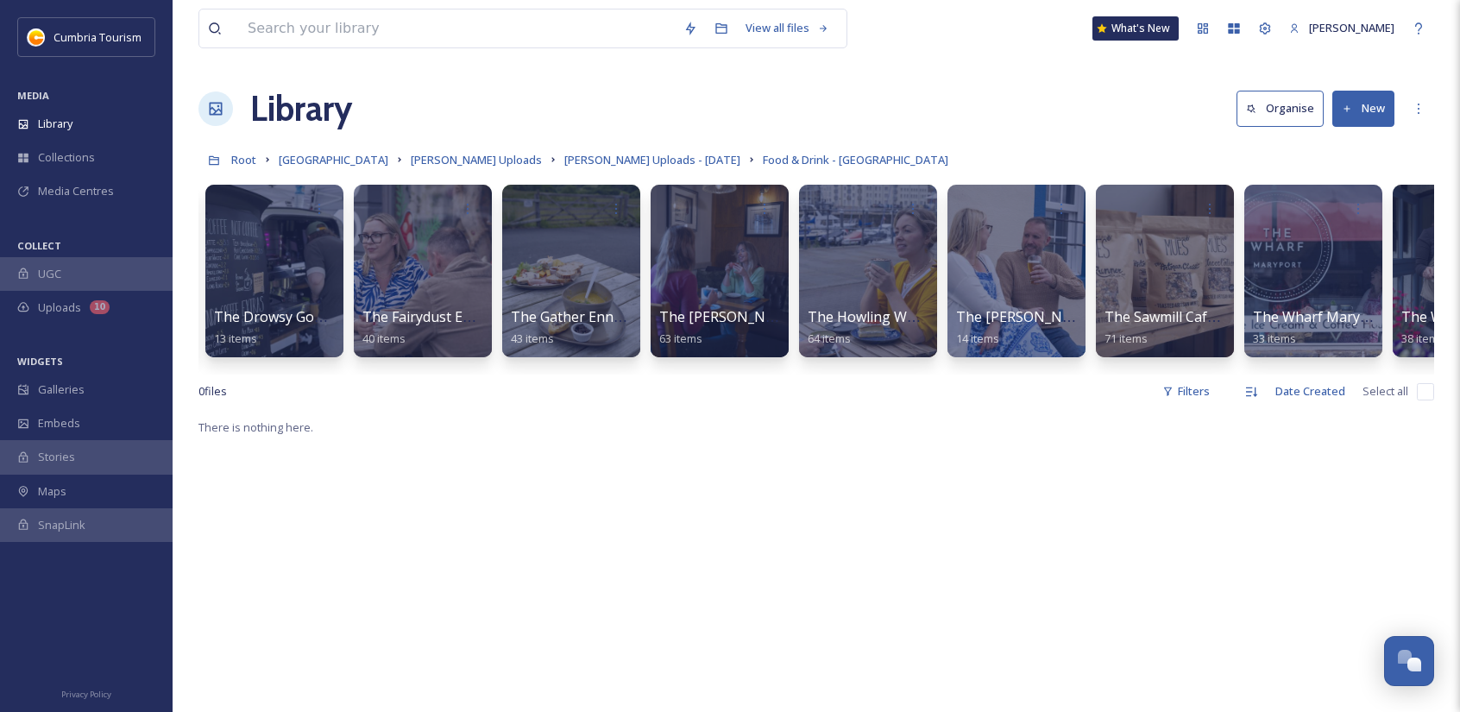
scroll to position [0, 2078]
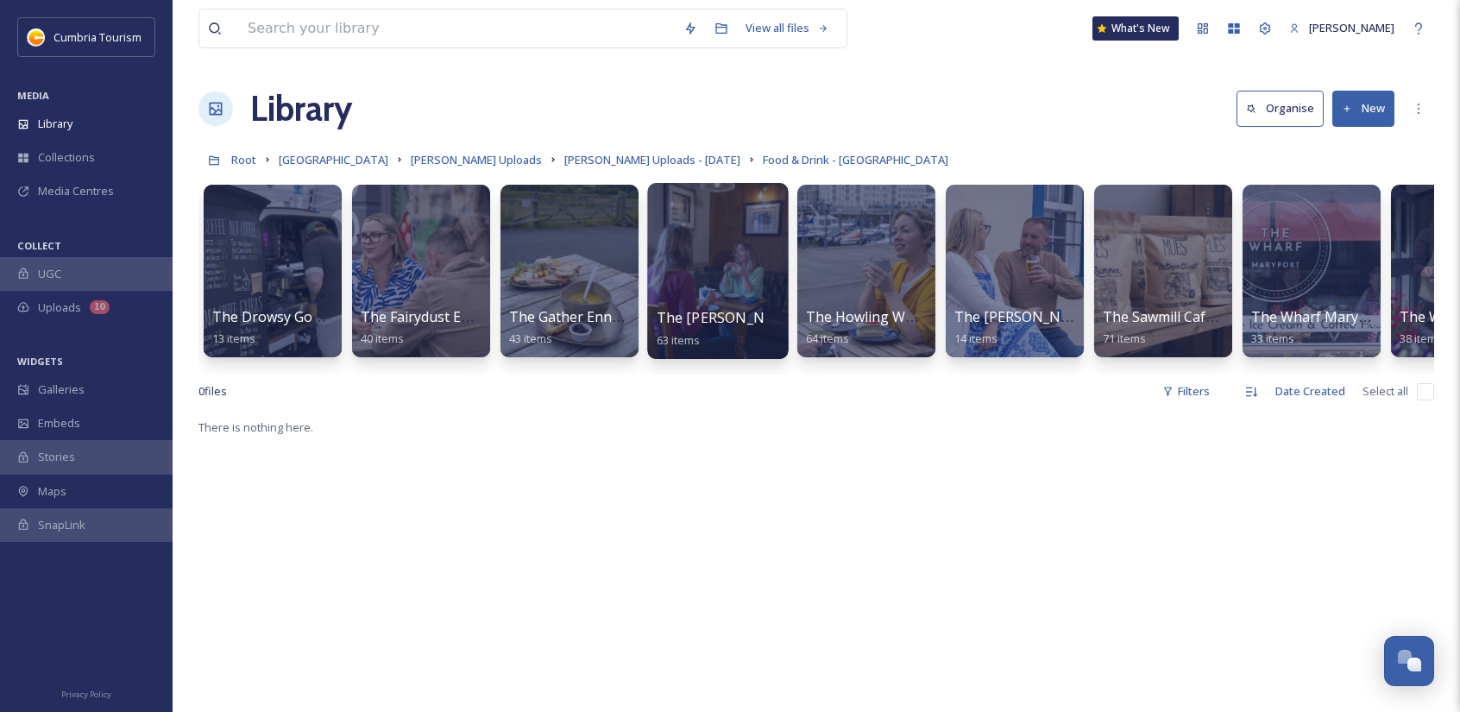
click at [725, 218] on div at bounding box center [718, 208] width 123 height 32
click at [734, 268] on div at bounding box center [717, 271] width 141 height 176
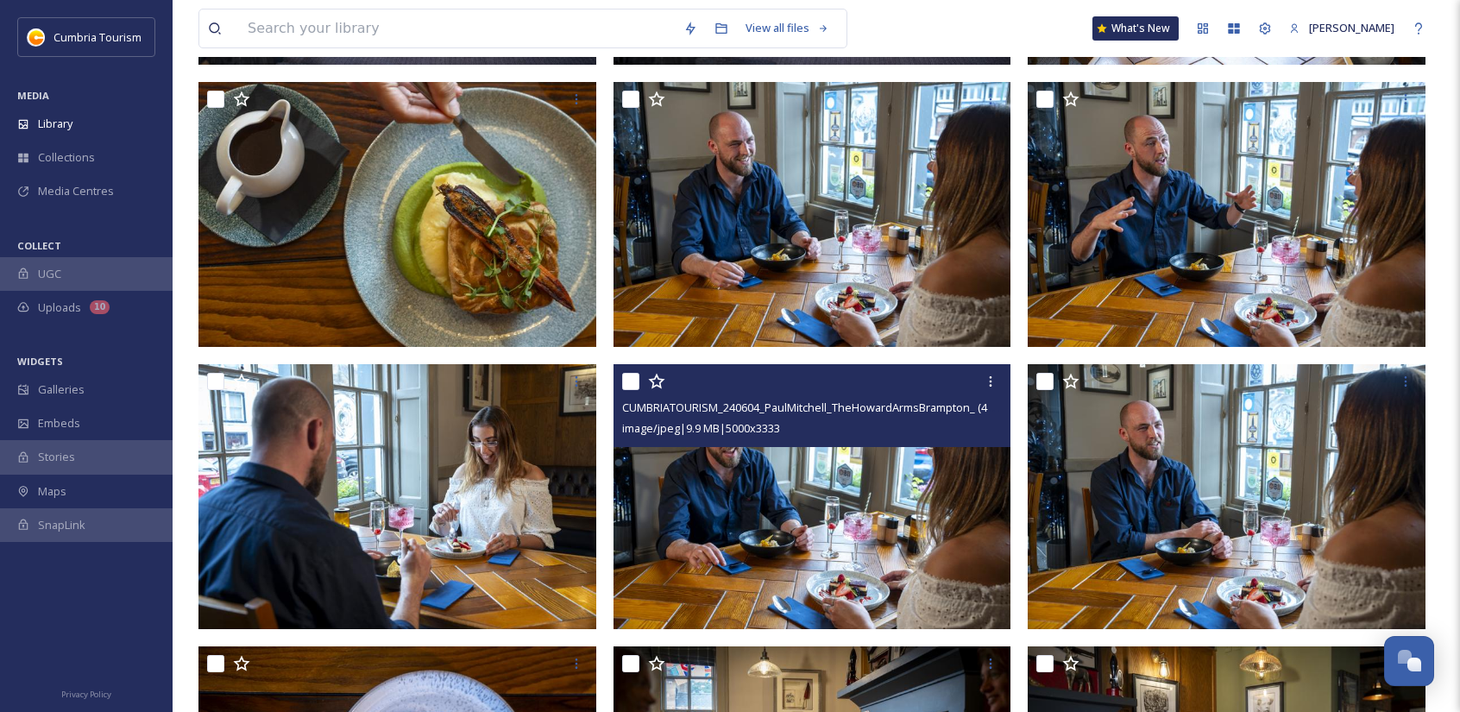
scroll to position [949, 0]
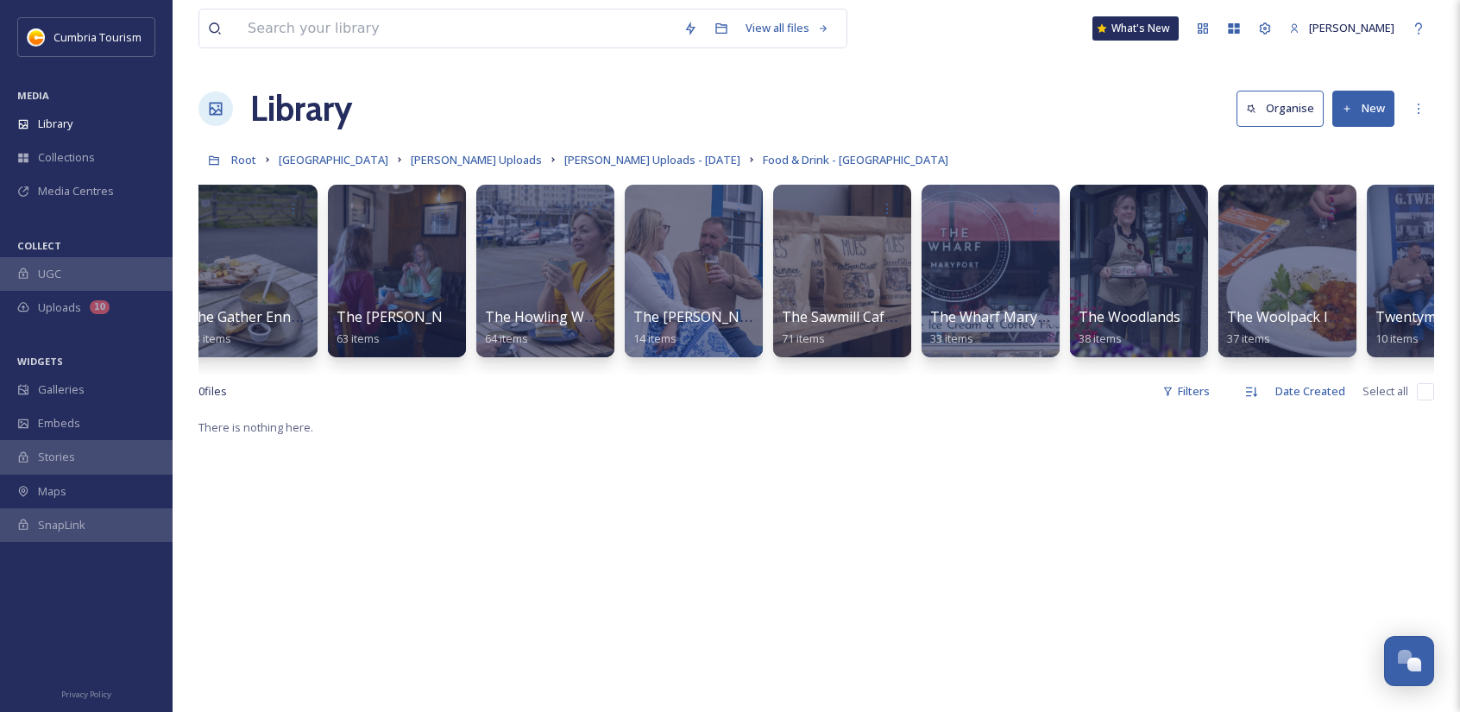
scroll to position [0, 2410]
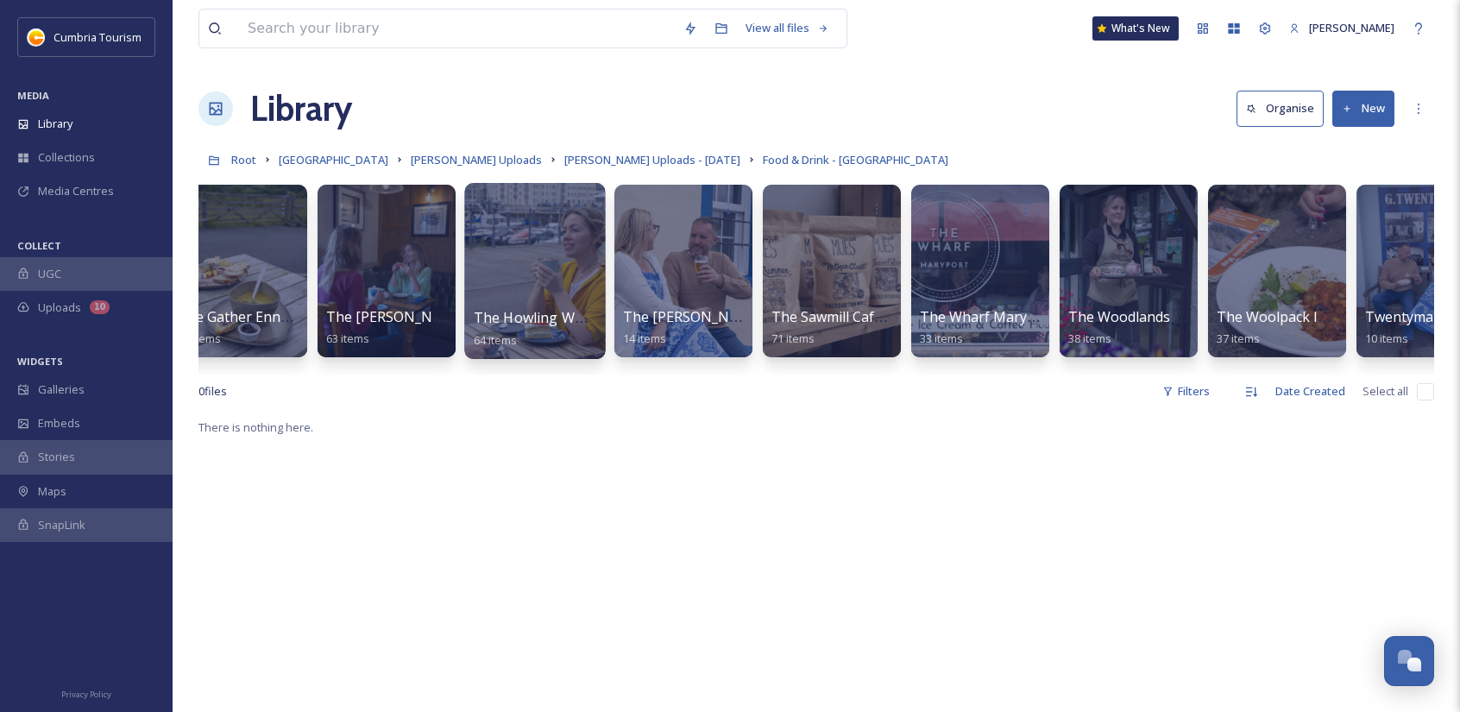
click at [561, 233] on div at bounding box center [534, 271] width 141 height 176
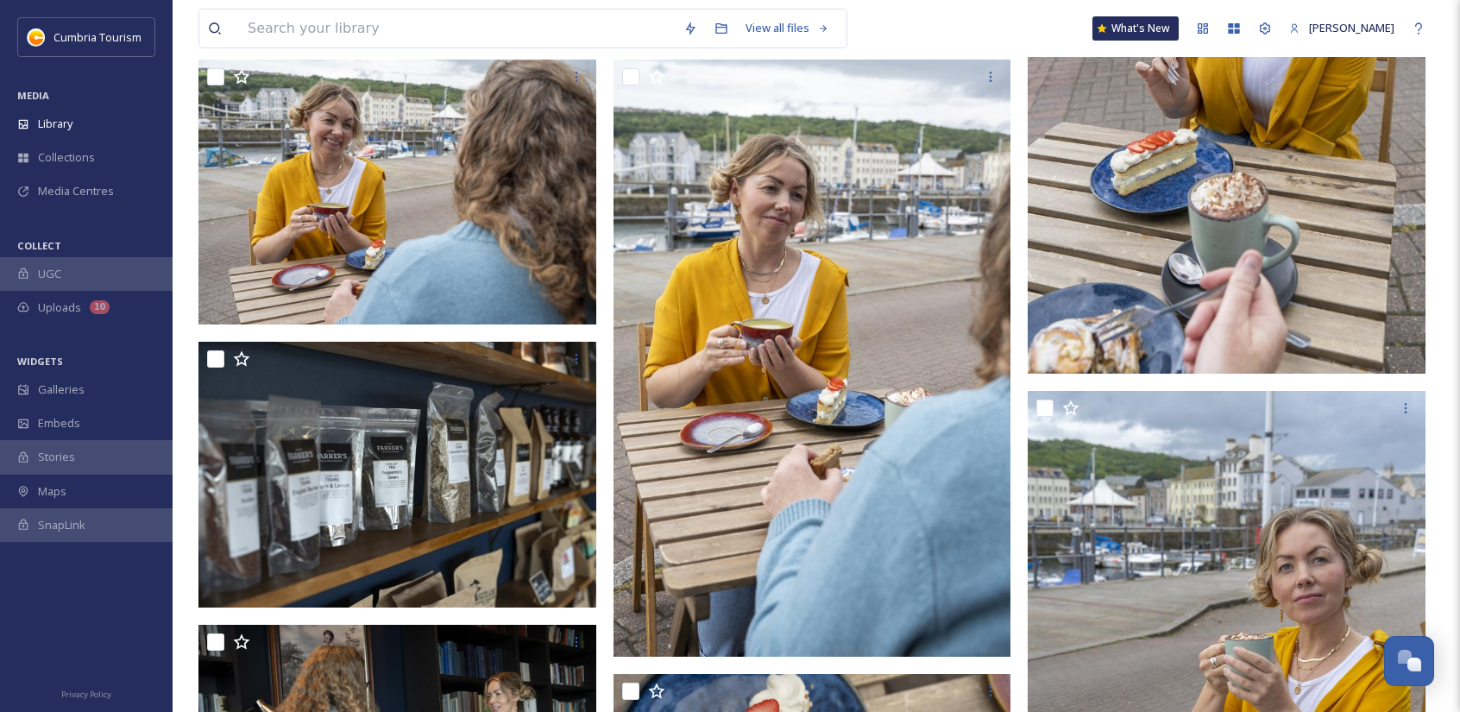
scroll to position [1036, 0]
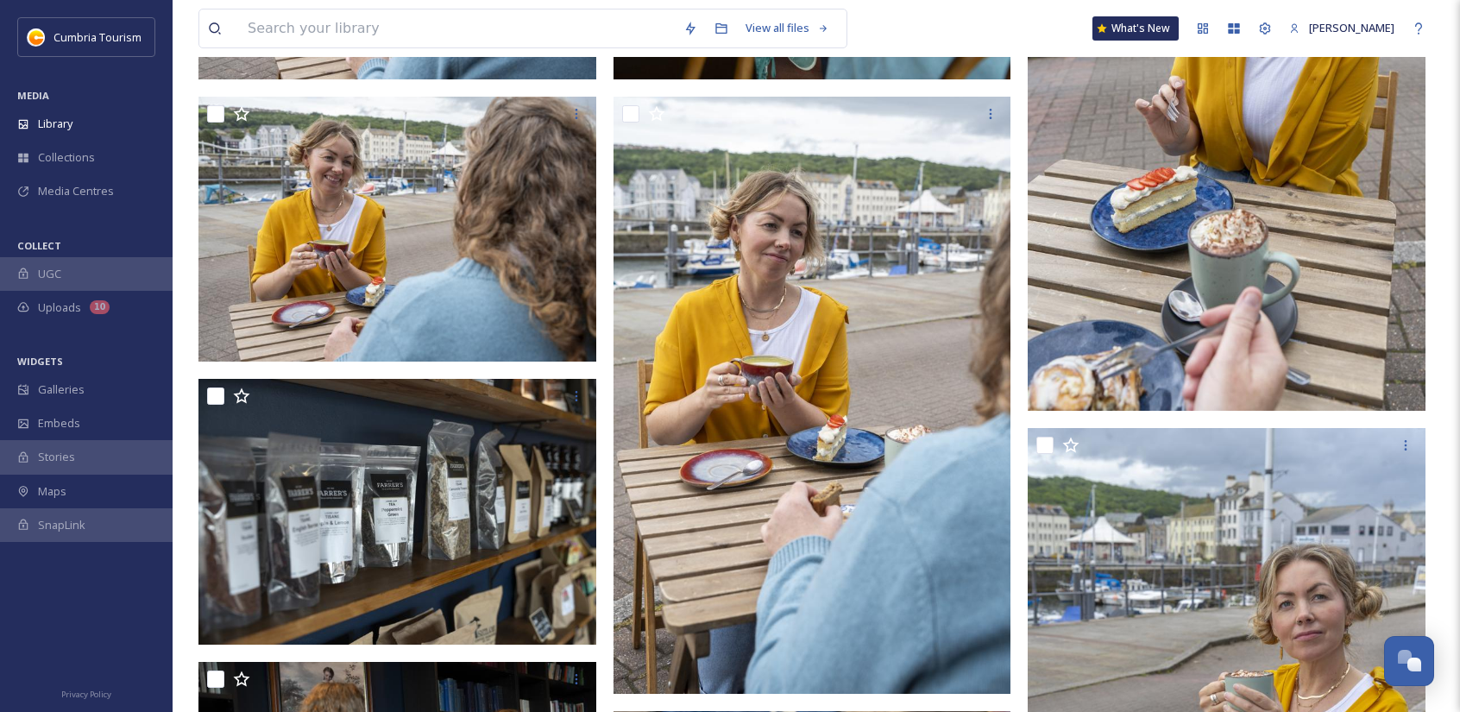
click at [1001, 115] on div at bounding box center [990, 113] width 31 height 31
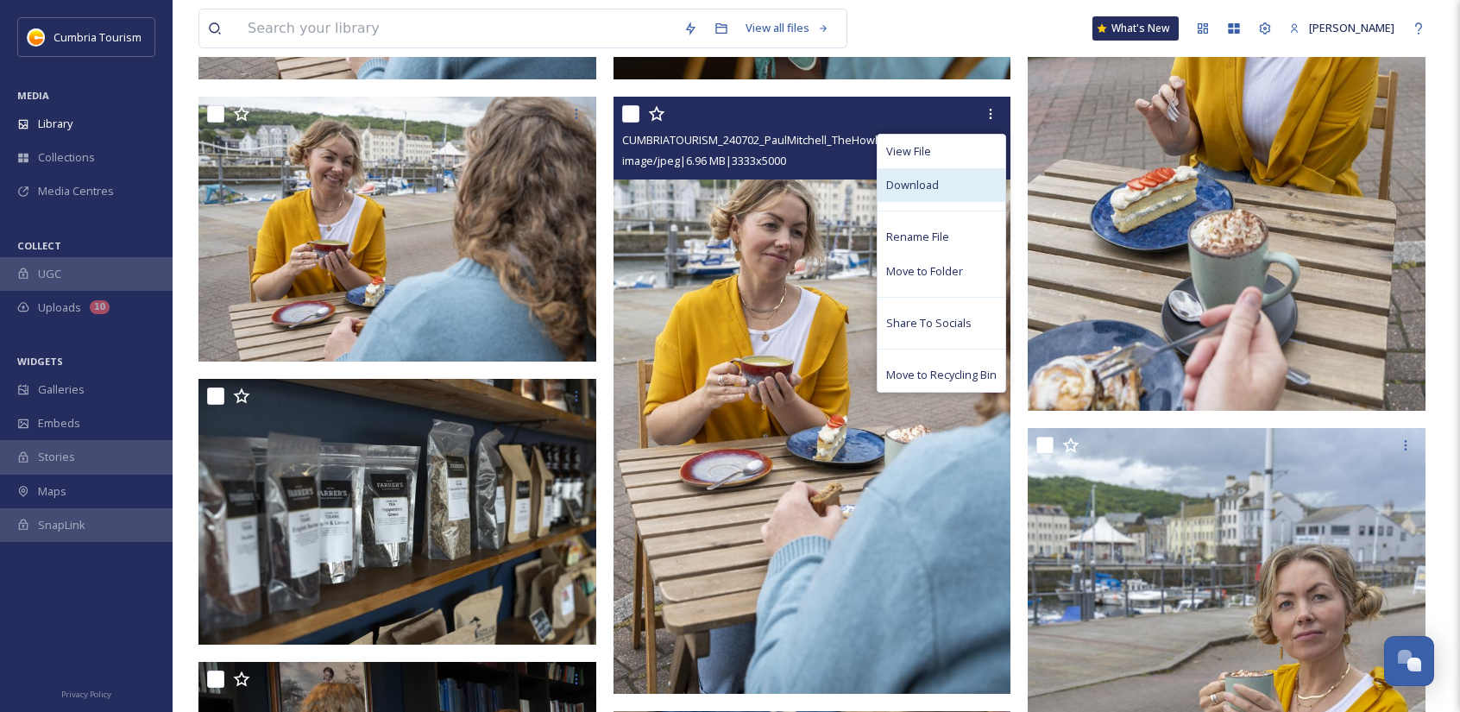
click at [955, 185] on div "Download" at bounding box center [942, 185] width 128 height 34
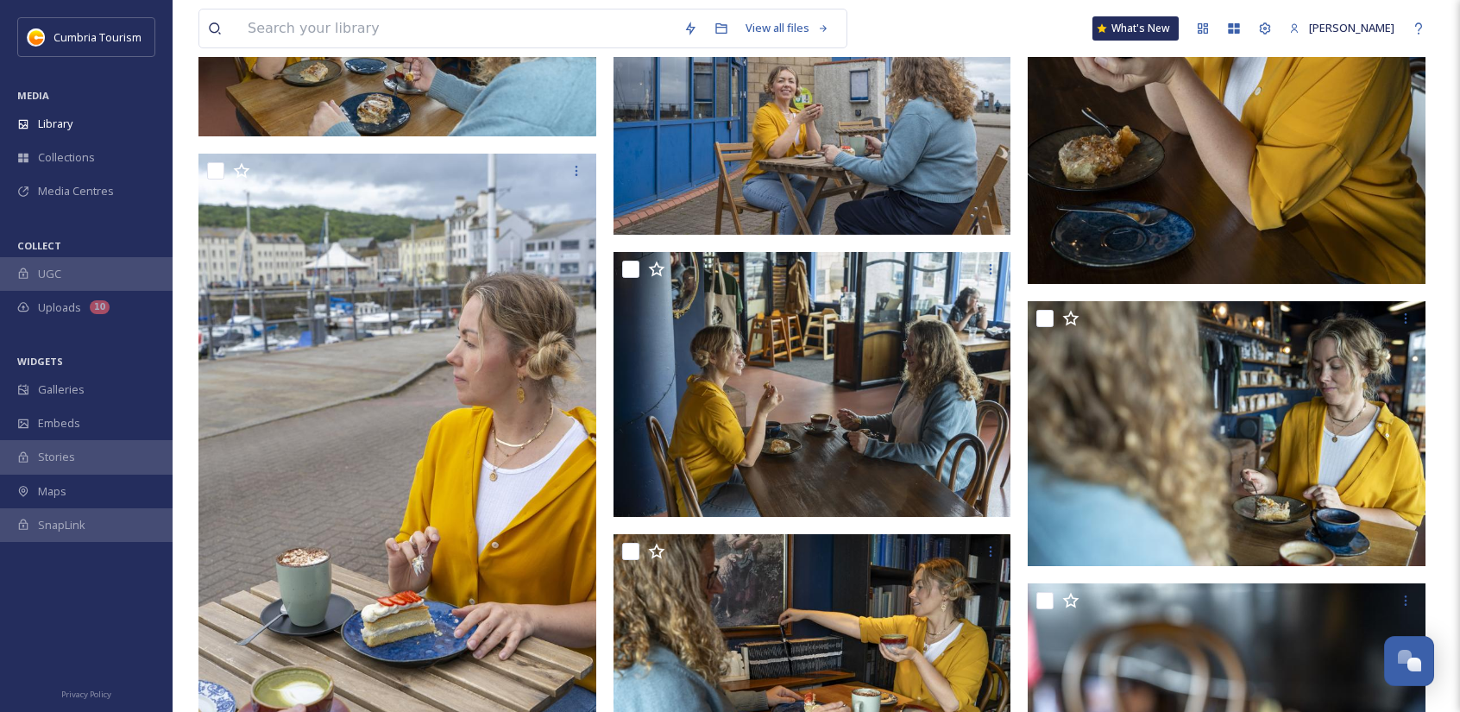
scroll to position [5006, 0]
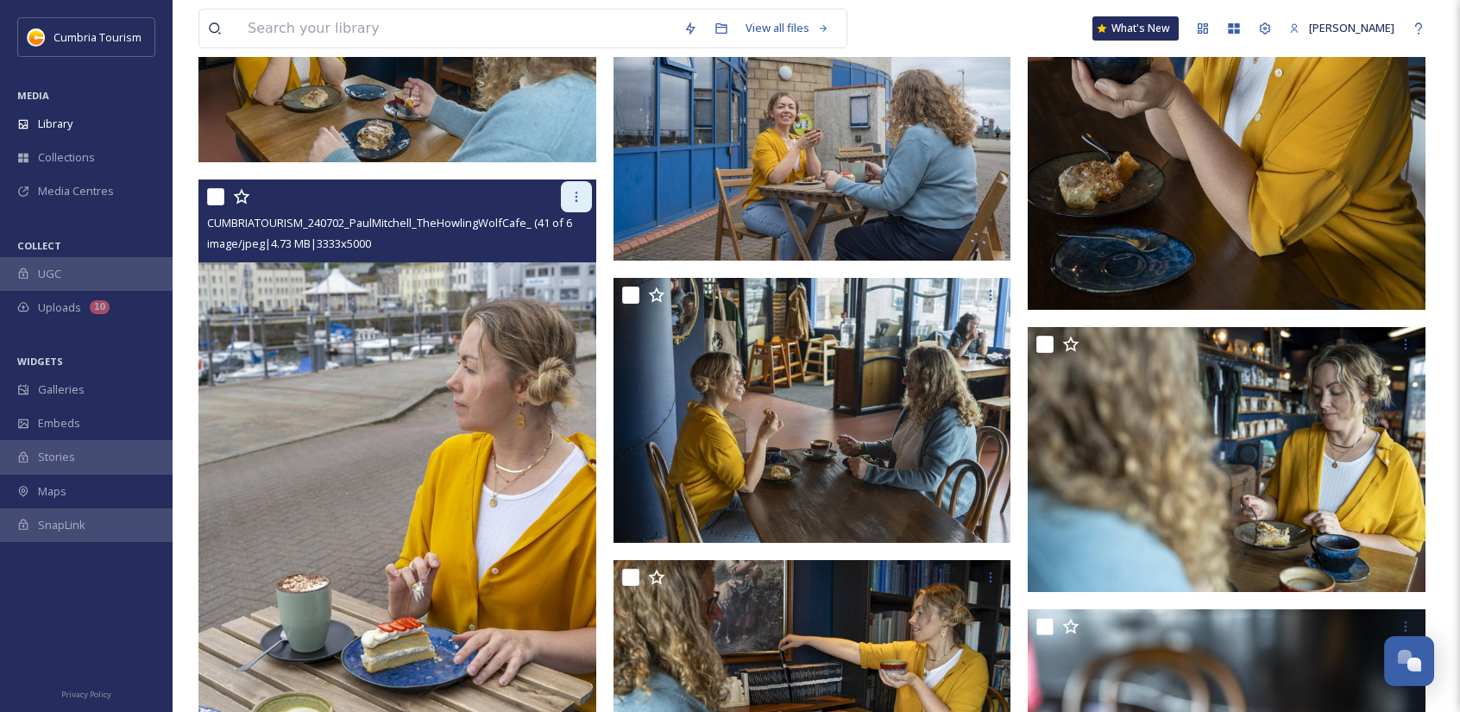
click at [577, 193] on icon at bounding box center [577, 197] width 14 height 14
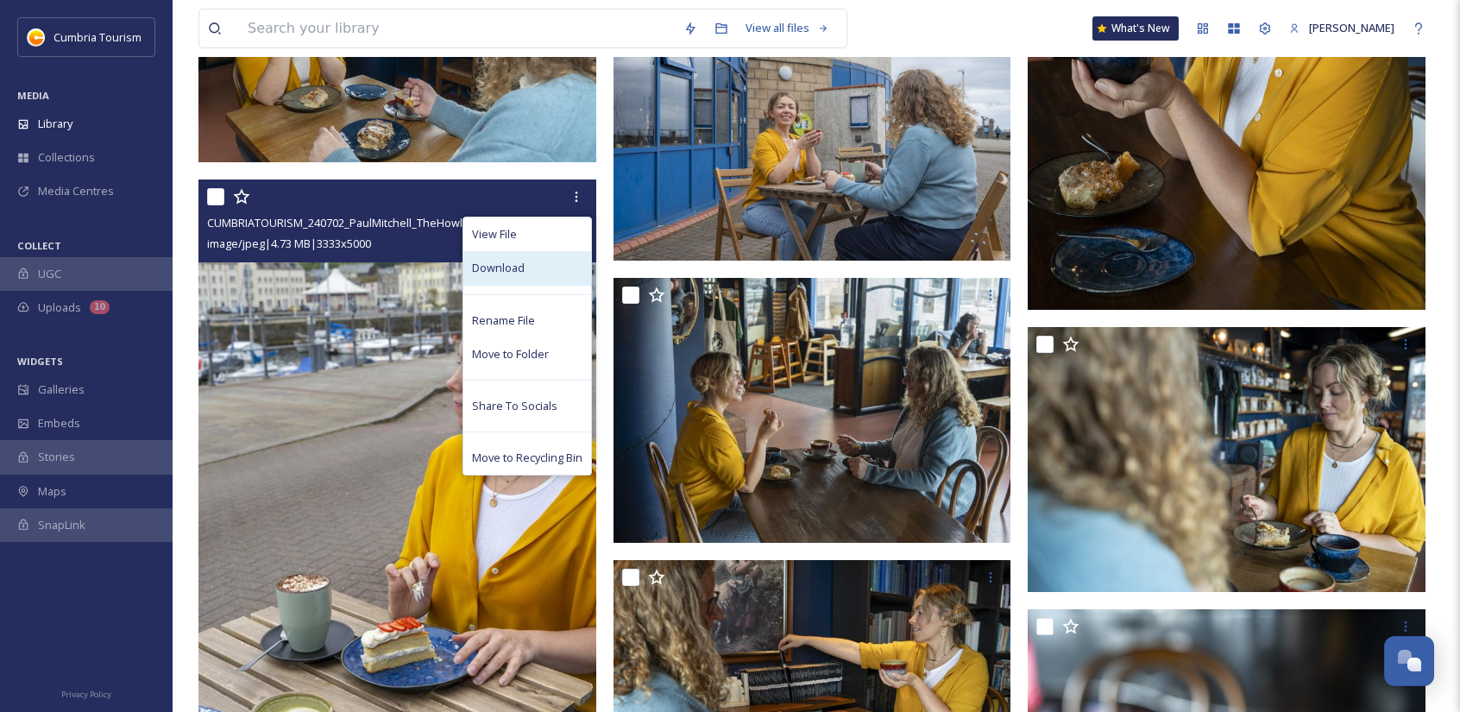
click at [539, 262] on div "Download" at bounding box center [527, 268] width 128 height 34
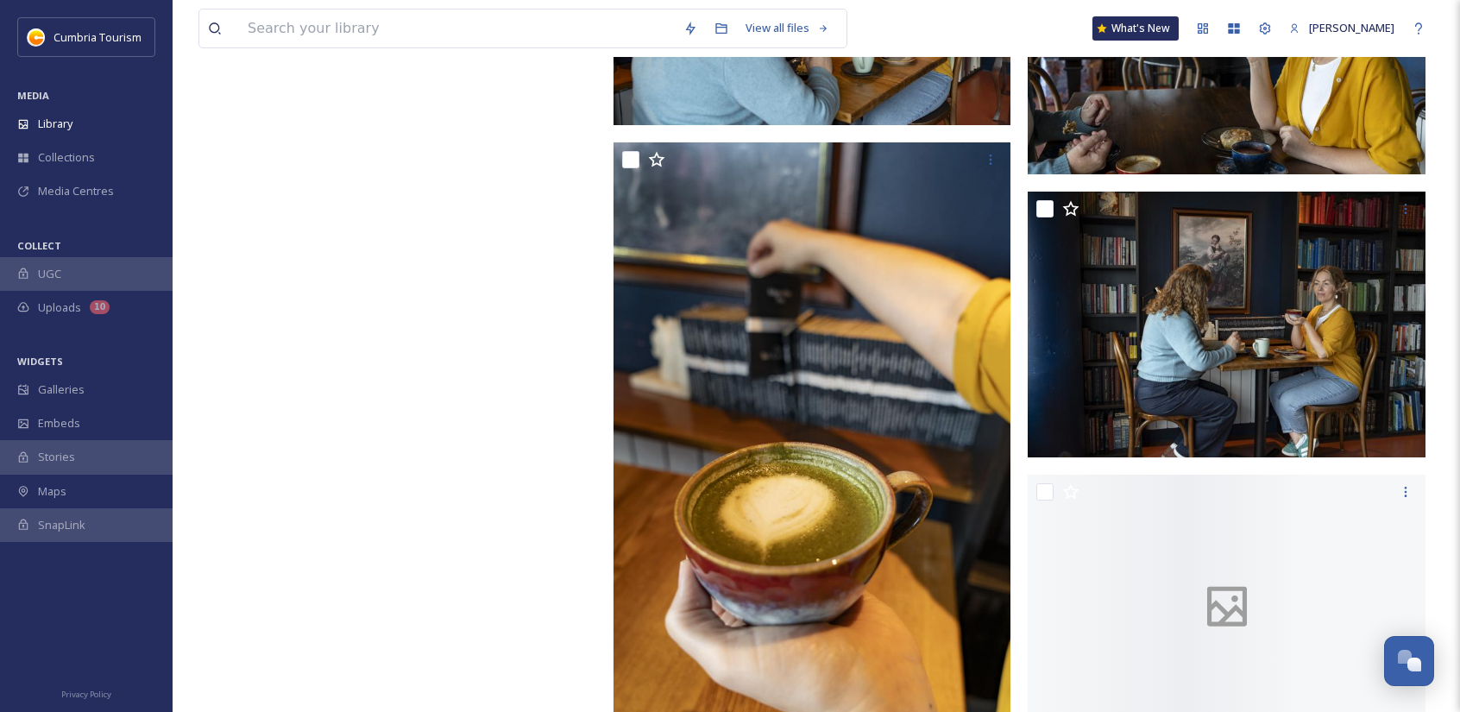
scroll to position [8451, 0]
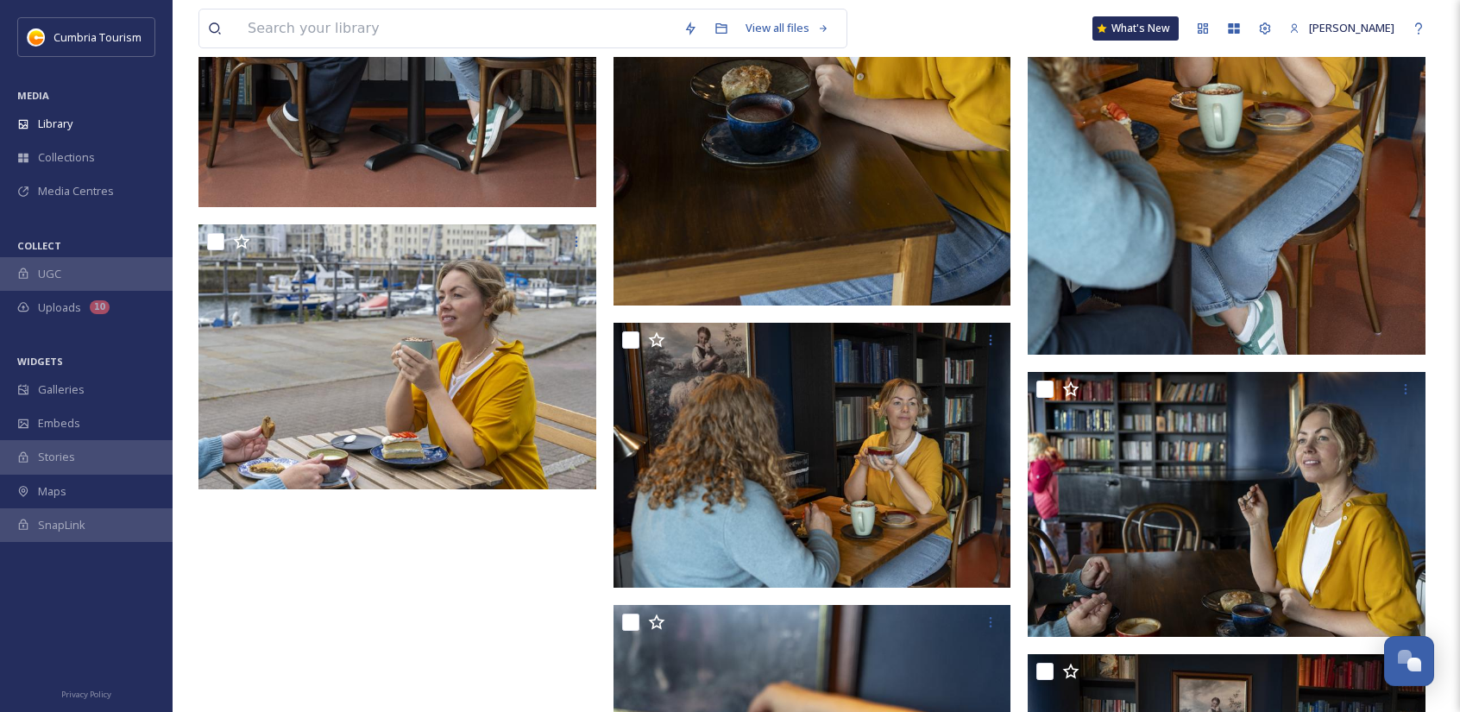
scroll to position [7588, 0]
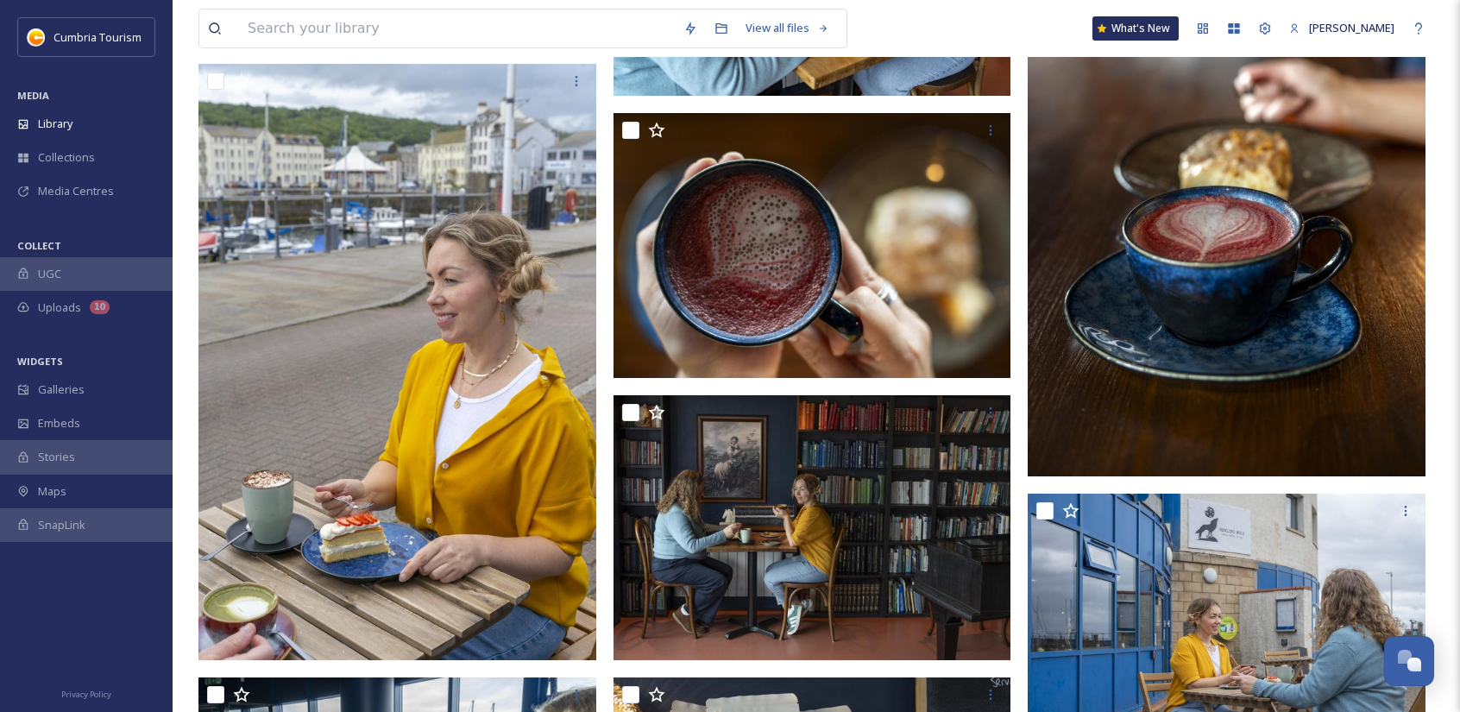
scroll to position [5689, 0]
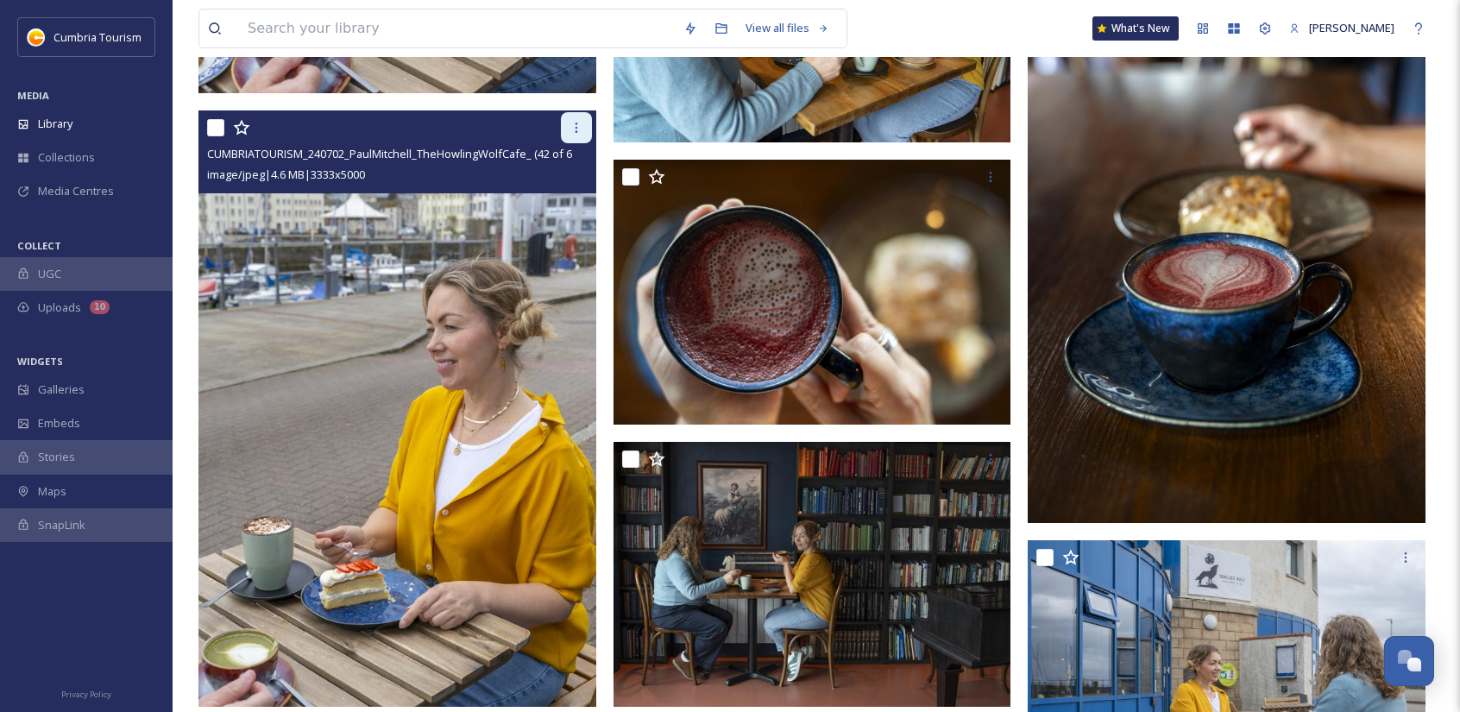
click at [563, 132] on div at bounding box center [576, 127] width 31 height 31
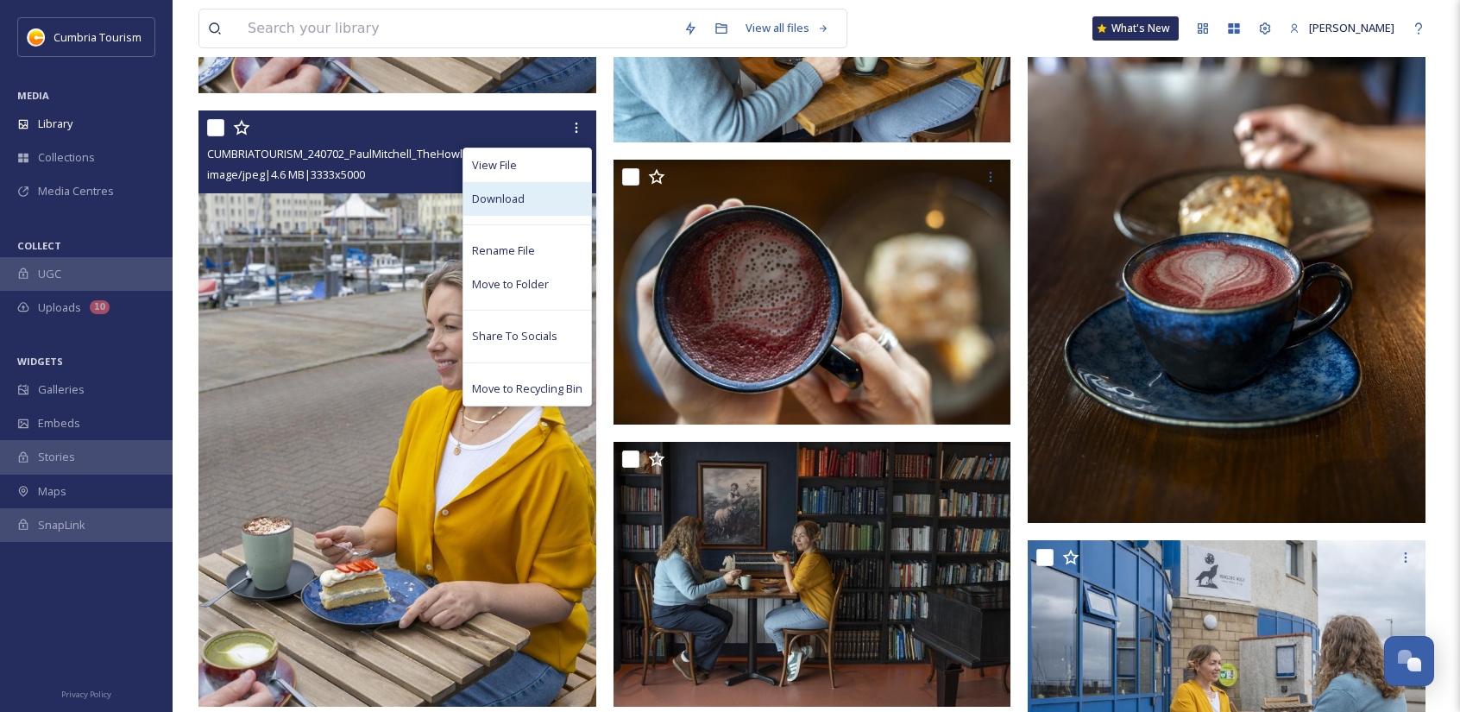
click at [554, 198] on div "Download" at bounding box center [527, 199] width 128 height 34
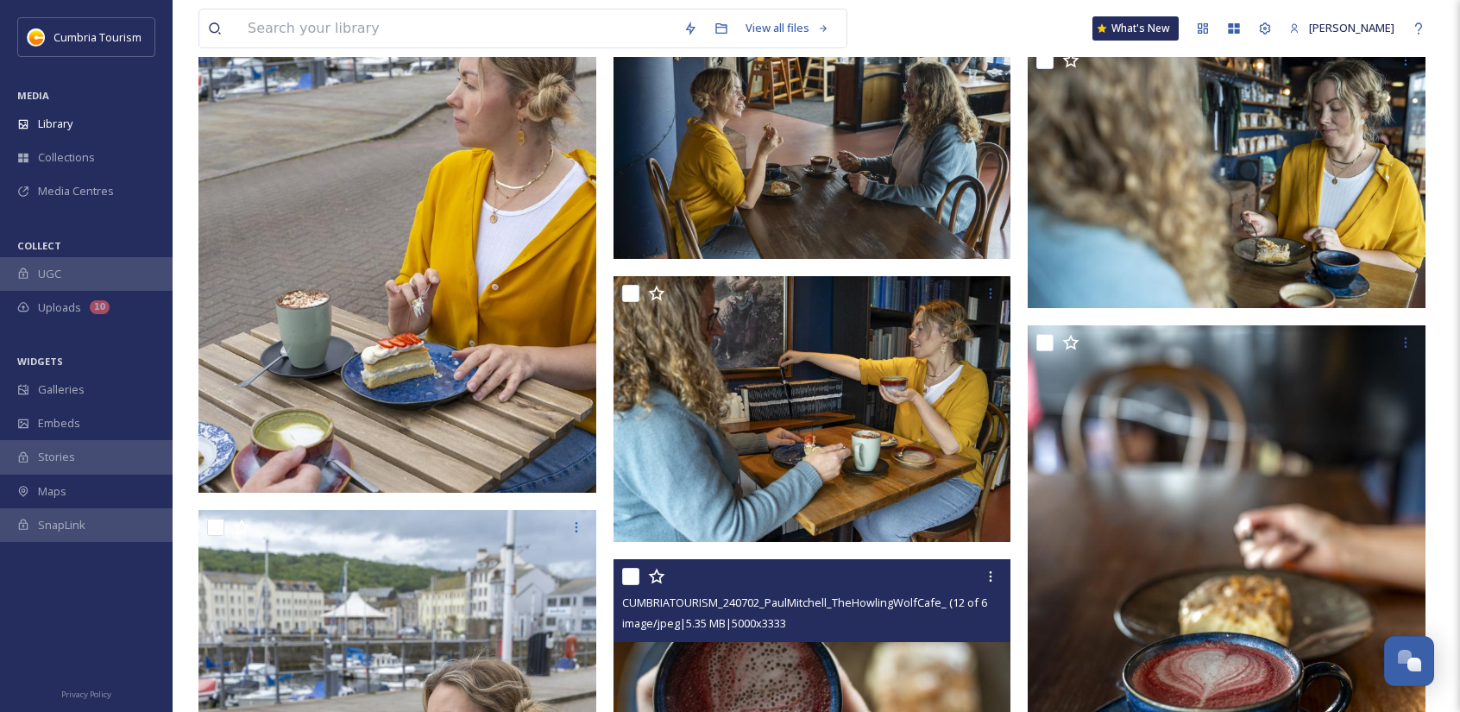
scroll to position [5258, 0]
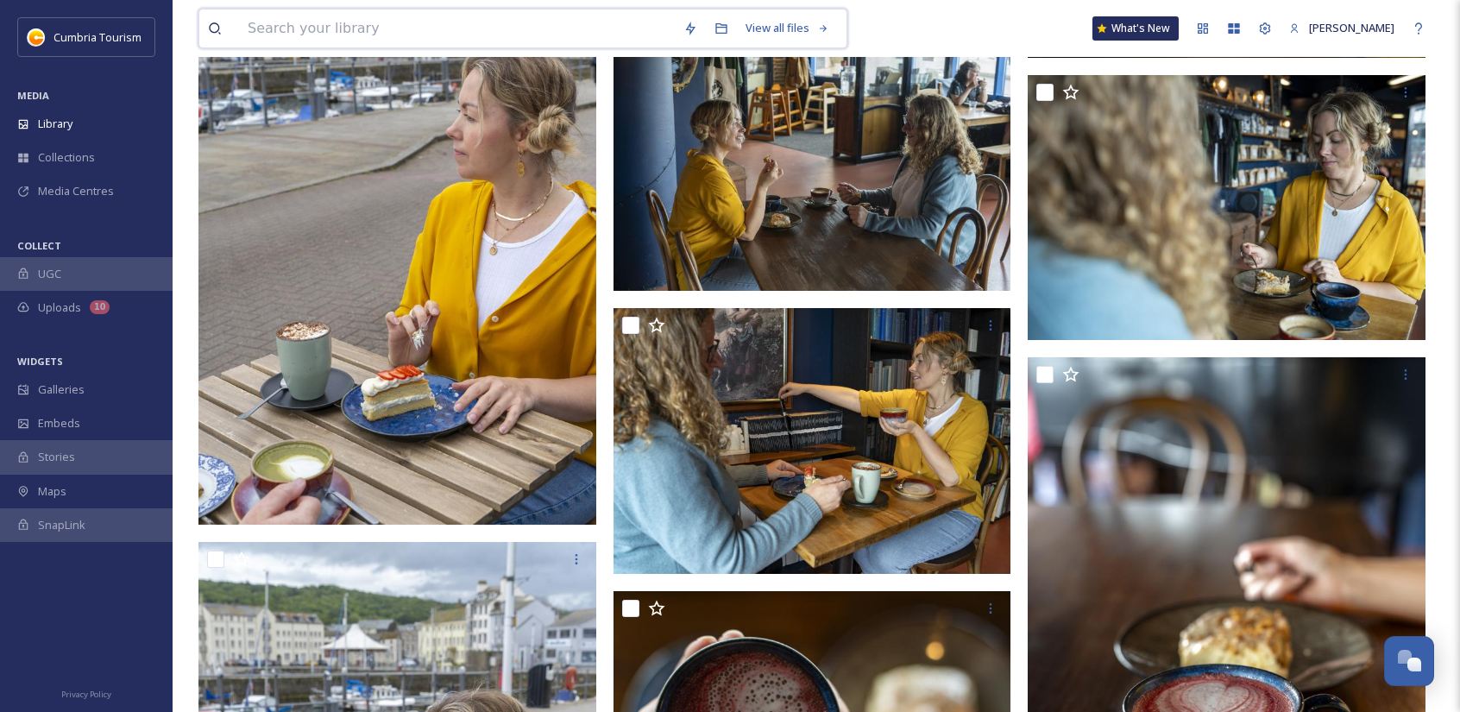
click at [304, 37] on input at bounding box center [457, 28] width 436 height 38
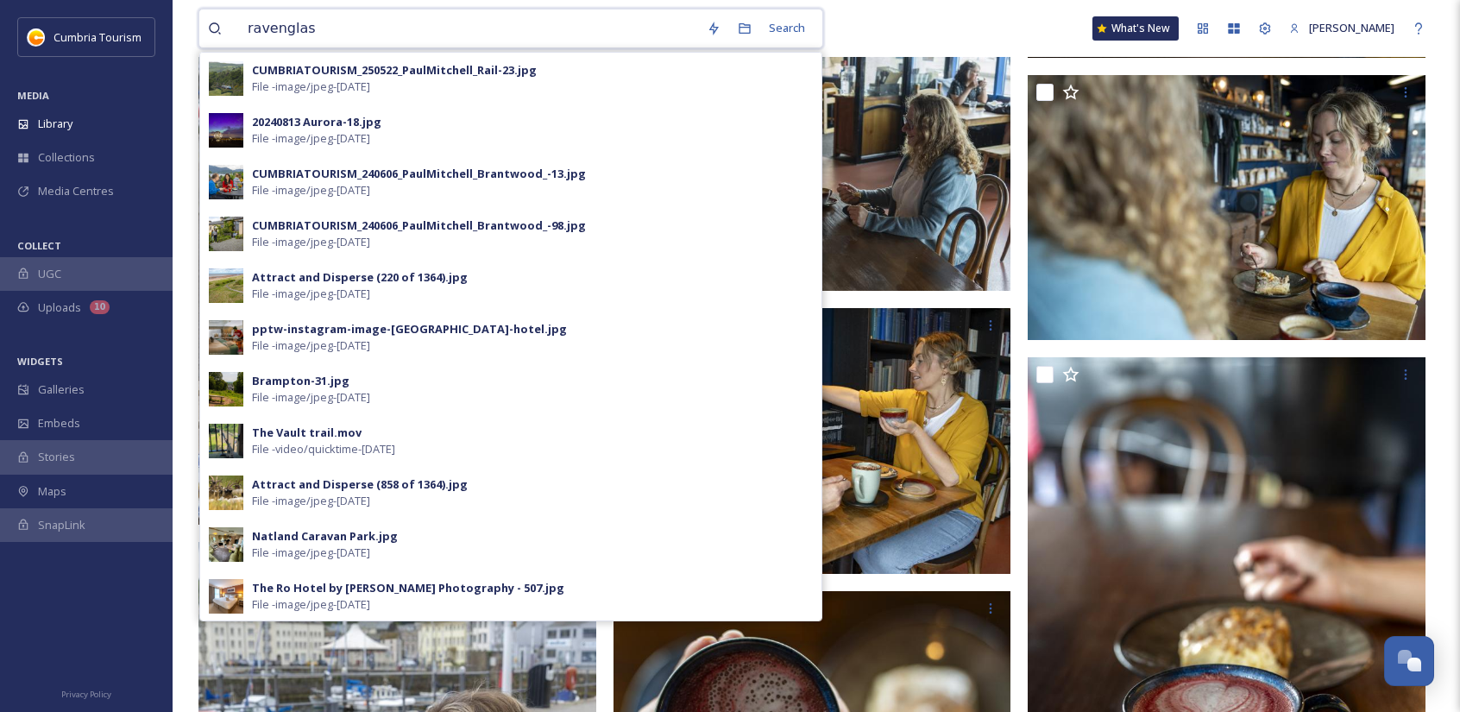
type input "ravenglass"
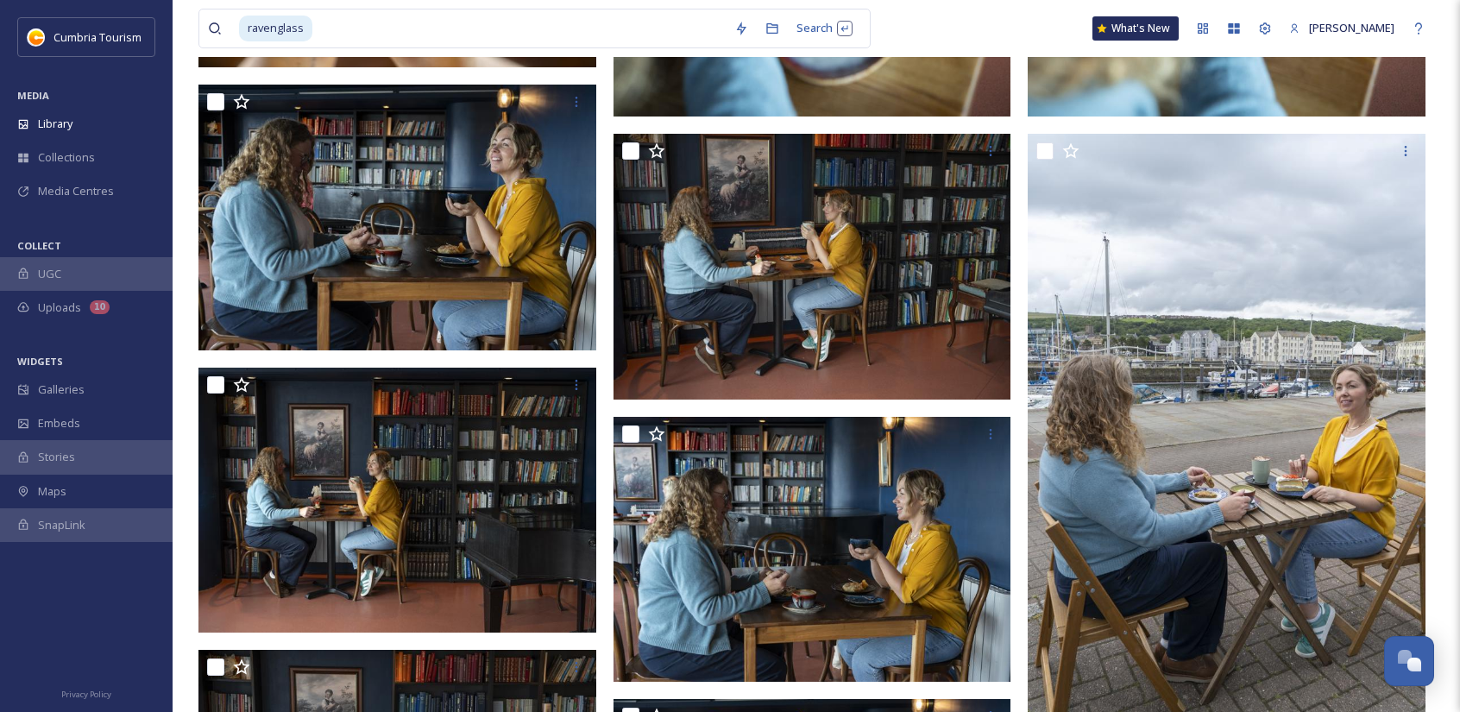
scroll to position [3539, 0]
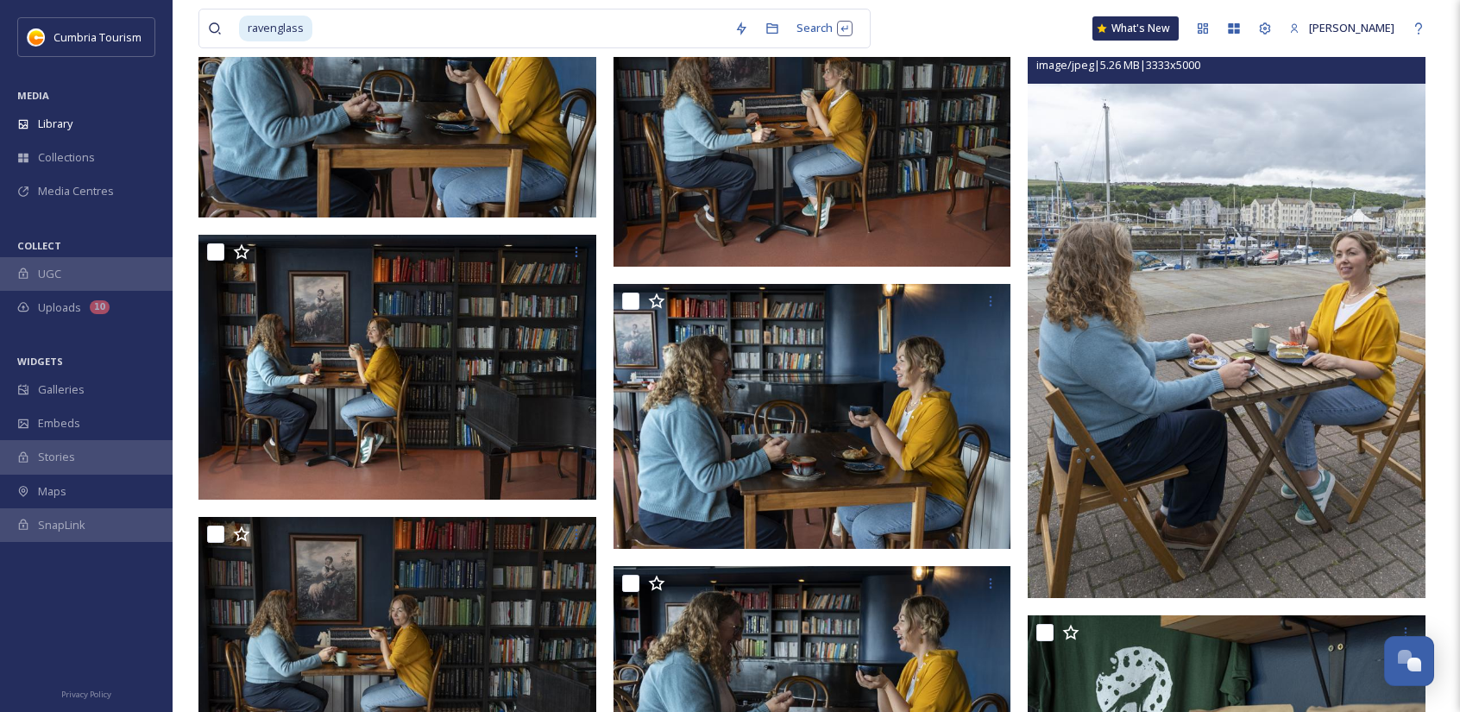
click at [1227, 302] on img at bounding box center [1227, 299] width 398 height 597
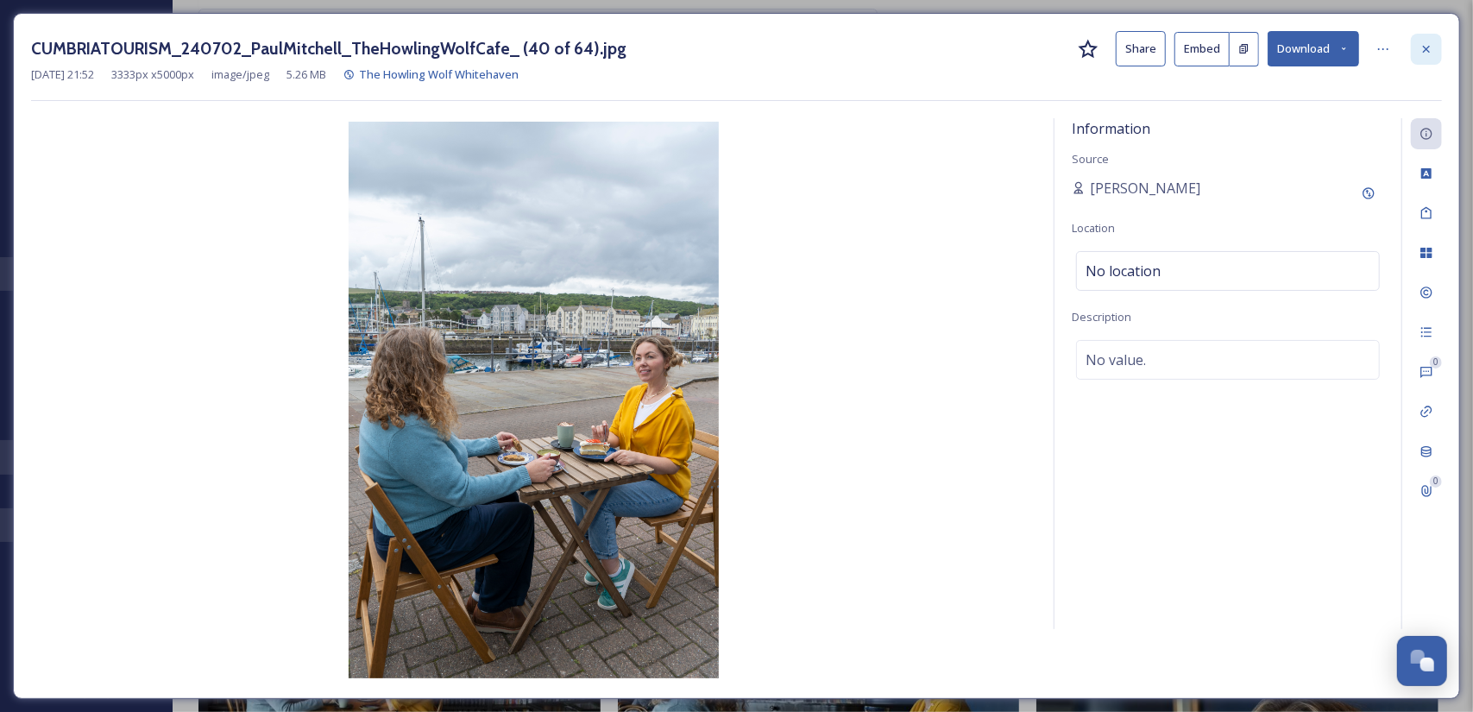
click at [1422, 47] on icon at bounding box center [1427, 49] width 14 height 14
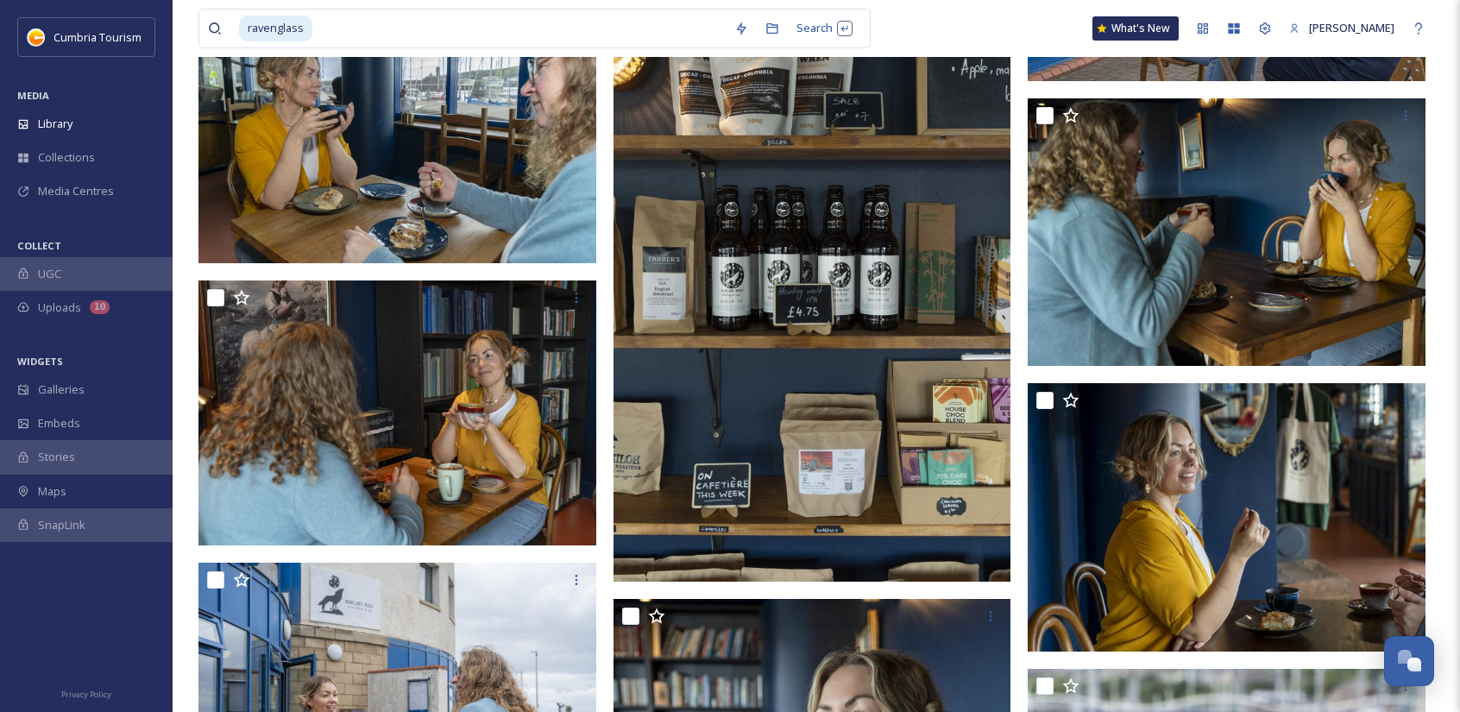
scroll to position [5869, 0]
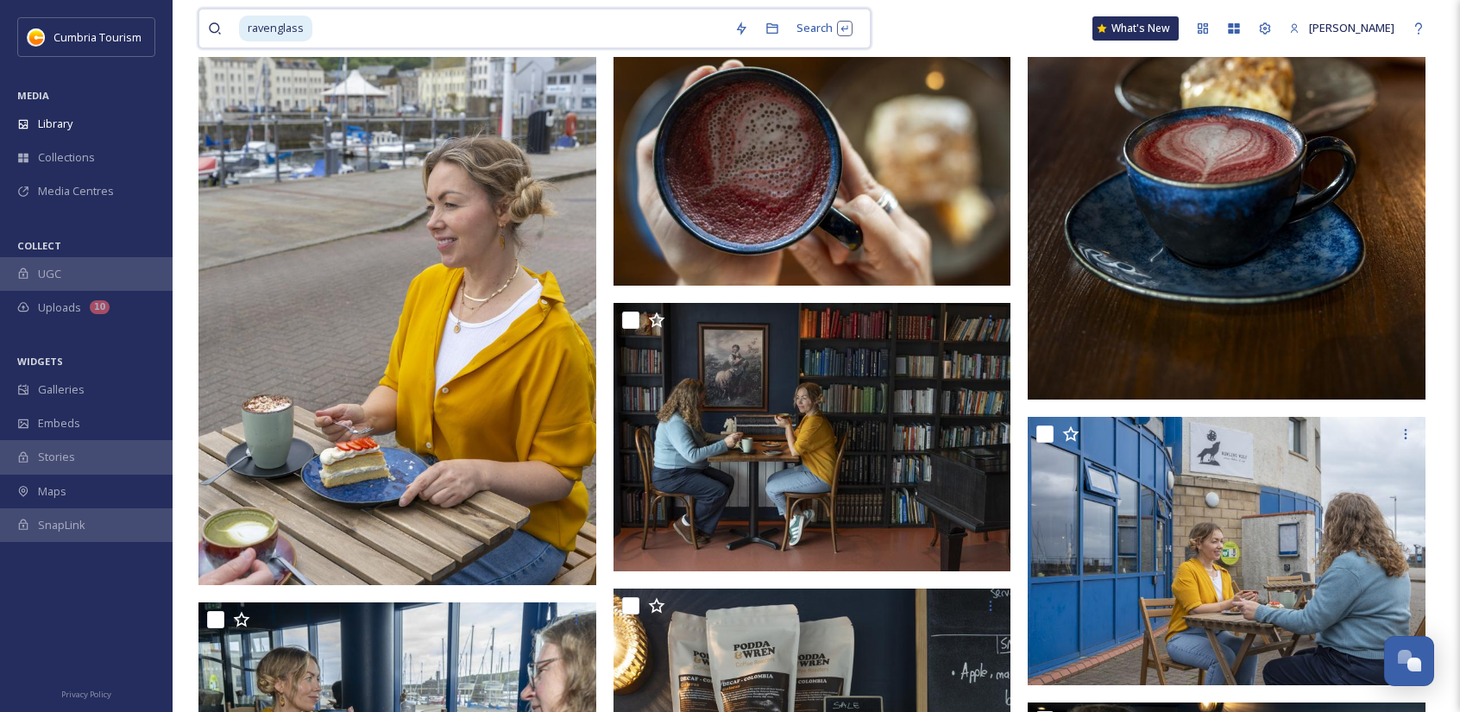
click at [374, 33] on input at bounding box center [520, 28] width 412 height 38
click at [837, 36] on div "Search Press Enter to search" at bounding box center [824, 28] width 73 height 34
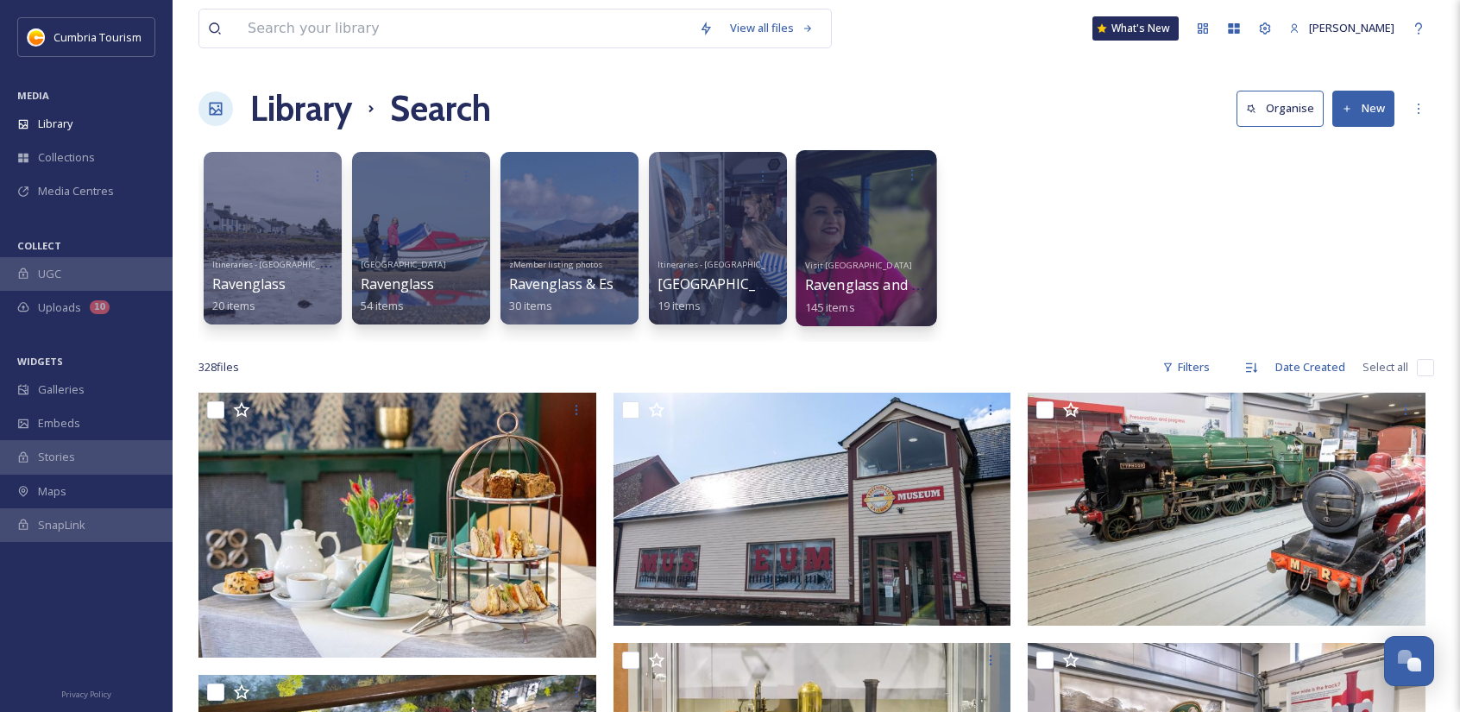
click at [835, 248] on div at bounding box center [866, 238] width 141 height 176
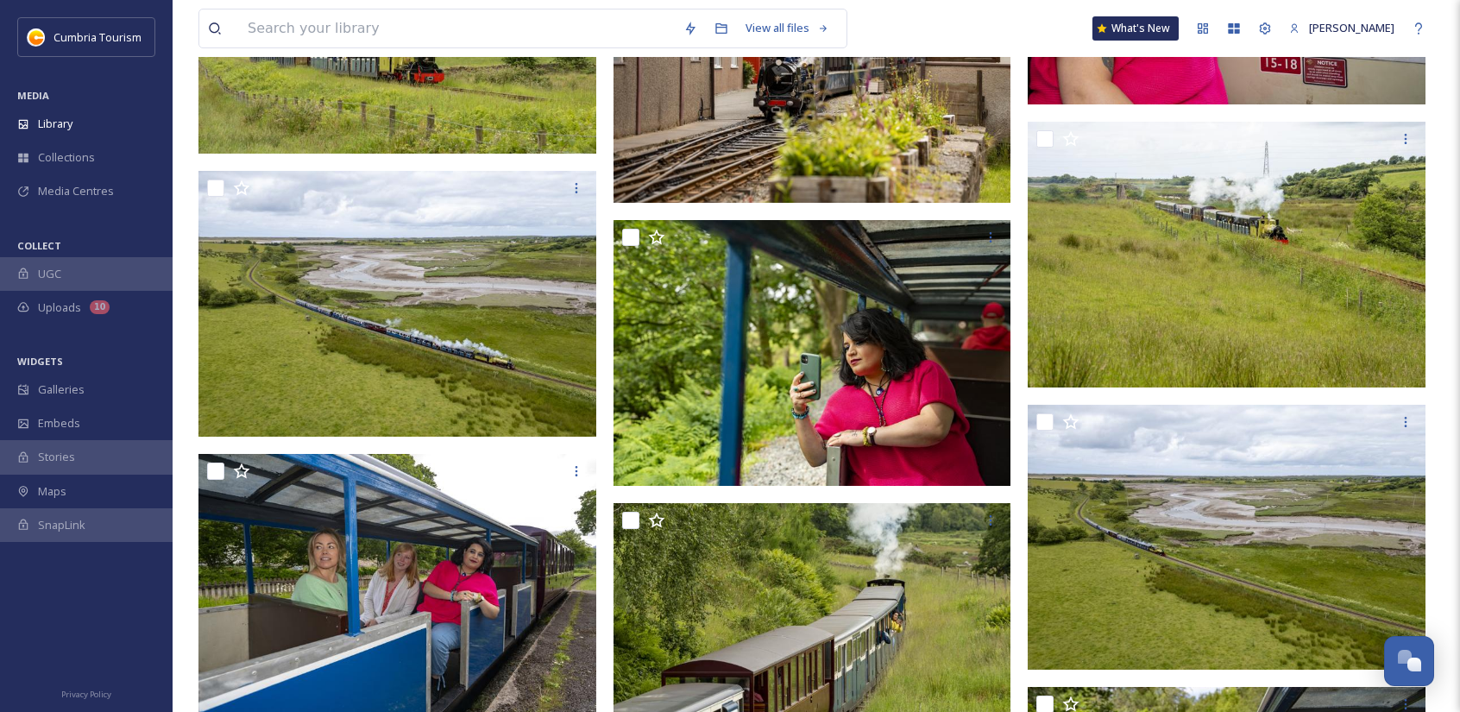
scroll to position [10978, 0]
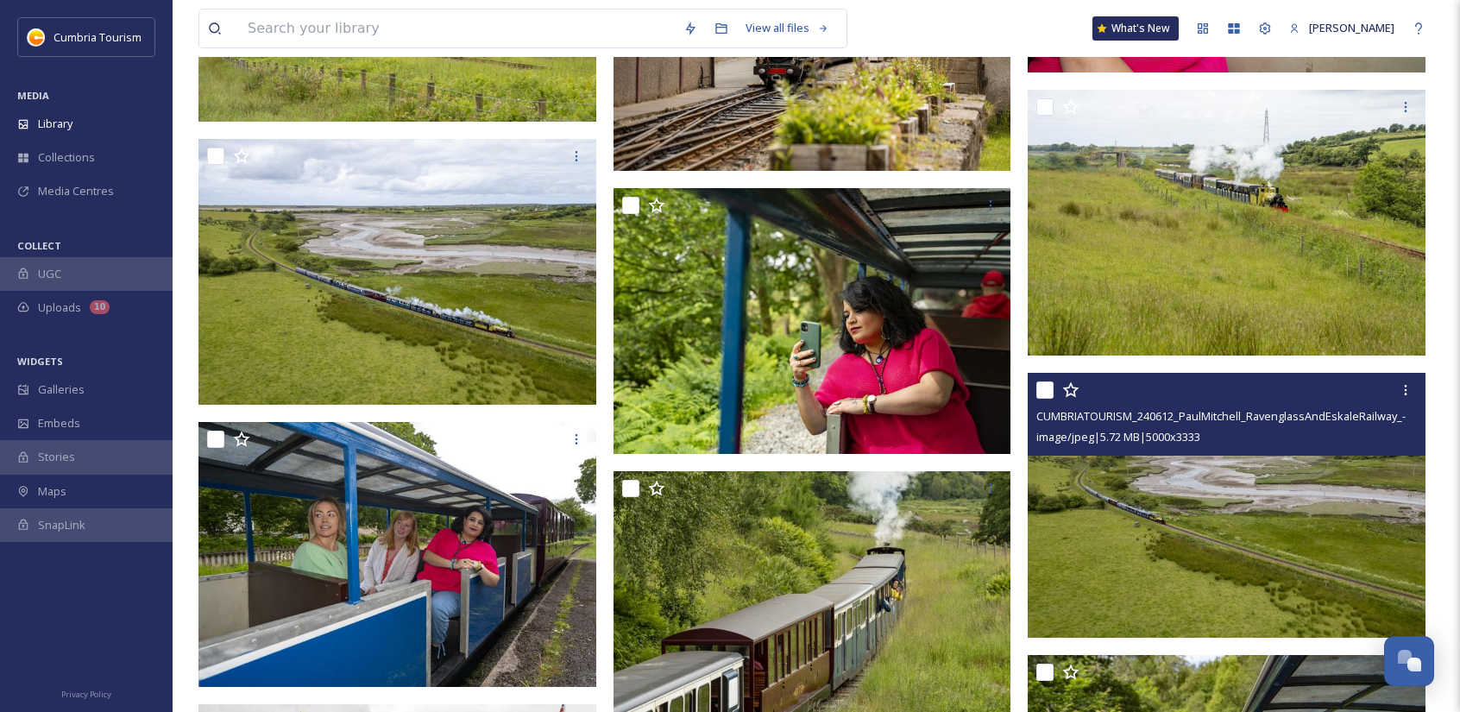
click at [1122, 463] on img at bounding box center [1227, 506] width 398 height 266
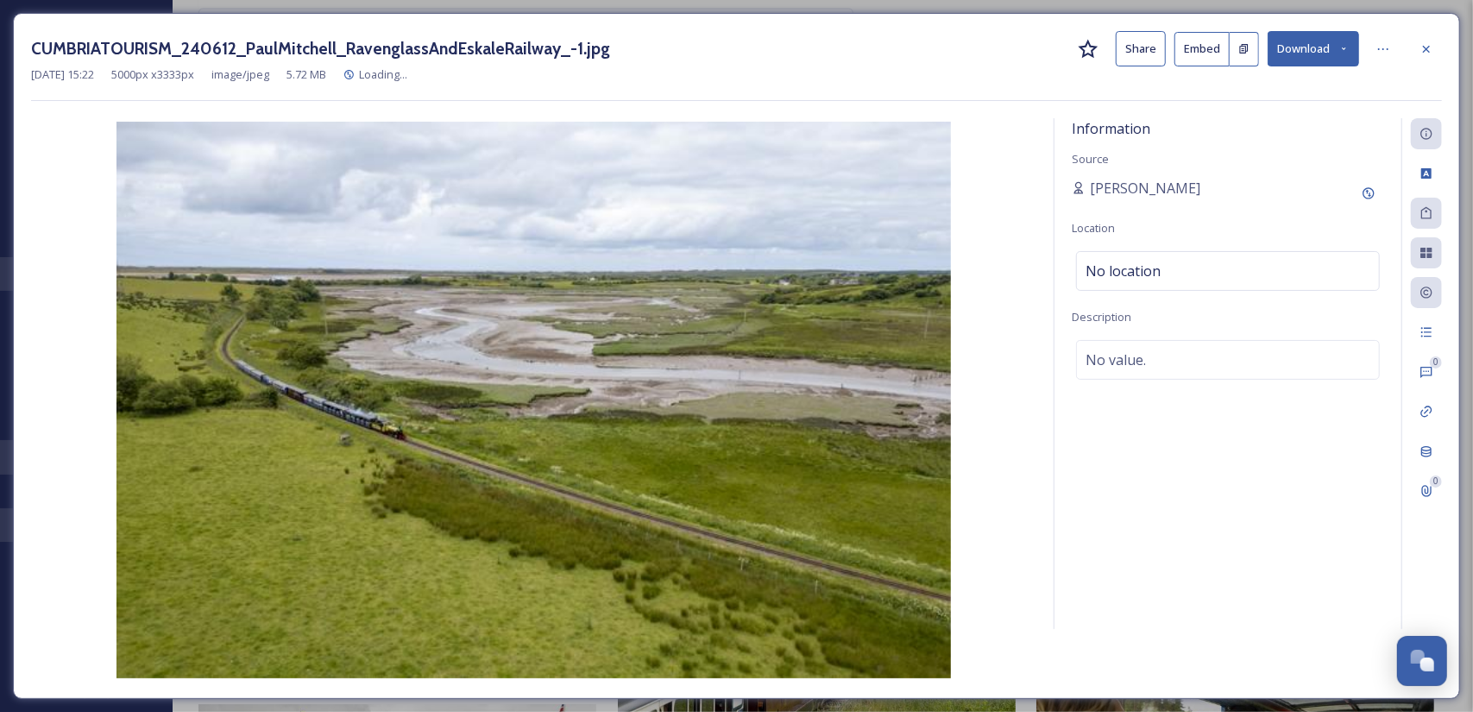
click at [1336, 48] on button "Download" at bounding box center [1313, 48] width 91 height 35
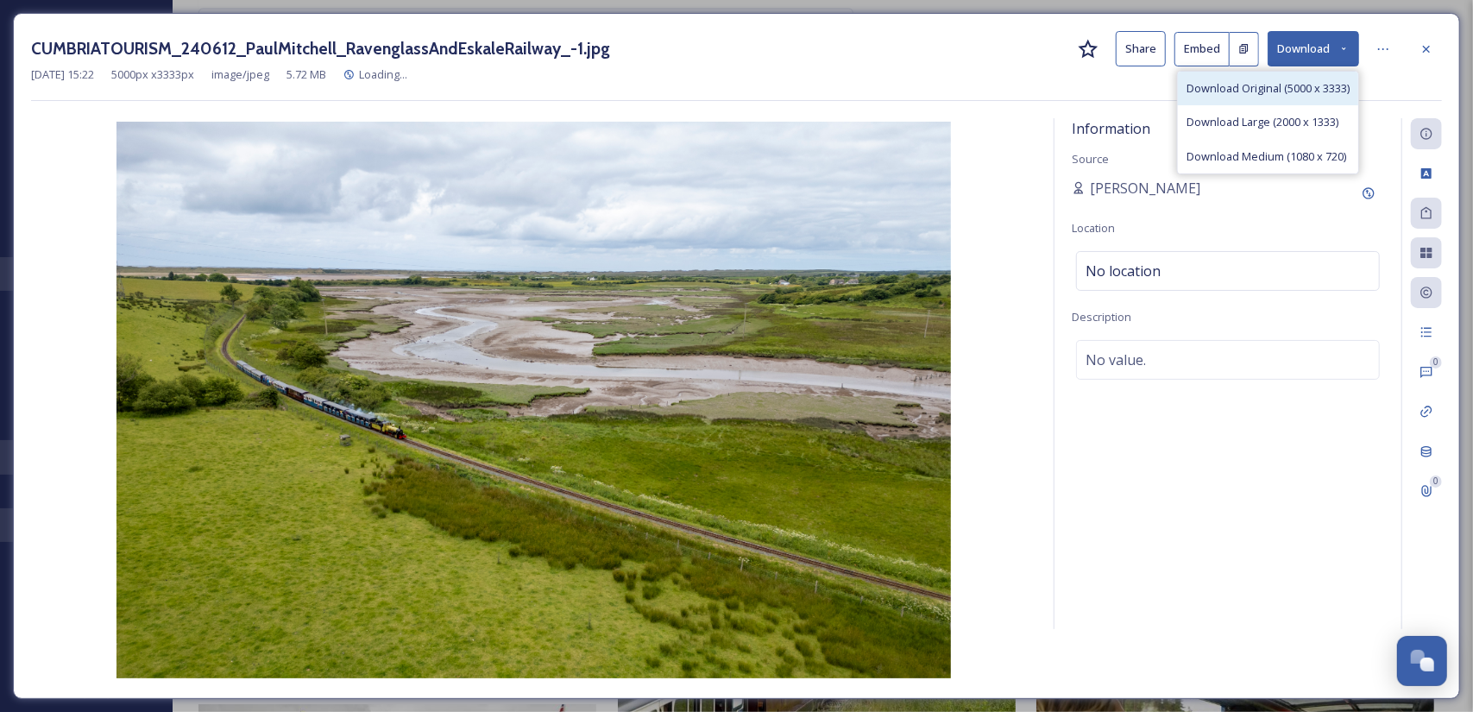
click at [1252, 87] on span "Download Original (5000 x 3333)" at bounding box center [1268, 88] width 163 height 16
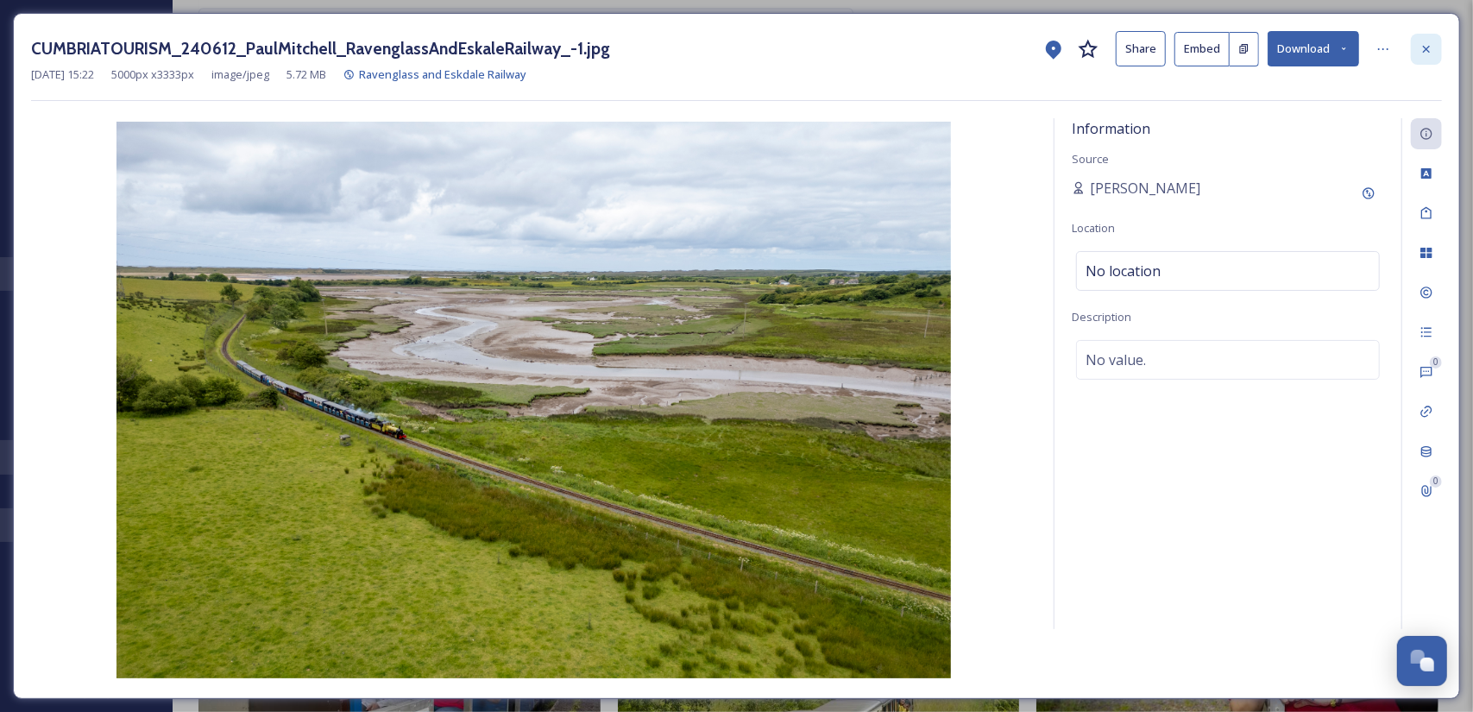
click at [1422, 42] on icon at bounding box center [1427, 49] width 14 height 14
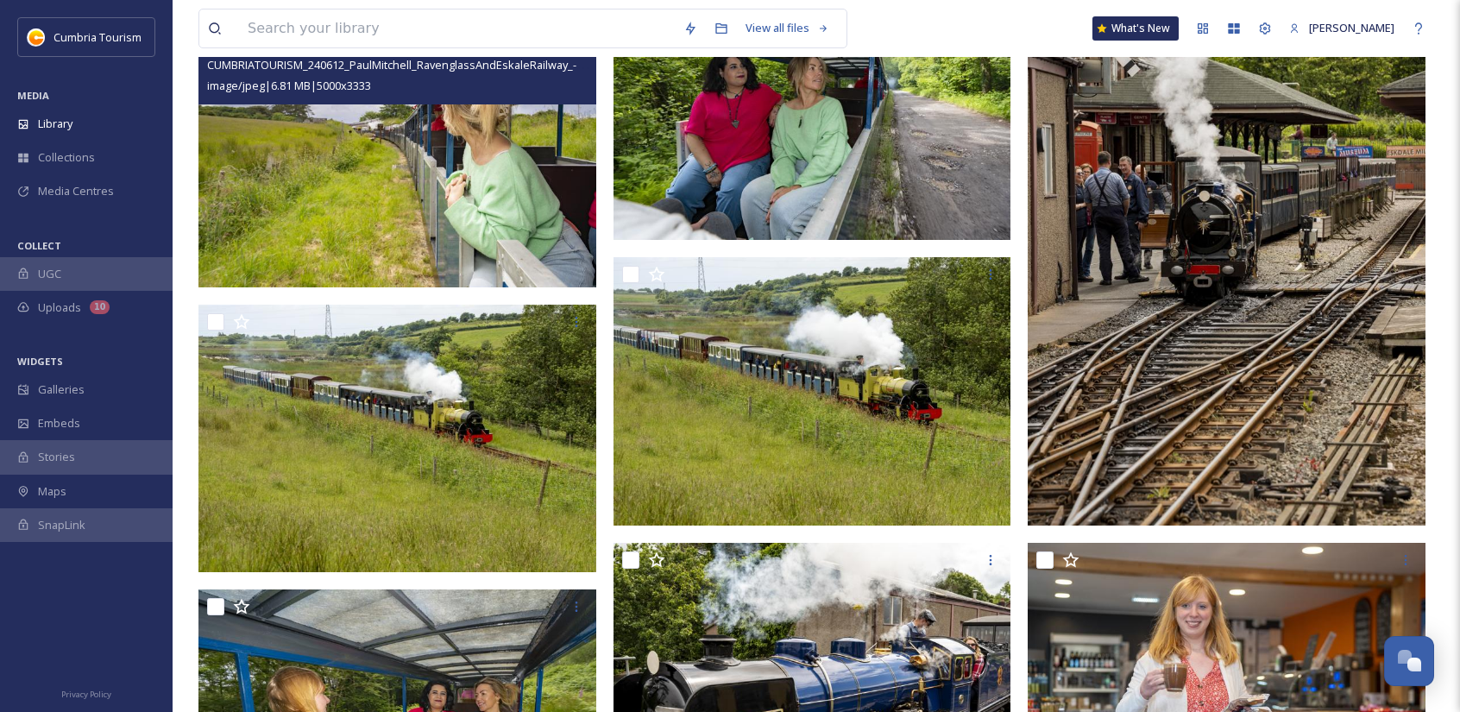
scroll to position [2105, 0]
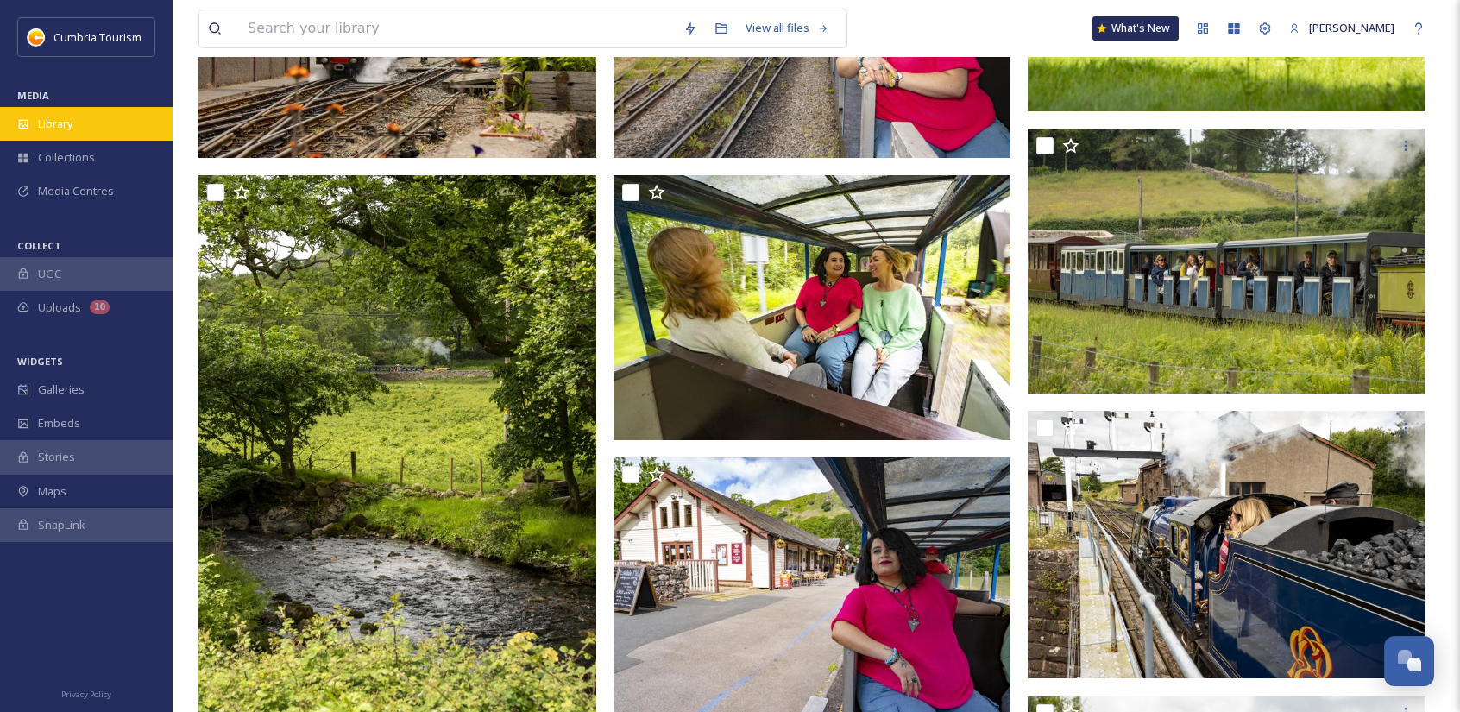
click at [56, 134] on div "Library" at bounding box center [86, 124] width 173 height 34
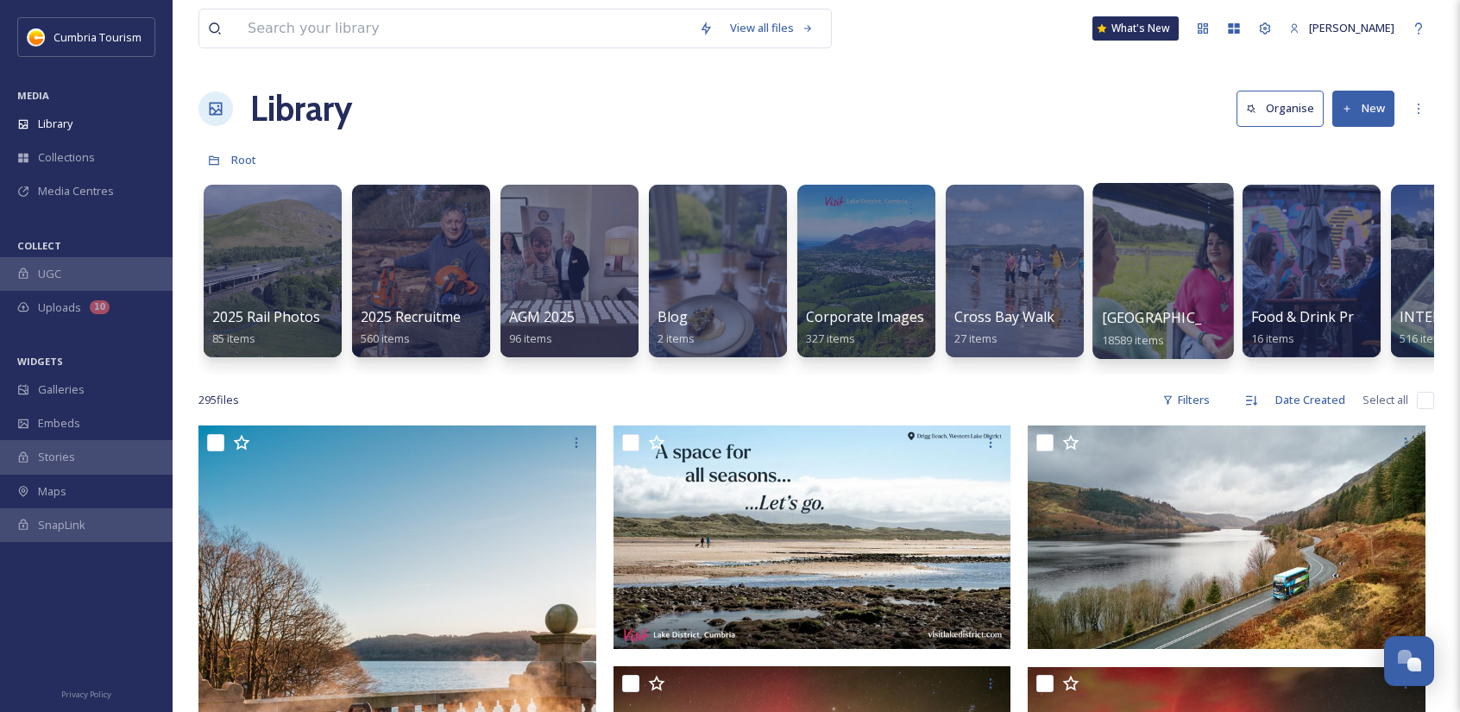
click at [1108, 301] on div at bounding box center [1163, 271] width 141 height 176
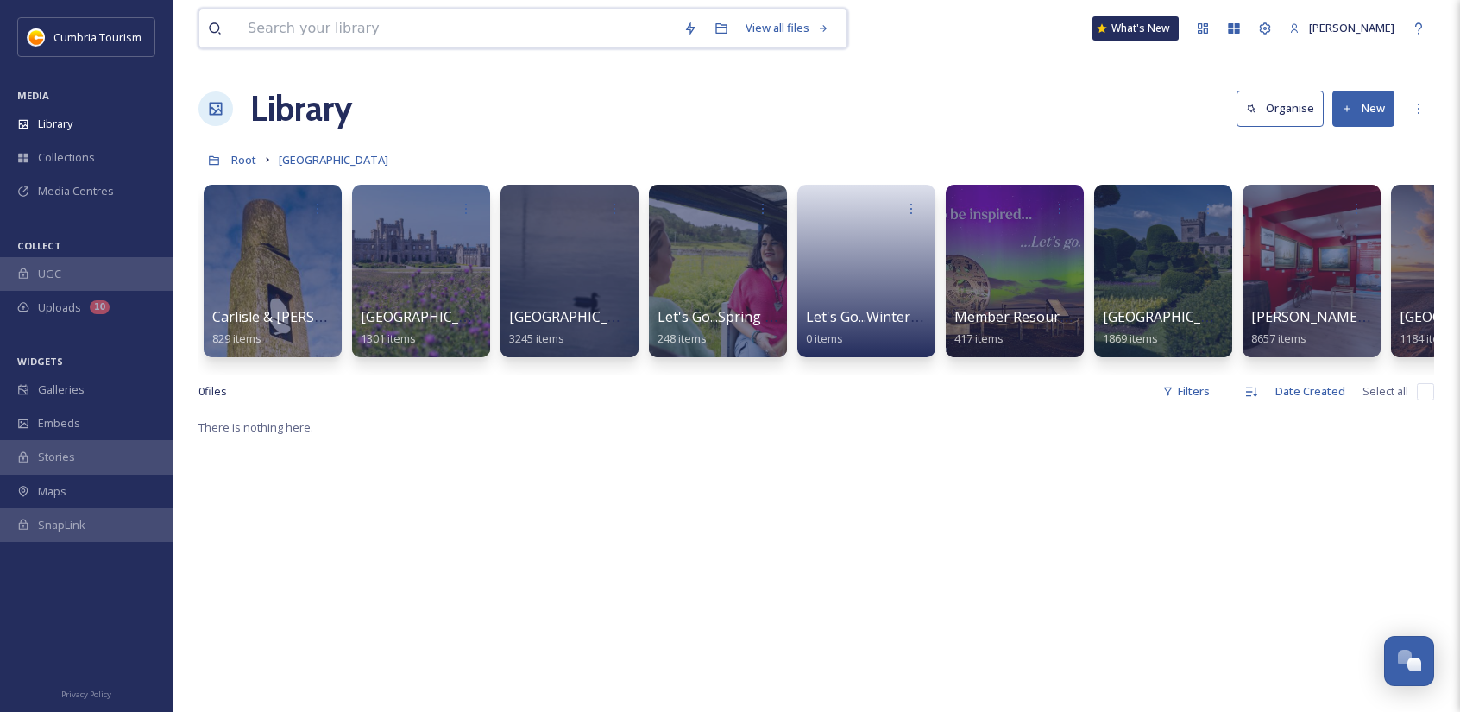
click at [297, 22] on input at bounding box center [457, 28] width 436 height 38
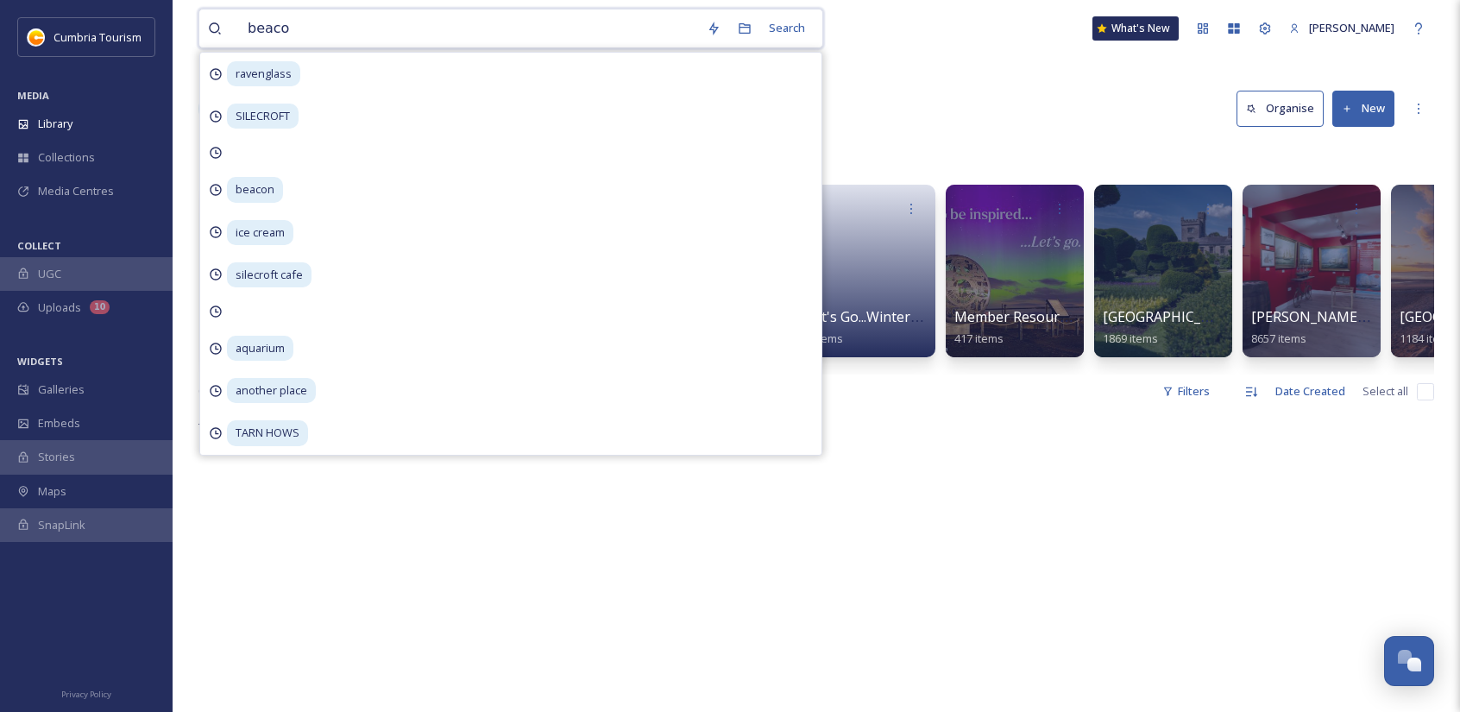
type input "beacon"
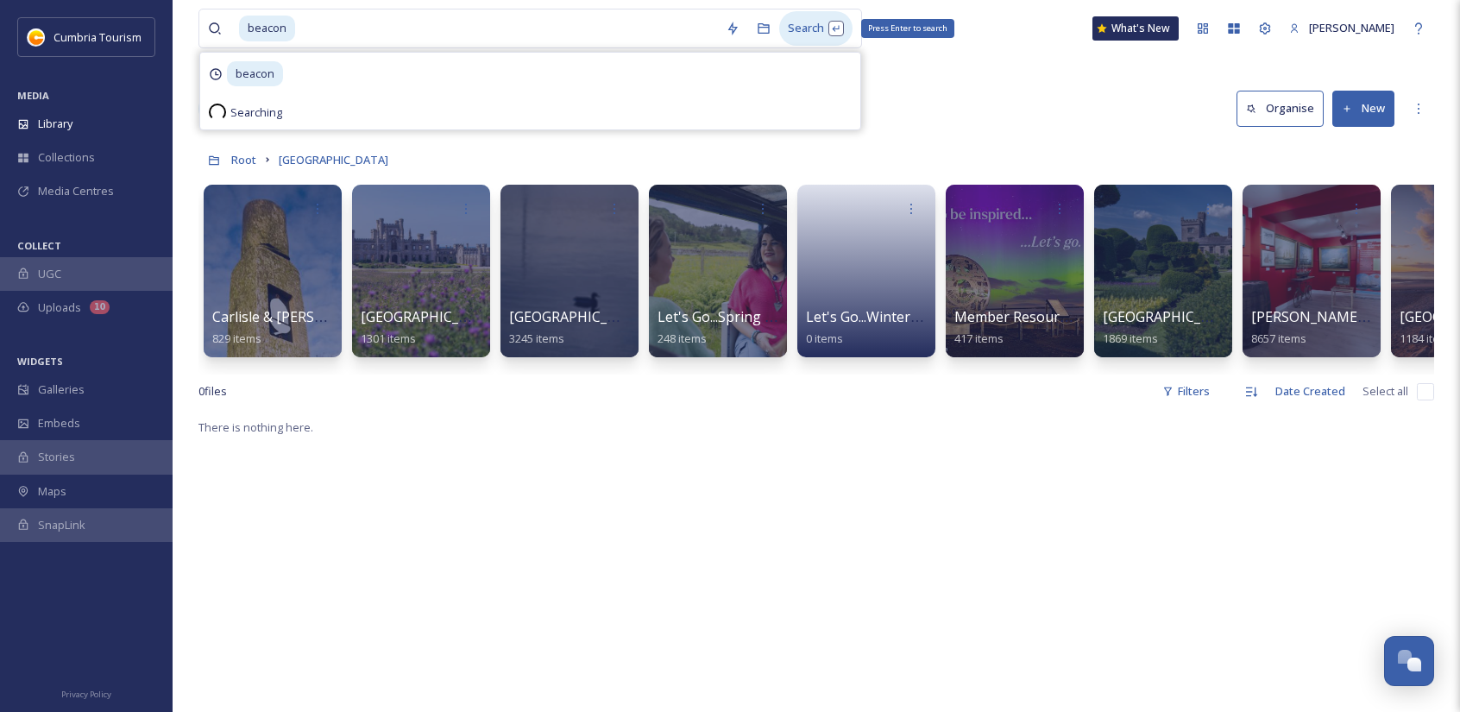
click at [823, 42] on div "Search Press Enter to search" at bounding box center [815, 28] width 73 height 34
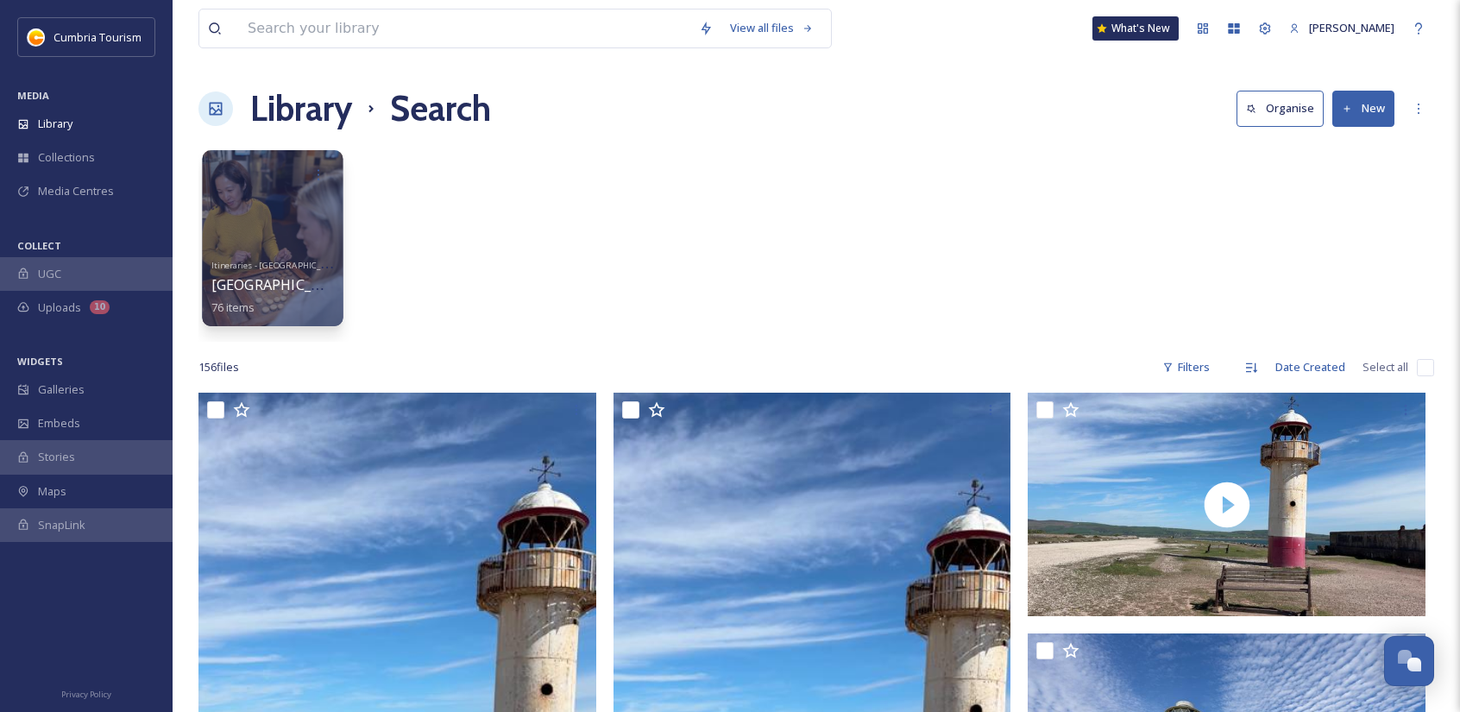
click at [325, 207] on div at bounding box center [272, 238] width 141 height 176
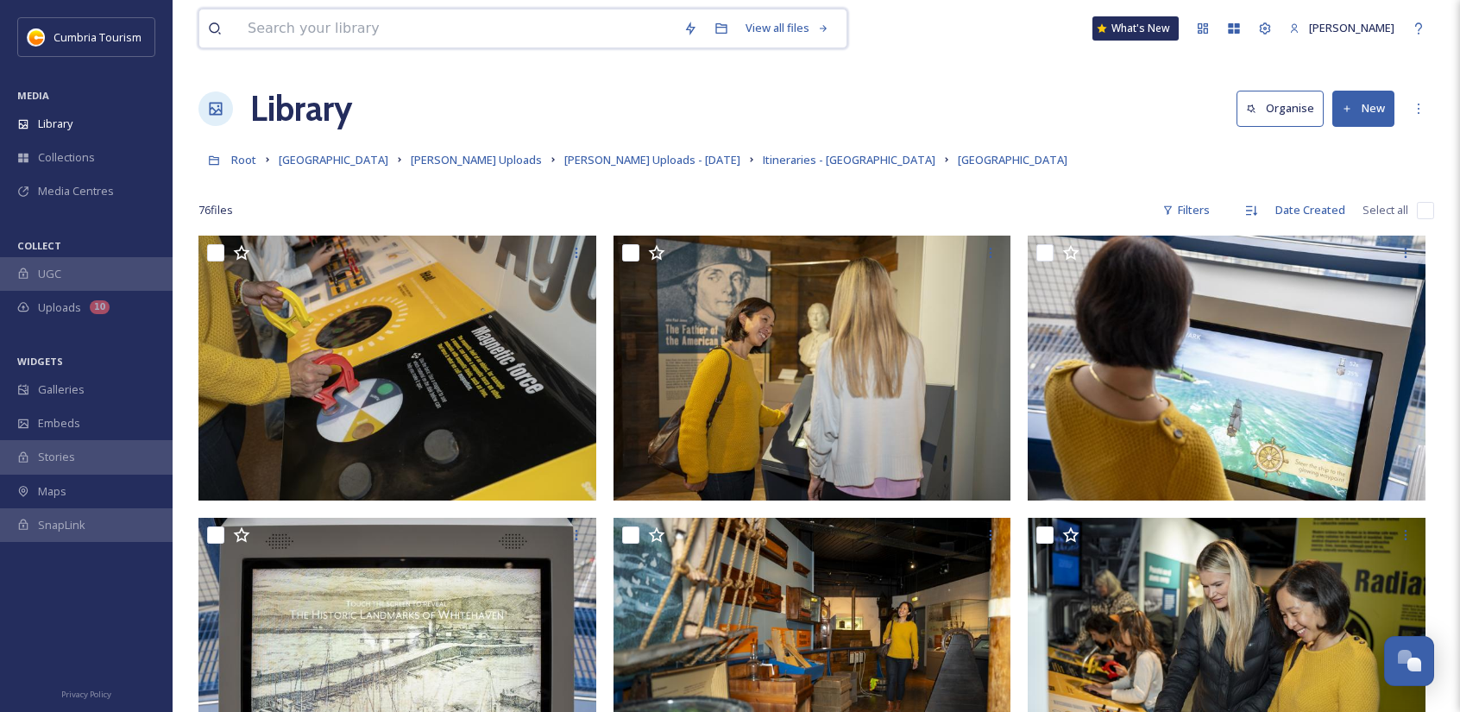
click at [332, 39] on input at bounding box center [457, 28] width 436 height 38
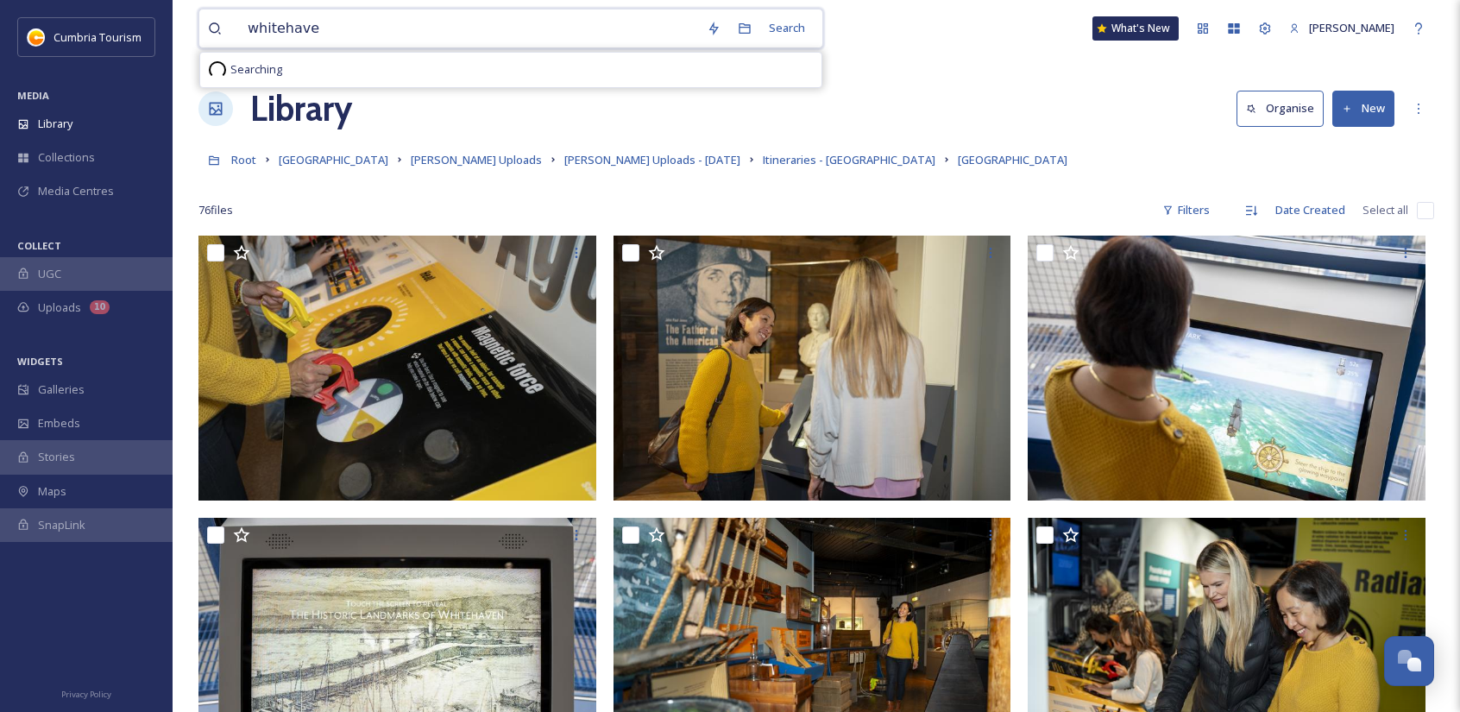
type input "whitehaven"
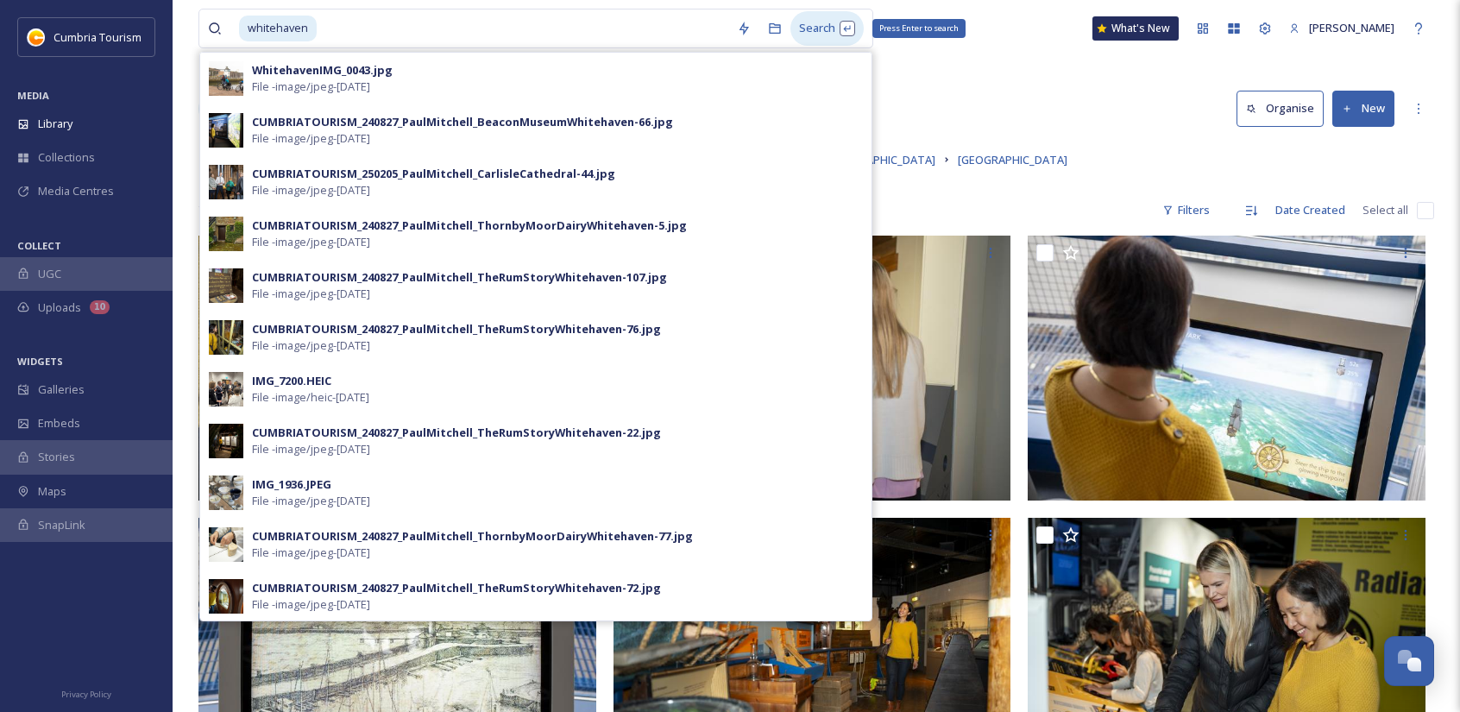
click at [811, 28] on div "Search Press Enter to search" at bounding box center [827, 28] width 73 height 34
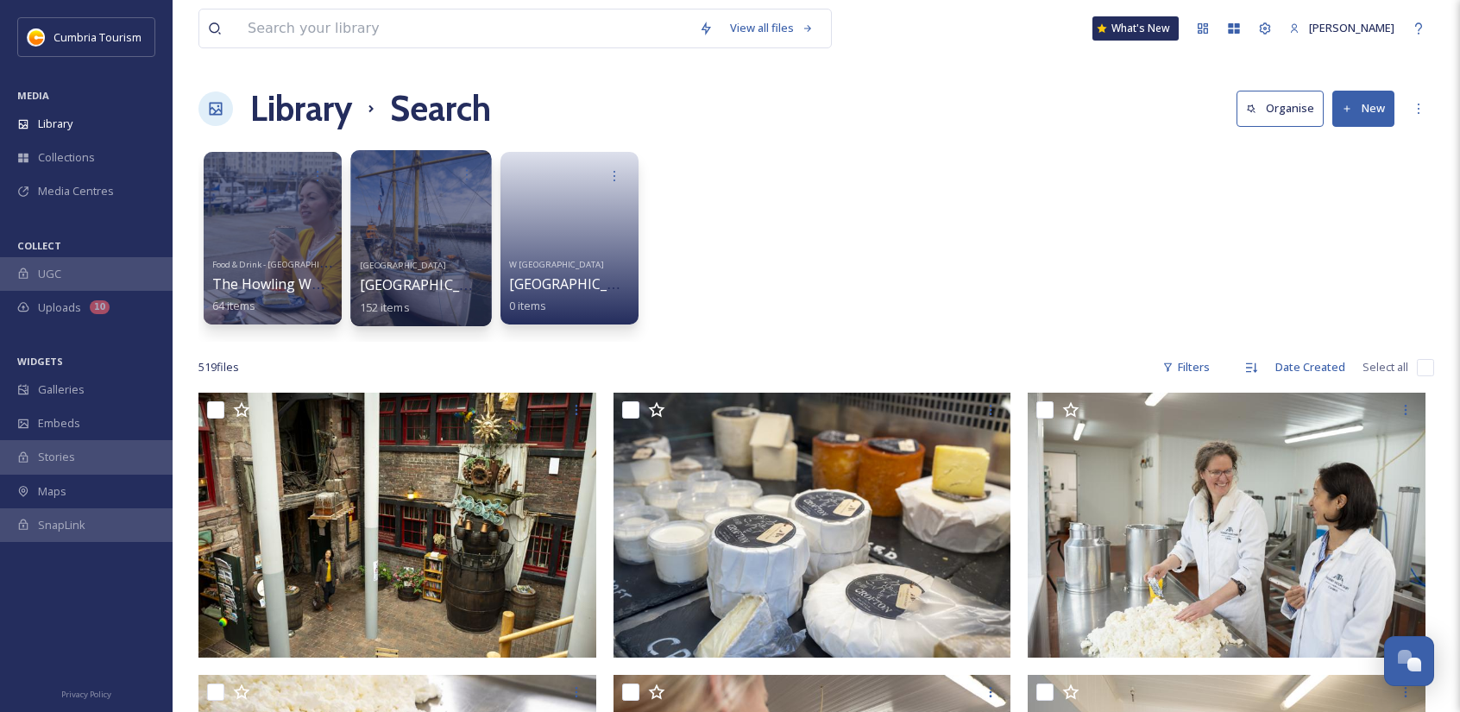
click at [440, 243] on div at bounding box center [420, 238] width 141 height 176
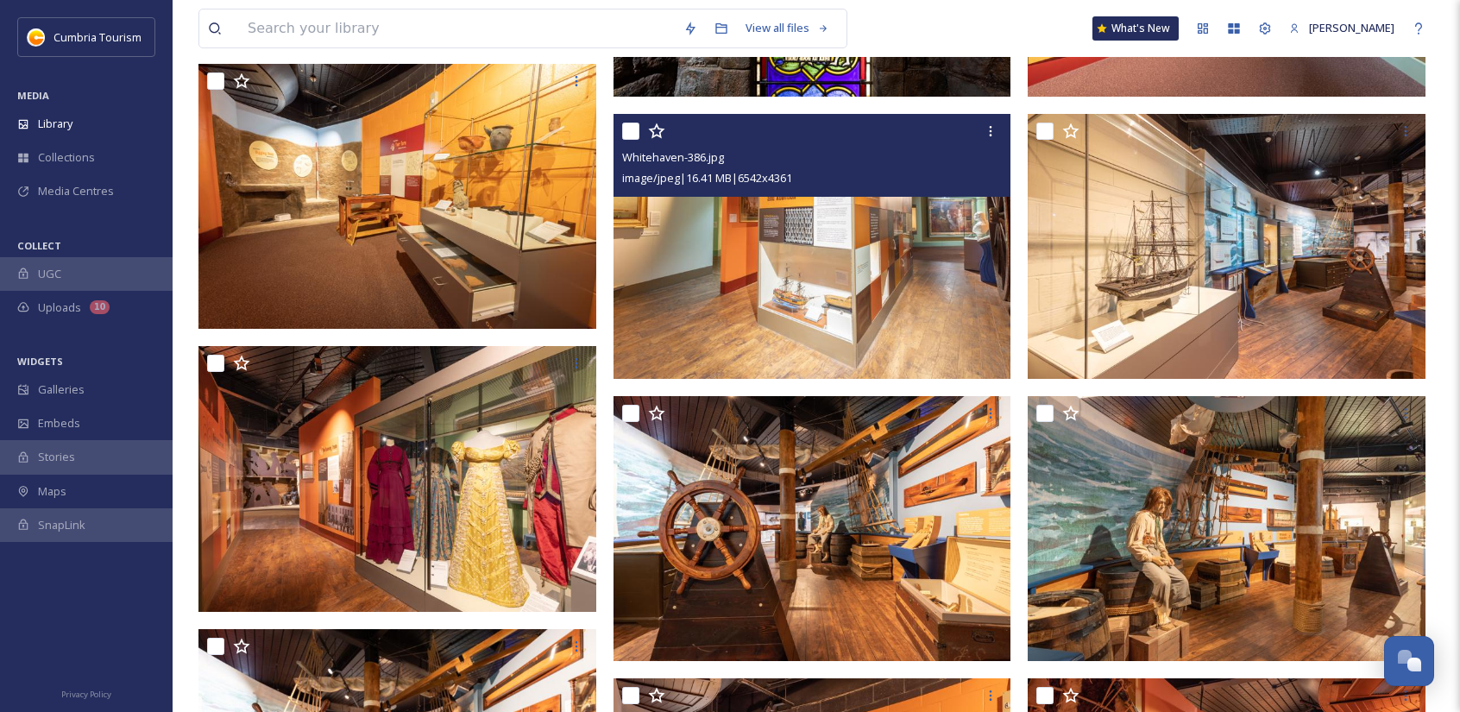
scroll to position [9839, 0]
